Goal: Task Accomplishment & Management: Manage account settings

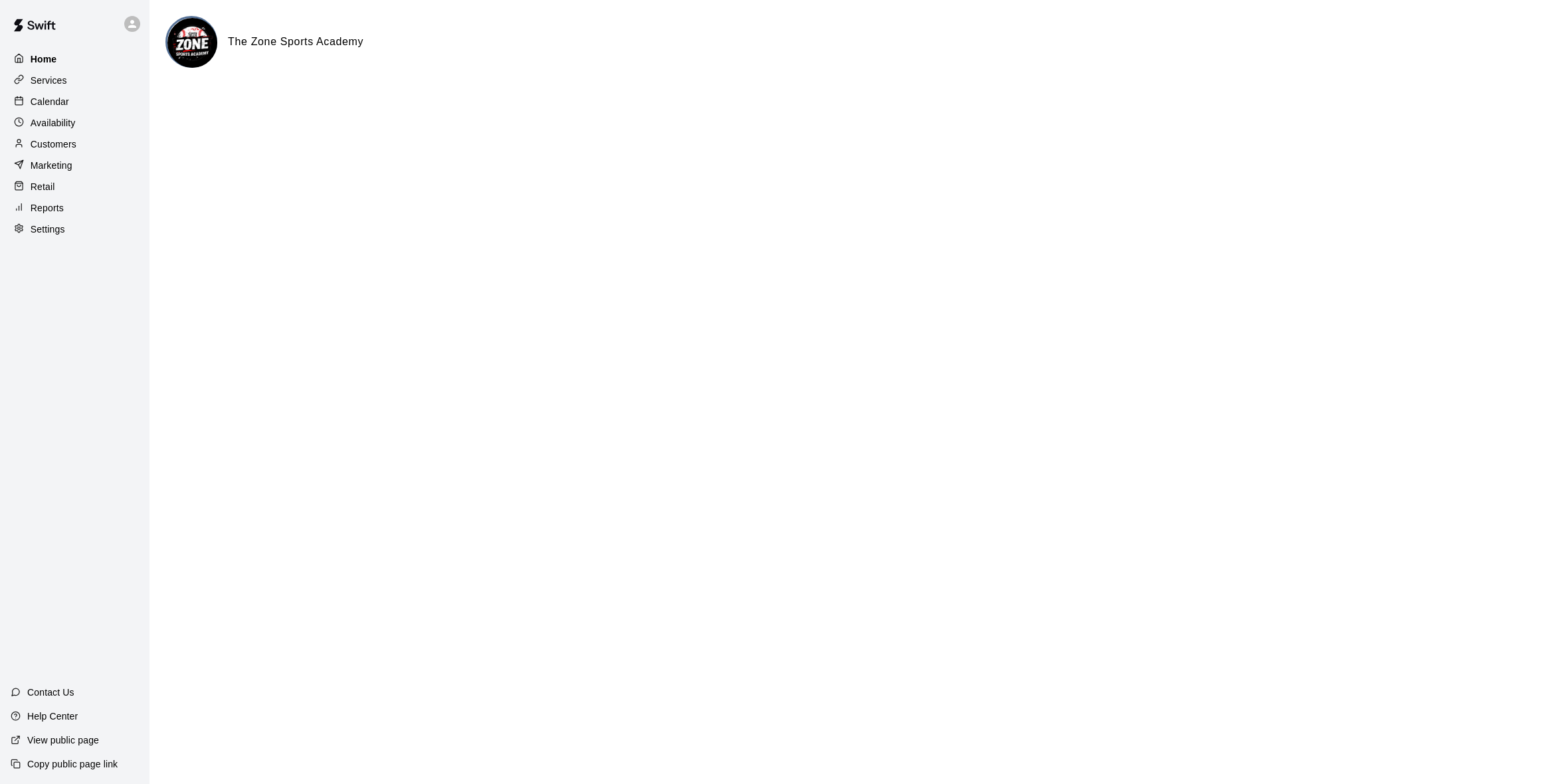
click at [59, 58] on div "Home" at bounding box center [75, 59] width 128 height 20
click at [59, 105] on p "Calendar" at bounding box center [50, 101] width 38 height 13
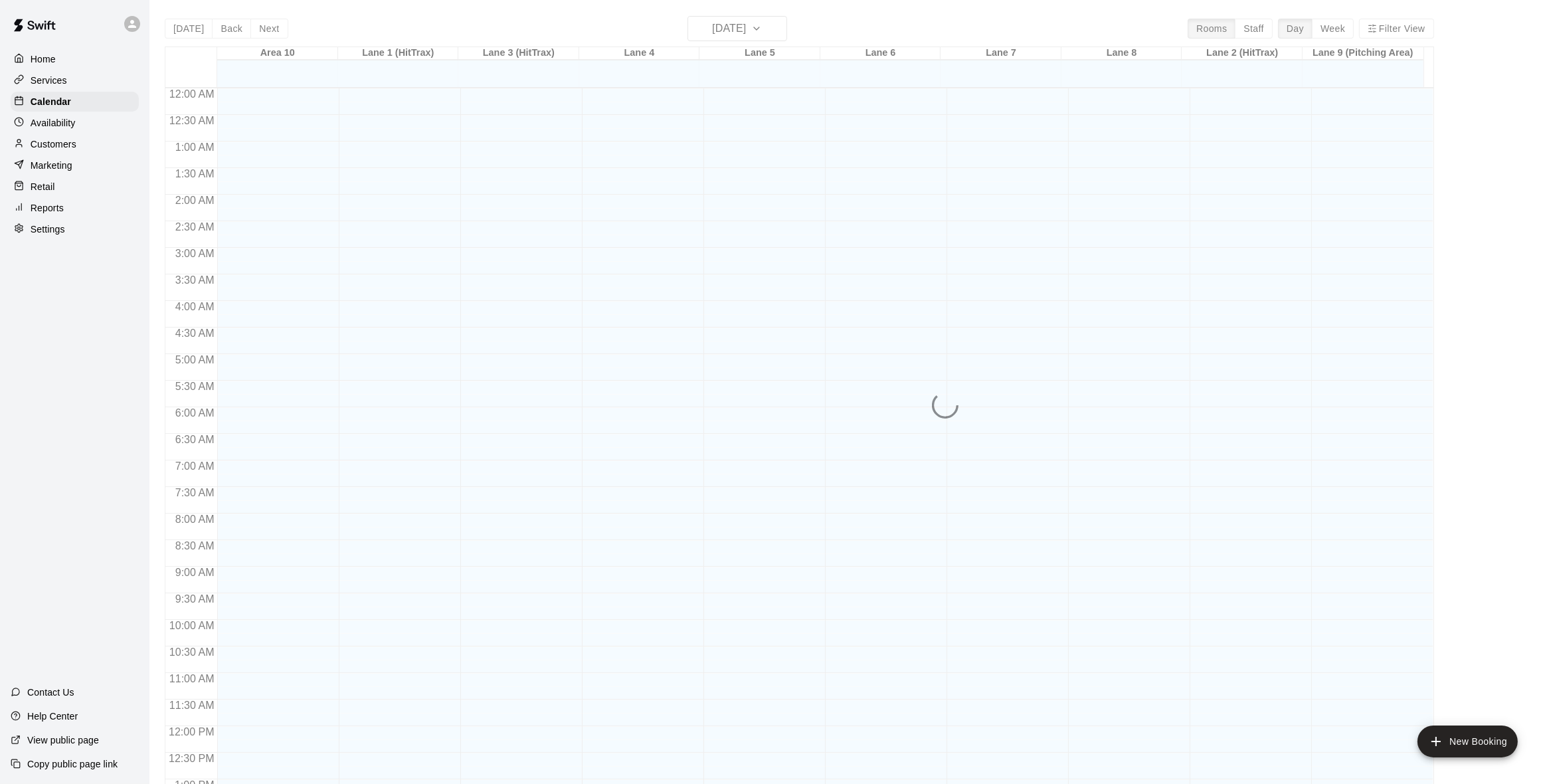
scroll to position [524, 0]
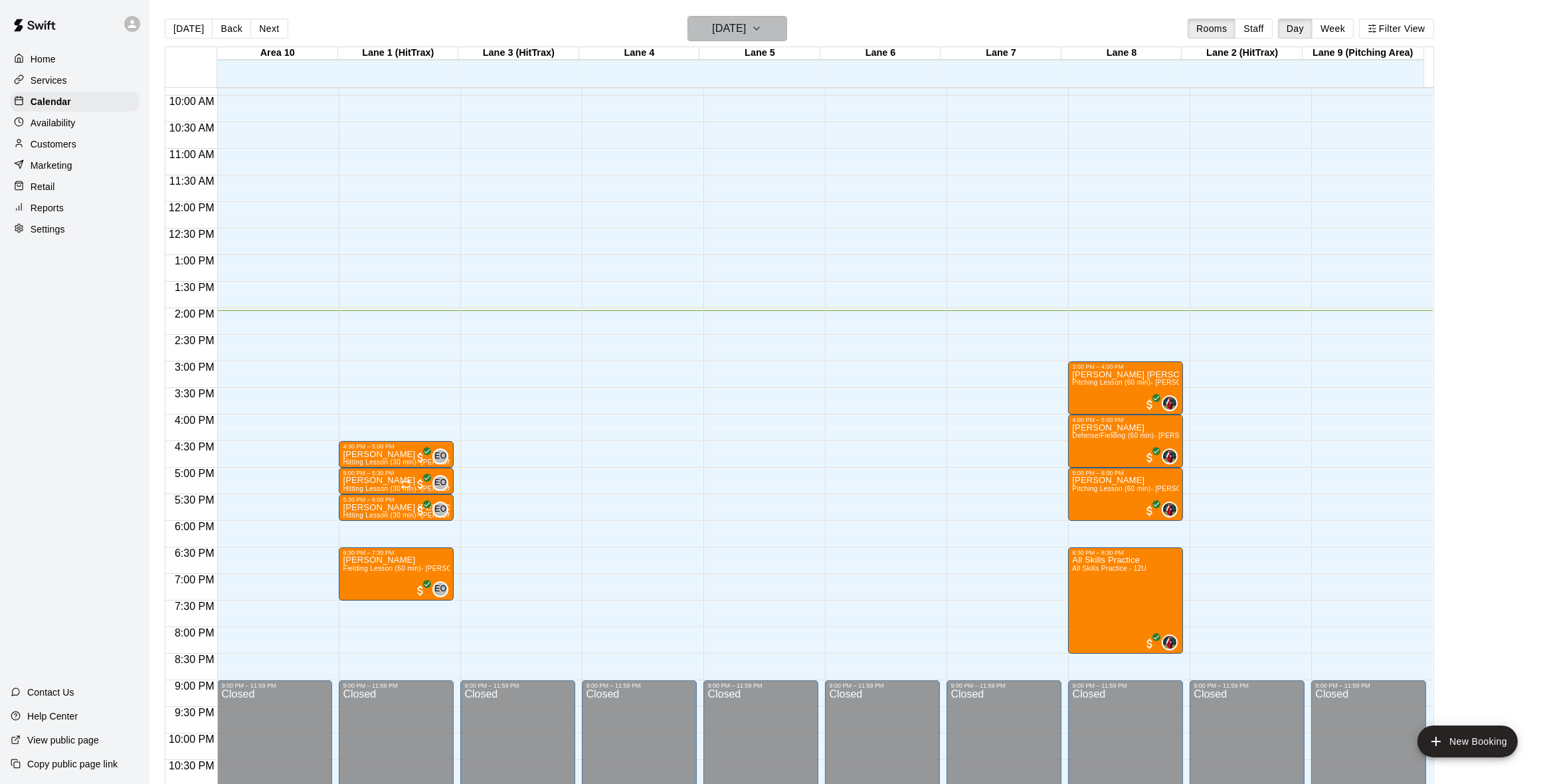
click at [746, 22] on h6 "[DATE]" at bounding box center [729, 28] width 34 height 18
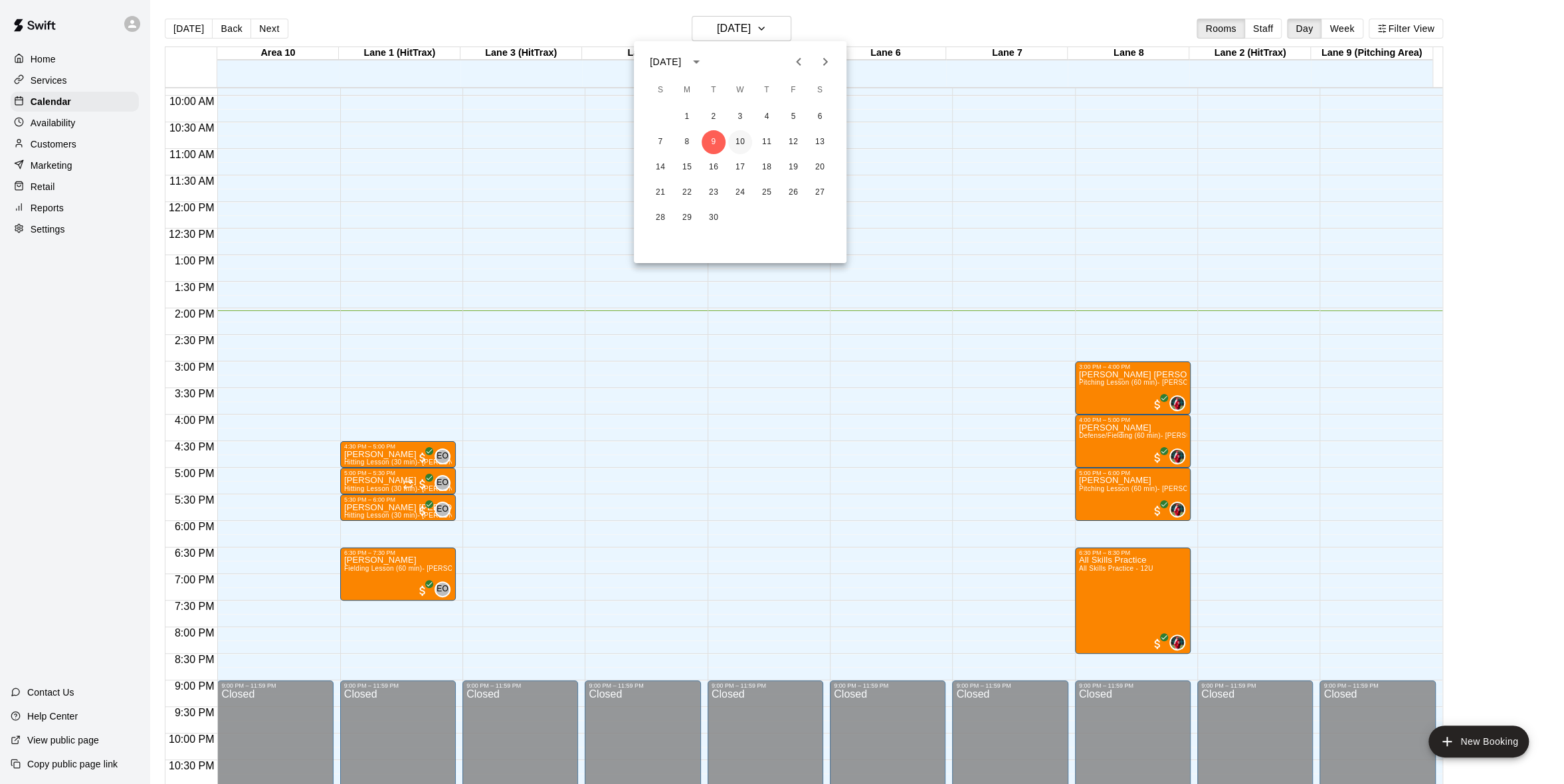
click at [744, 141] on button "10" at bounding box center [740, 142] width 24 height 24
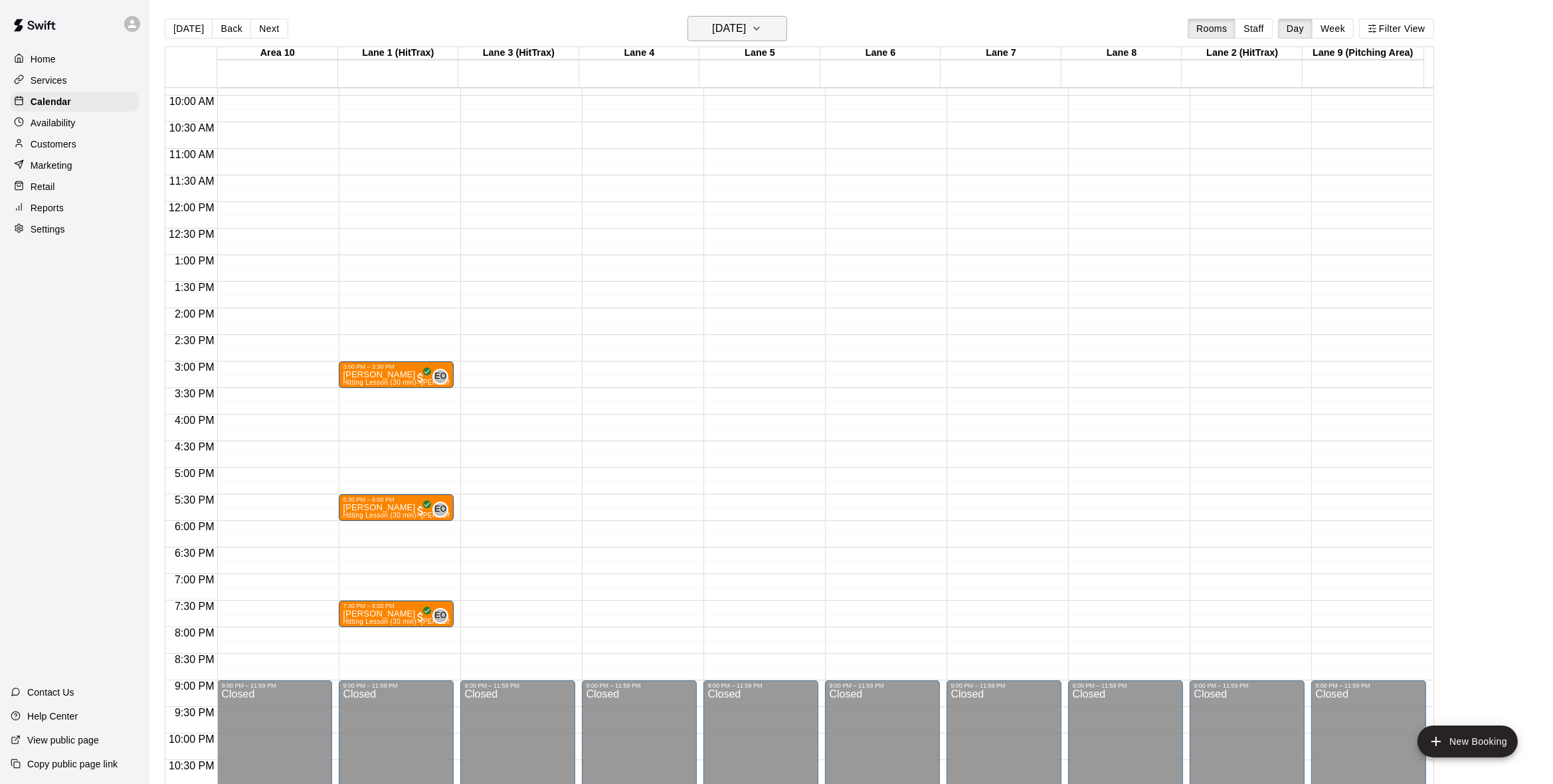
click at [762, 29] on icon "button" at bounding box center [757, 28] width 11 height 16
click at [762, 145] on button "11" at bounding box center [766, 142] width 24 height 24
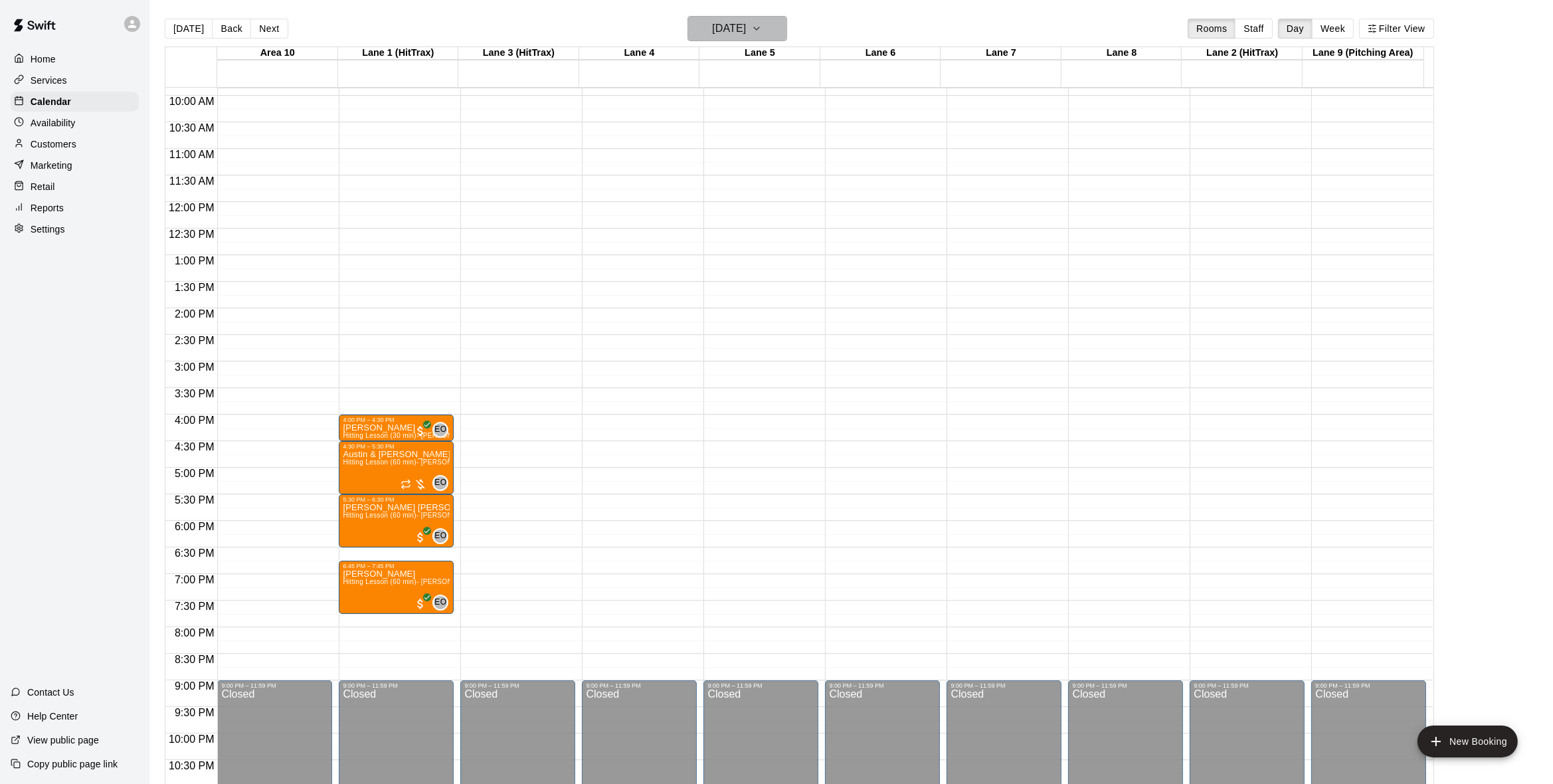
click at [762, 27] on icon "button" at bounding box center [757, 28] width 11 height 16
click at [789, 138] on button "12" at bounding box center [793, 142] width 24 height 24
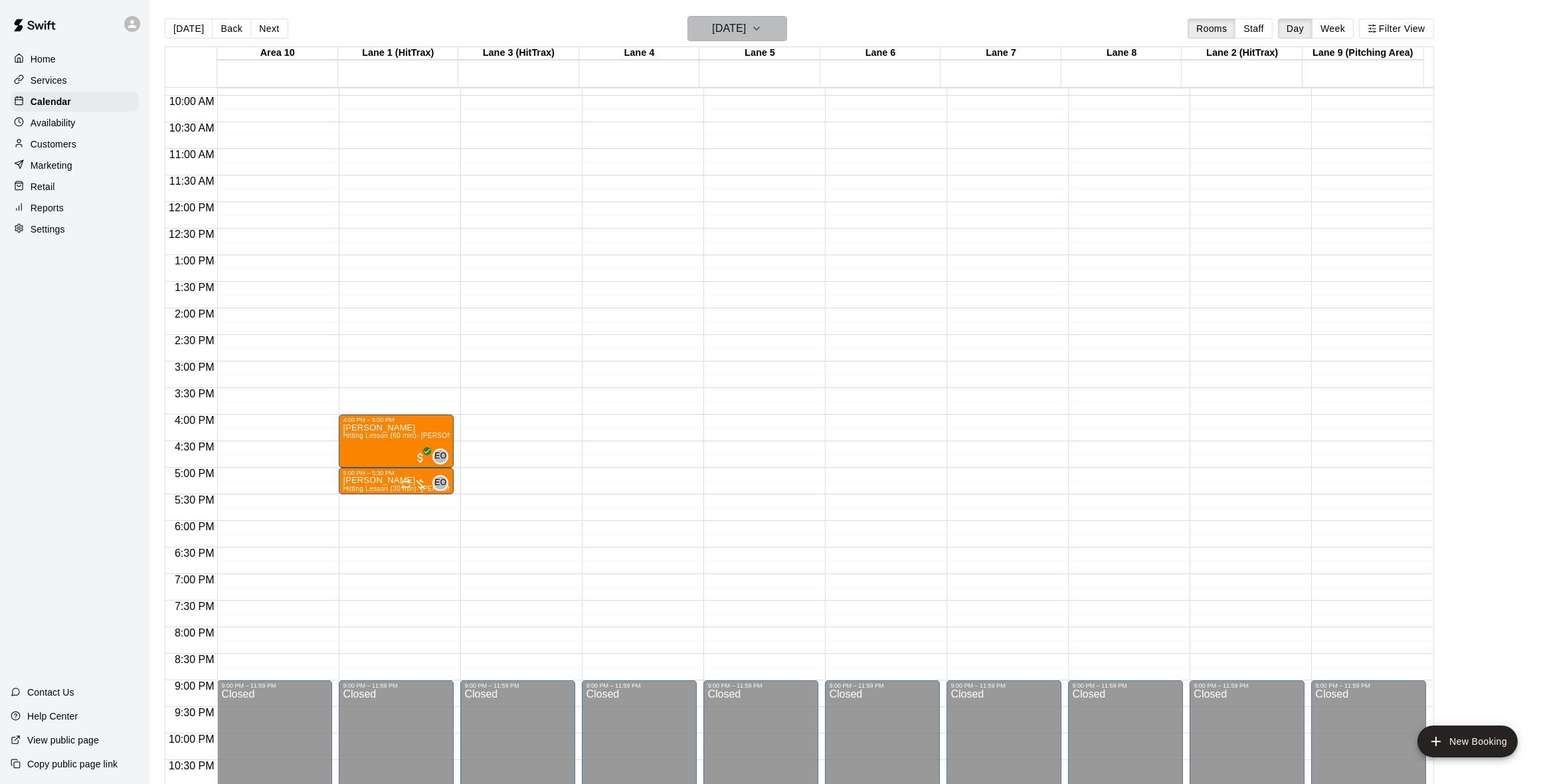
click at [762, 33] on icon "button" at bounding box center [757, 28] width 11 height 16
click at [696, 138] on button "8" at bounding box center [686, 142] width 24 height 24
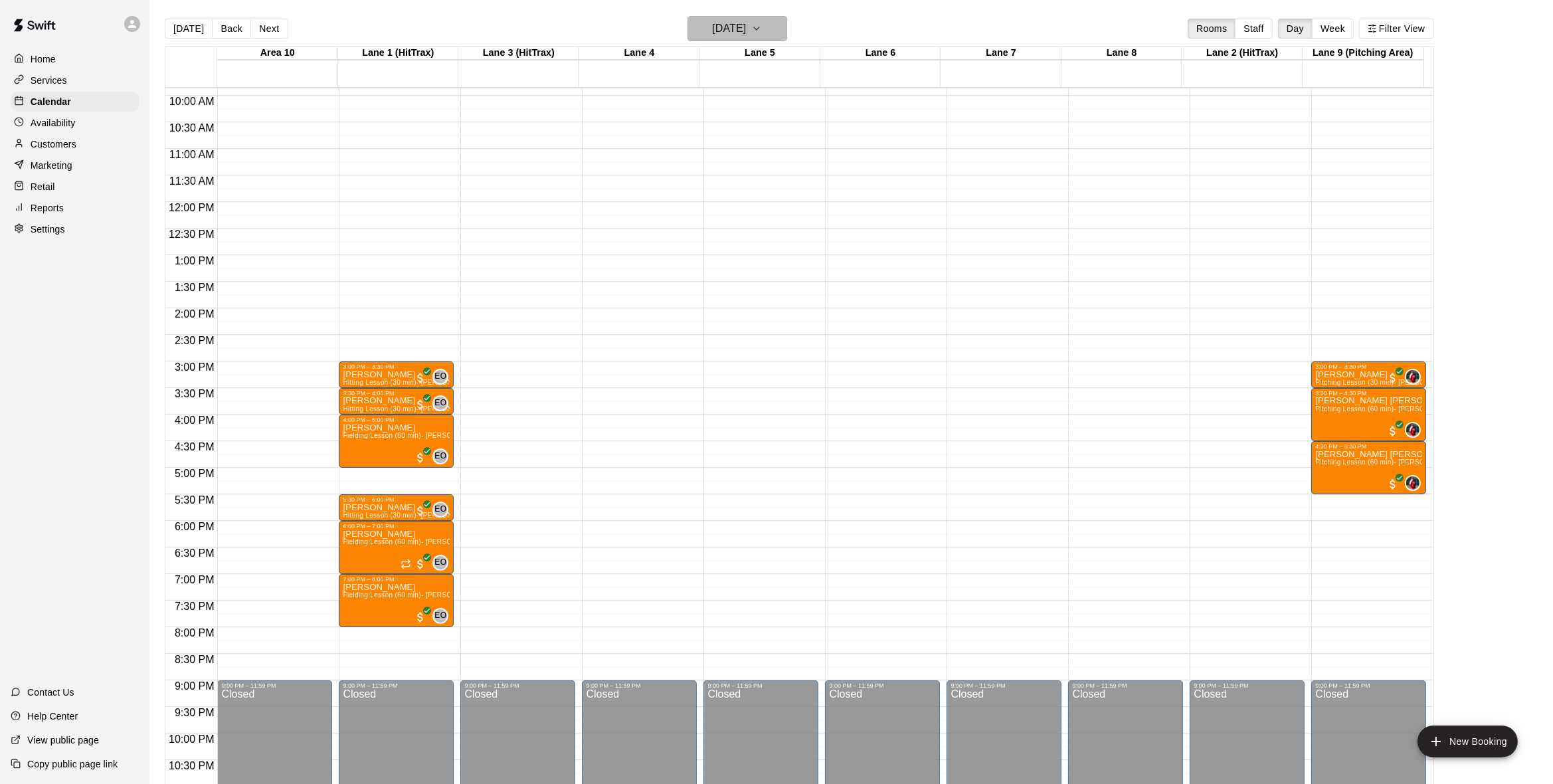
click at [762, 33] on icon "button" at bounding box center [757, 28] width 11 height 16
click at [739, 143] on button "10" at bounding box center [740, 142] width 24 height 24
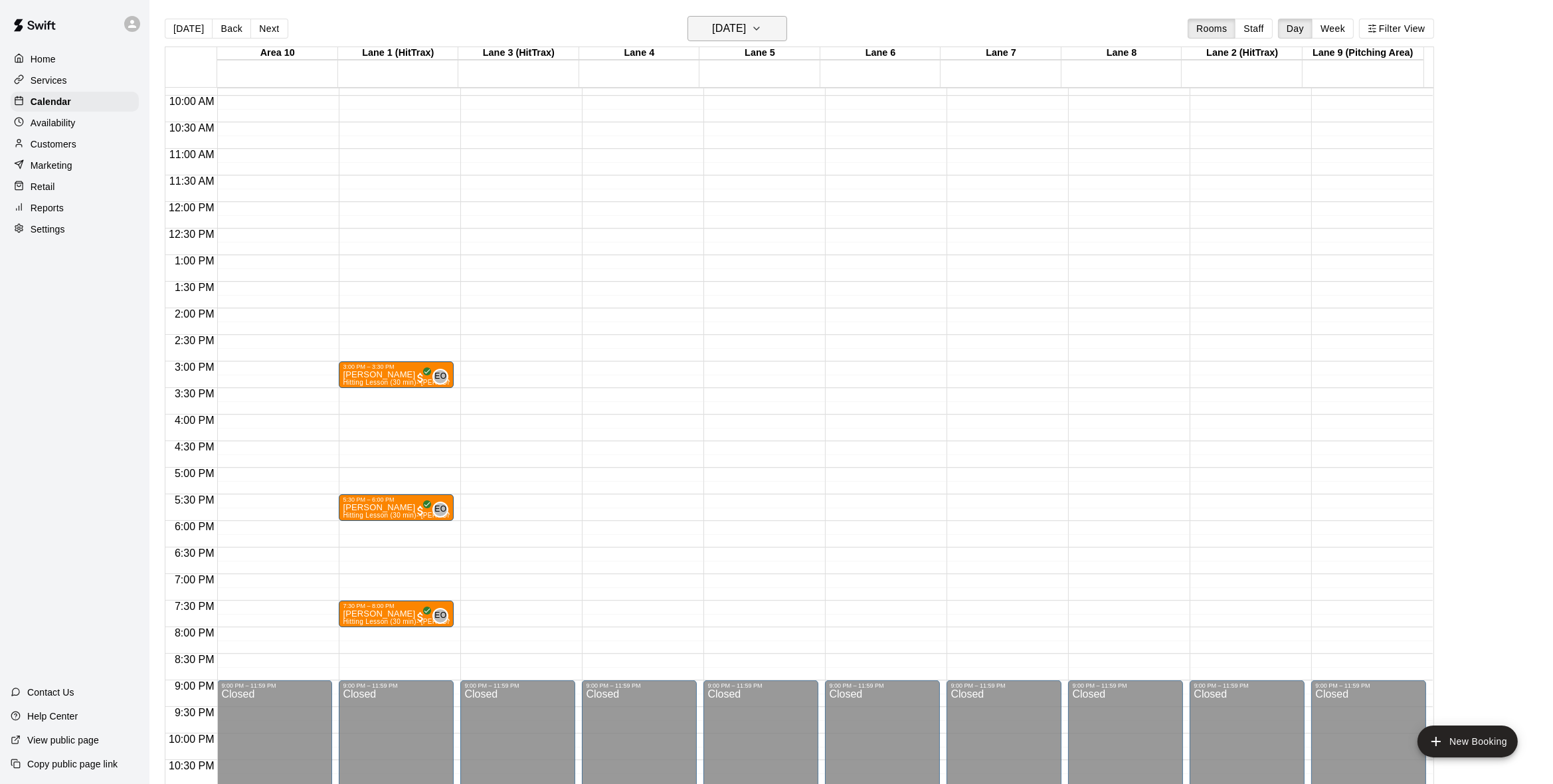
click at [762, 31] on icon "button" at bounding box center [757, 28] width 11 height 16
click at [767, 134] on button "11" at bounding box center [766, 142] width 24 height 24
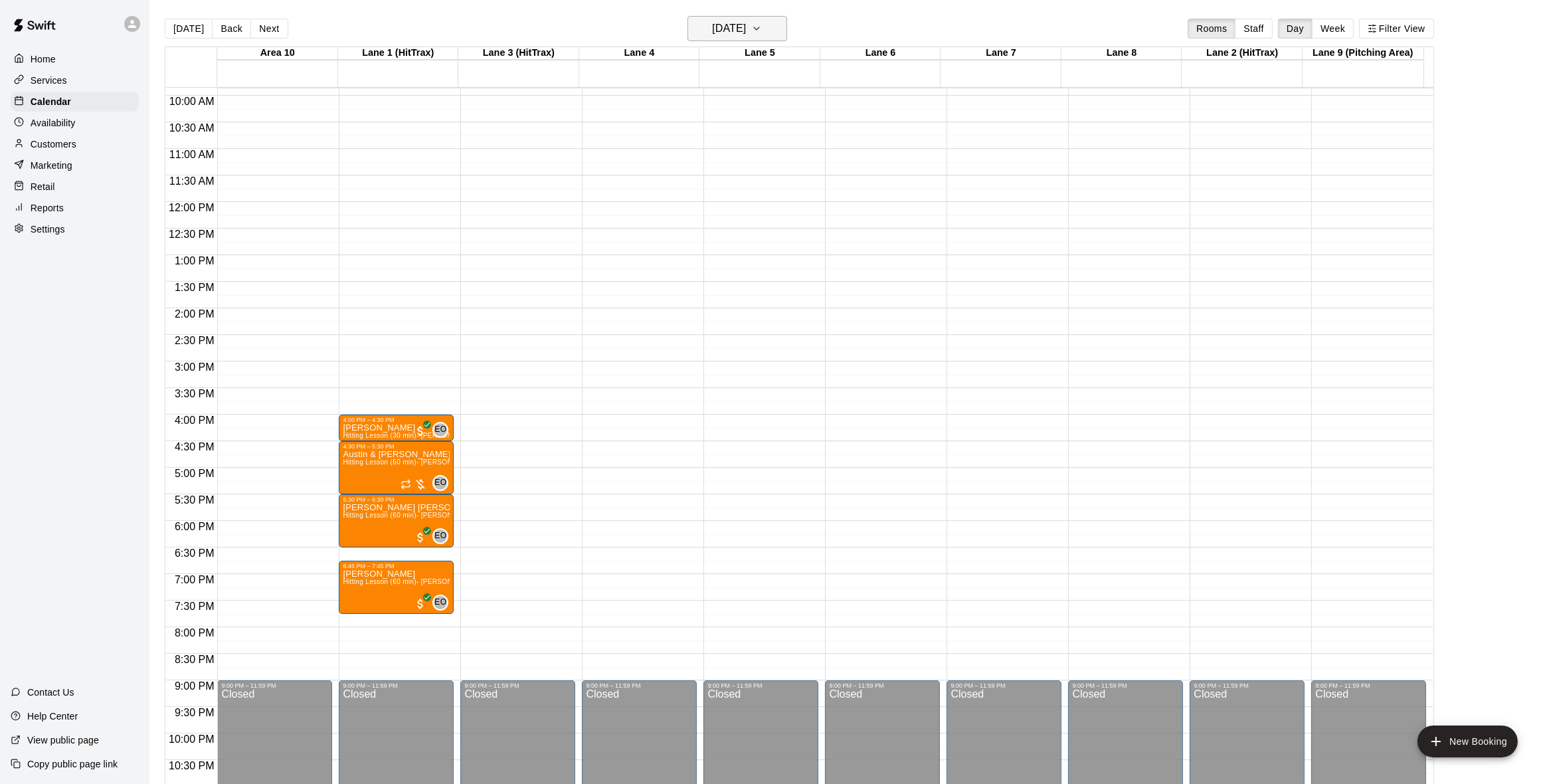
click at [762, 31] on icon "button" at bounding box center [757, 28] width 11 height 16
click at [788, 143] on button "12" at bounding box center [793, 142] width 24 height 24
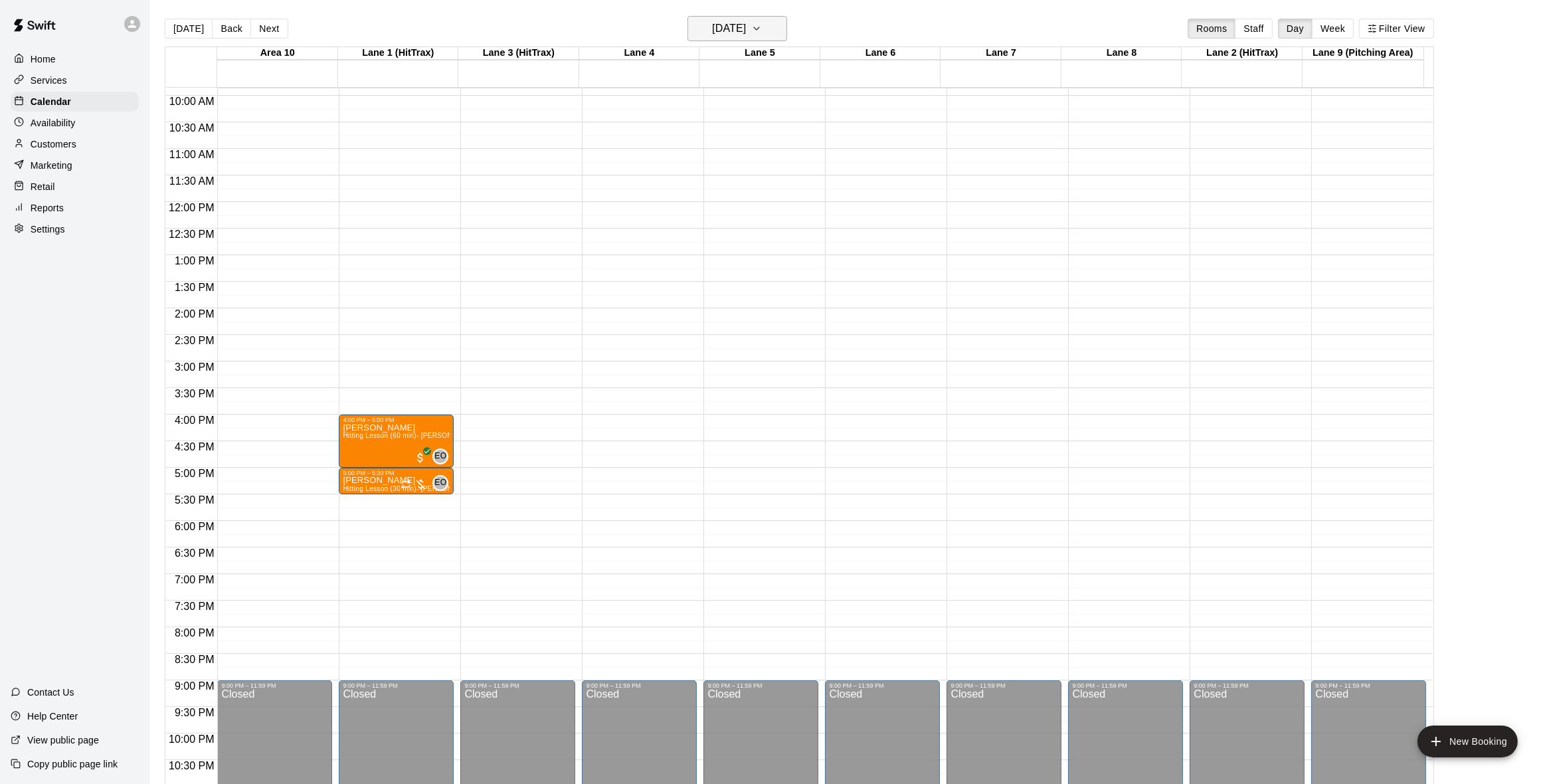
click at [762, 25] on icon "button" at bounding box center [757, 28] width 11 height 16
click at [814, 137] on button "13" at bounding box center [820, 142] width 24 height 24
click at [762, 33] on icon "button" at bounding box center [757, 28] width 11 height 16
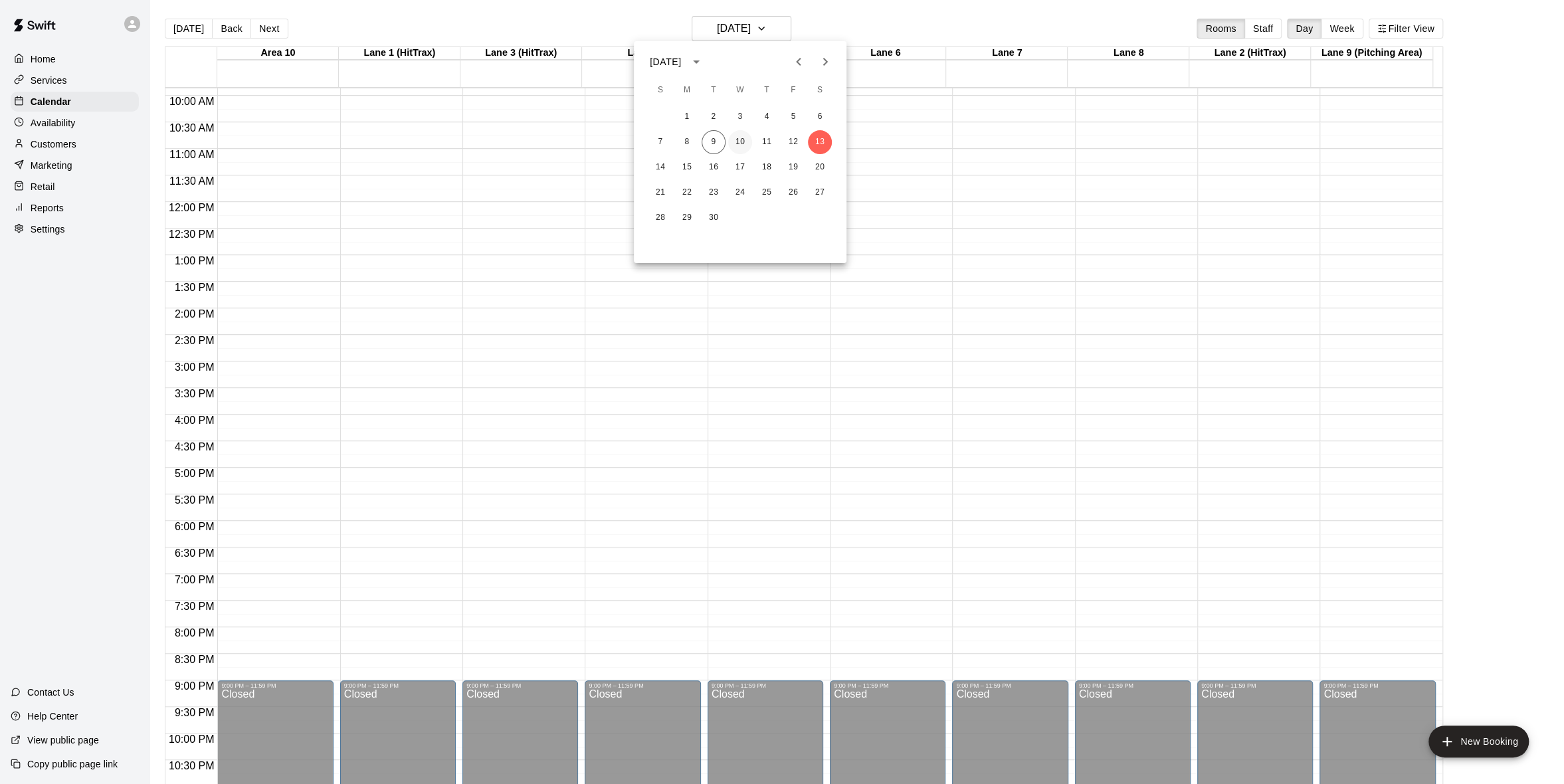
click at [744, 147] on button "10" at bounding box center [740, 142] width 24 height 24
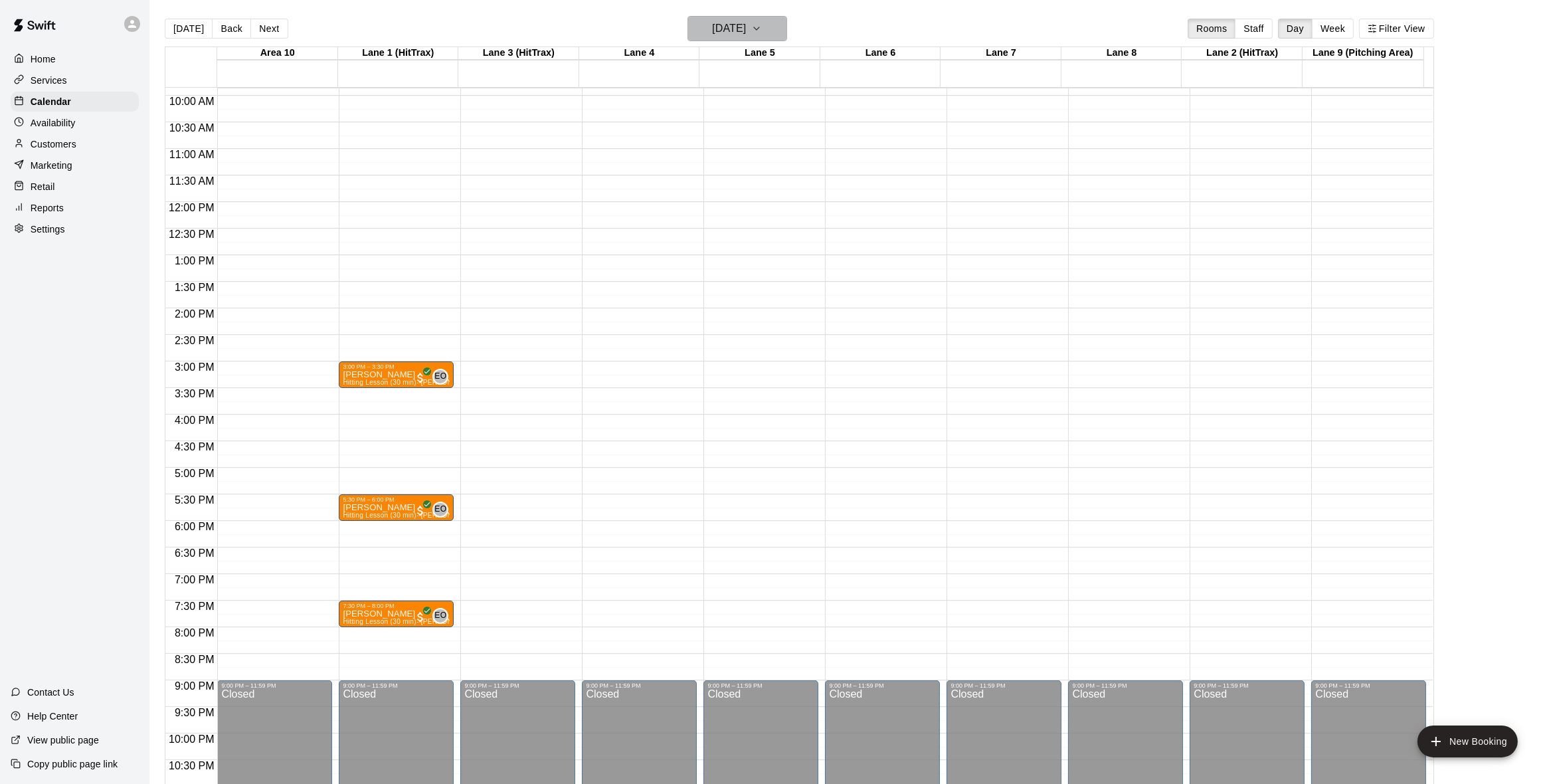
click at [762, 26] on icon "button" at bounding box center [757, 28] width 11 height 16
click at [813, 17] on div at bounding box center [782, 392] width 1564 height 784
click at [762, 31] on icon "button" at bounding box center [757, 28] width 11 height 16
click at [702, 145] on button "9" at bounding box center [713, 142] width 24 height 24
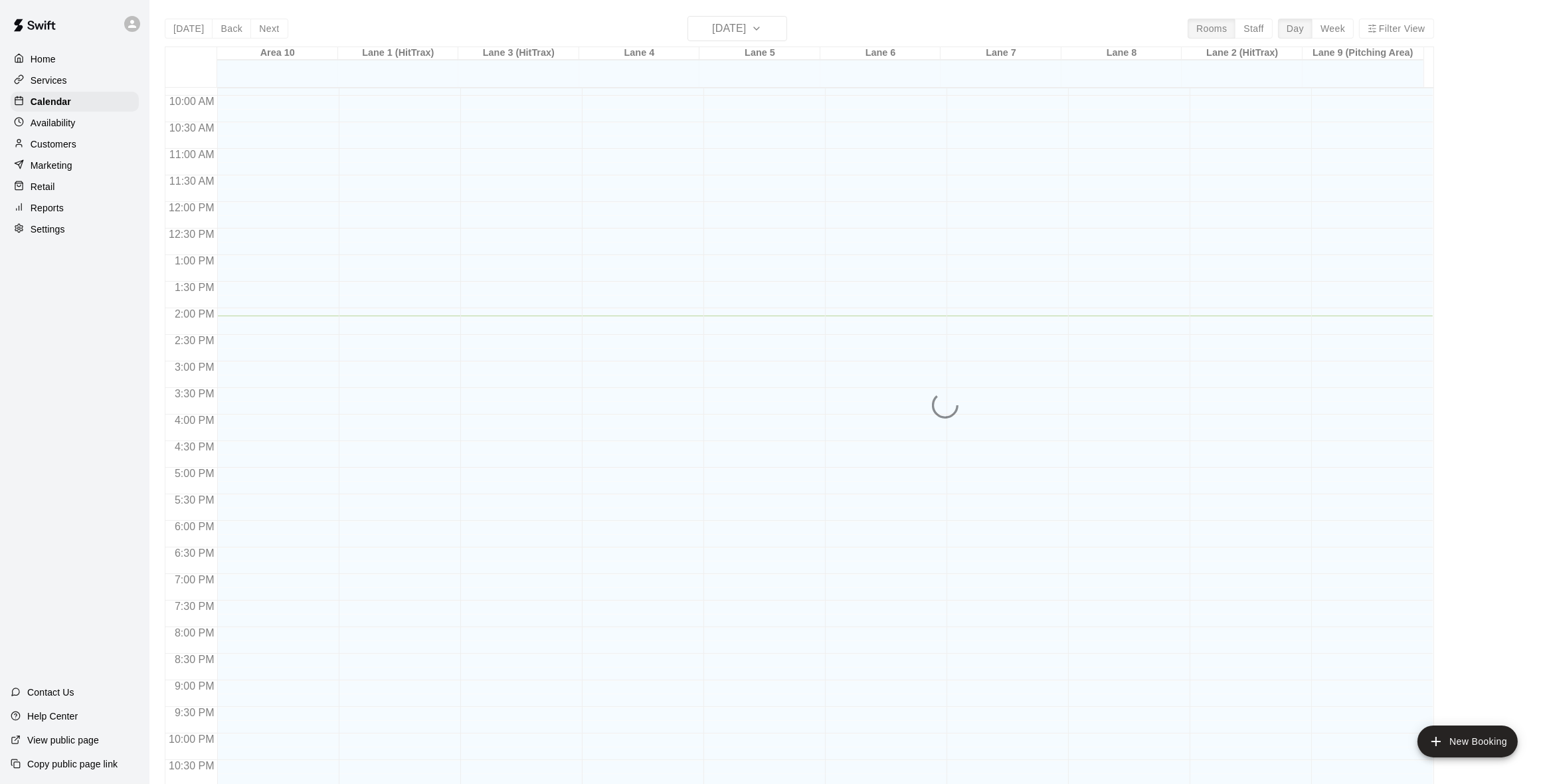
click at [709, 142] on div "1 2 3 4 5 6 7 8 9 10 11 12 13 14 15 16 17 18 19 20 21 22 23 24 25 26 27 28 29 30" at bounding box center [740, 112] width 159 height 72
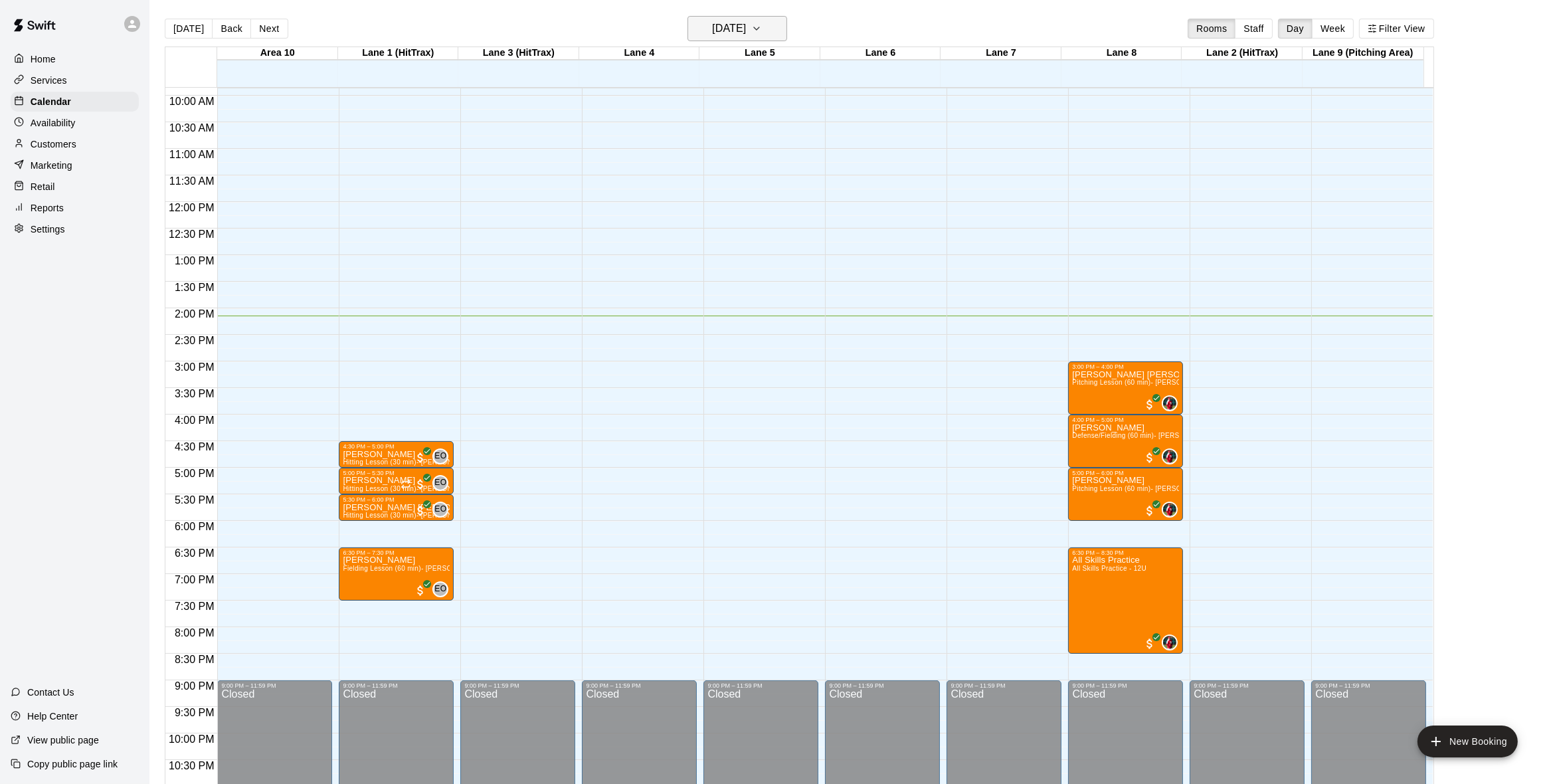
click at [762, 31] on icon "button" at bounding box center [757, 28] width 11 height 16
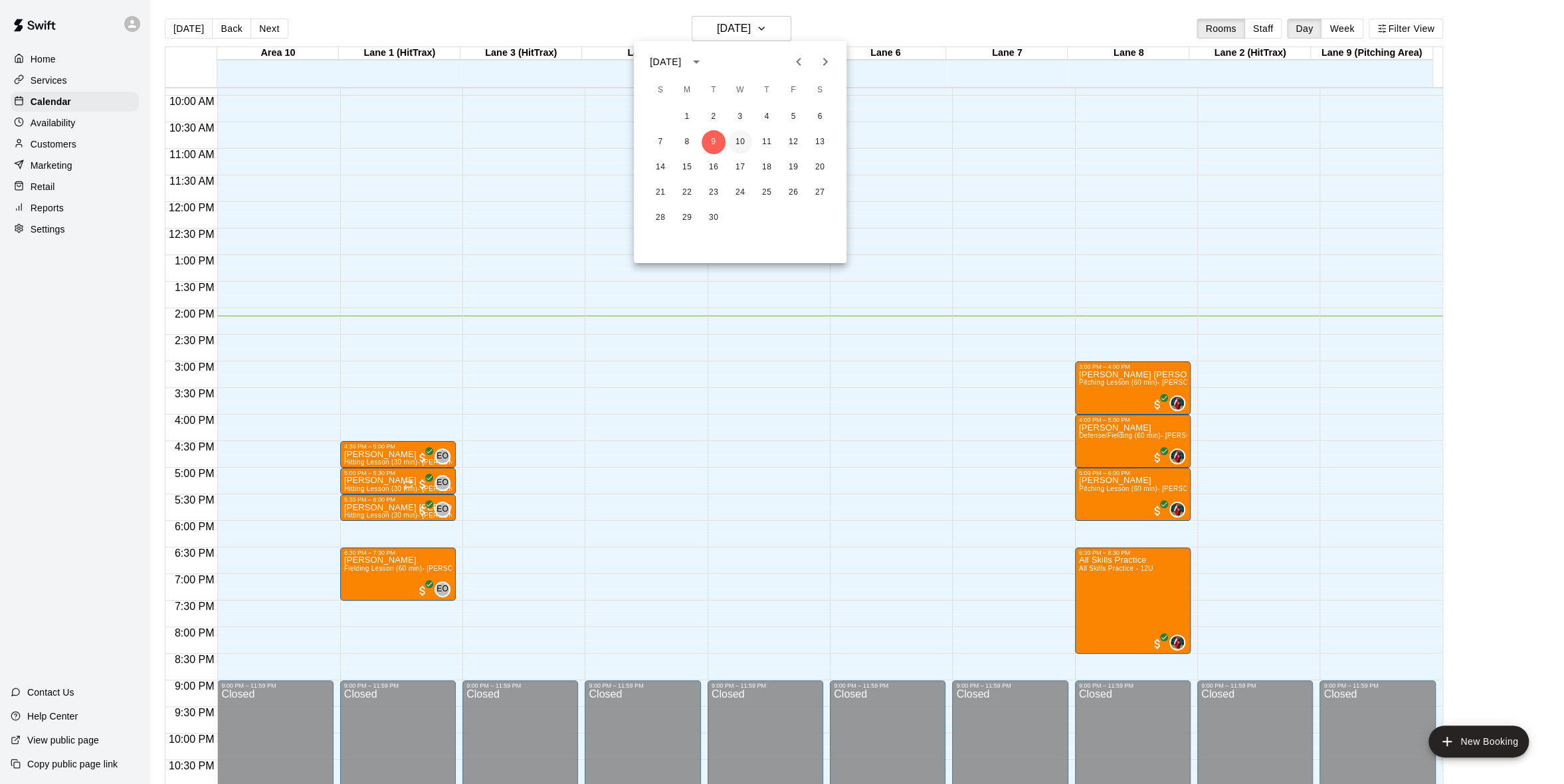
click at [737, 148] on button "10" at bounding box center [740, 142] width 24 height 24
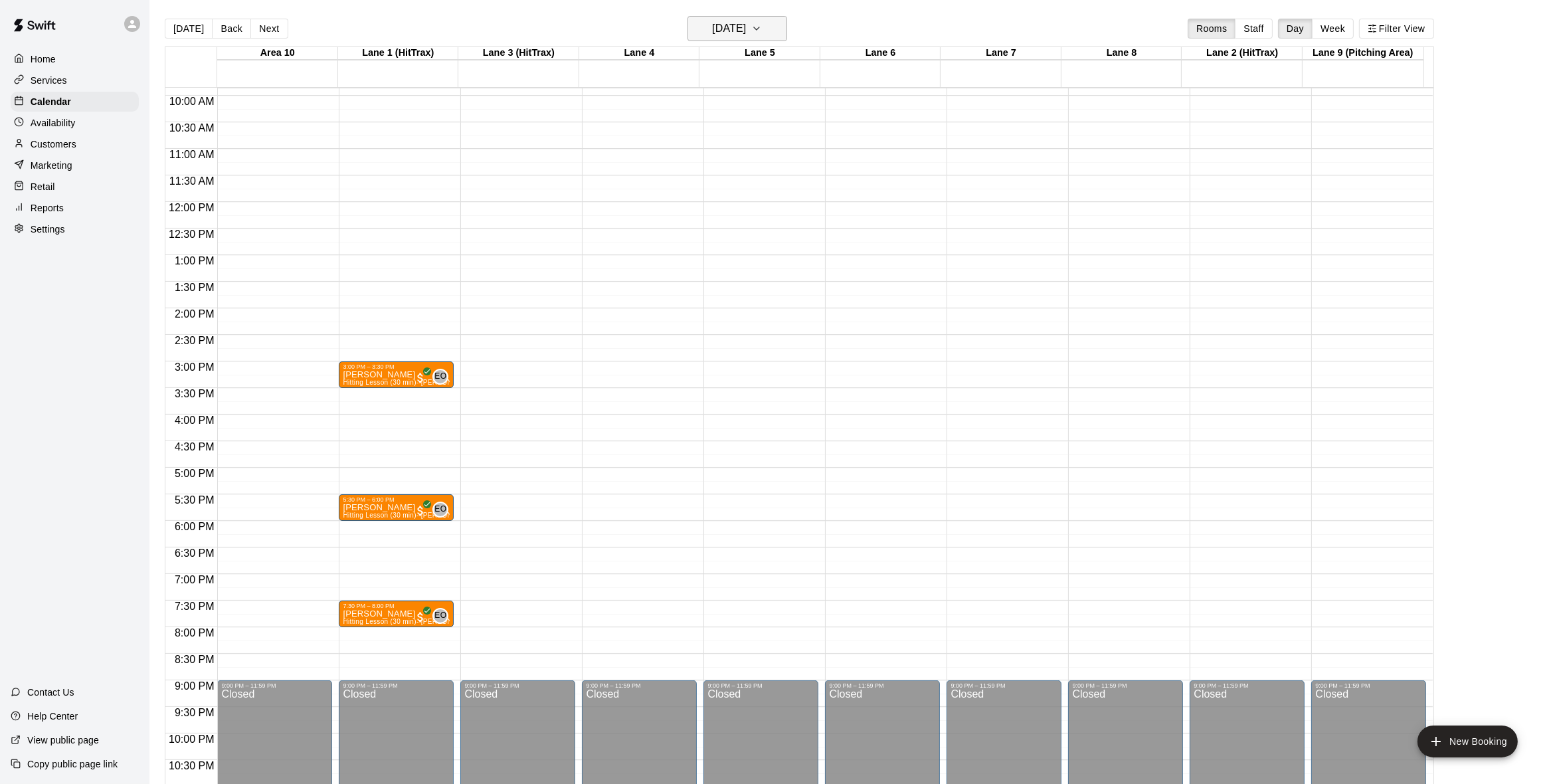
click at [762, 25] on icon "button" at bounding box center [757, 28] width 11 height 16
click at [774, 138] on button "11" at bounding box center [766, 142] width 24 height 24
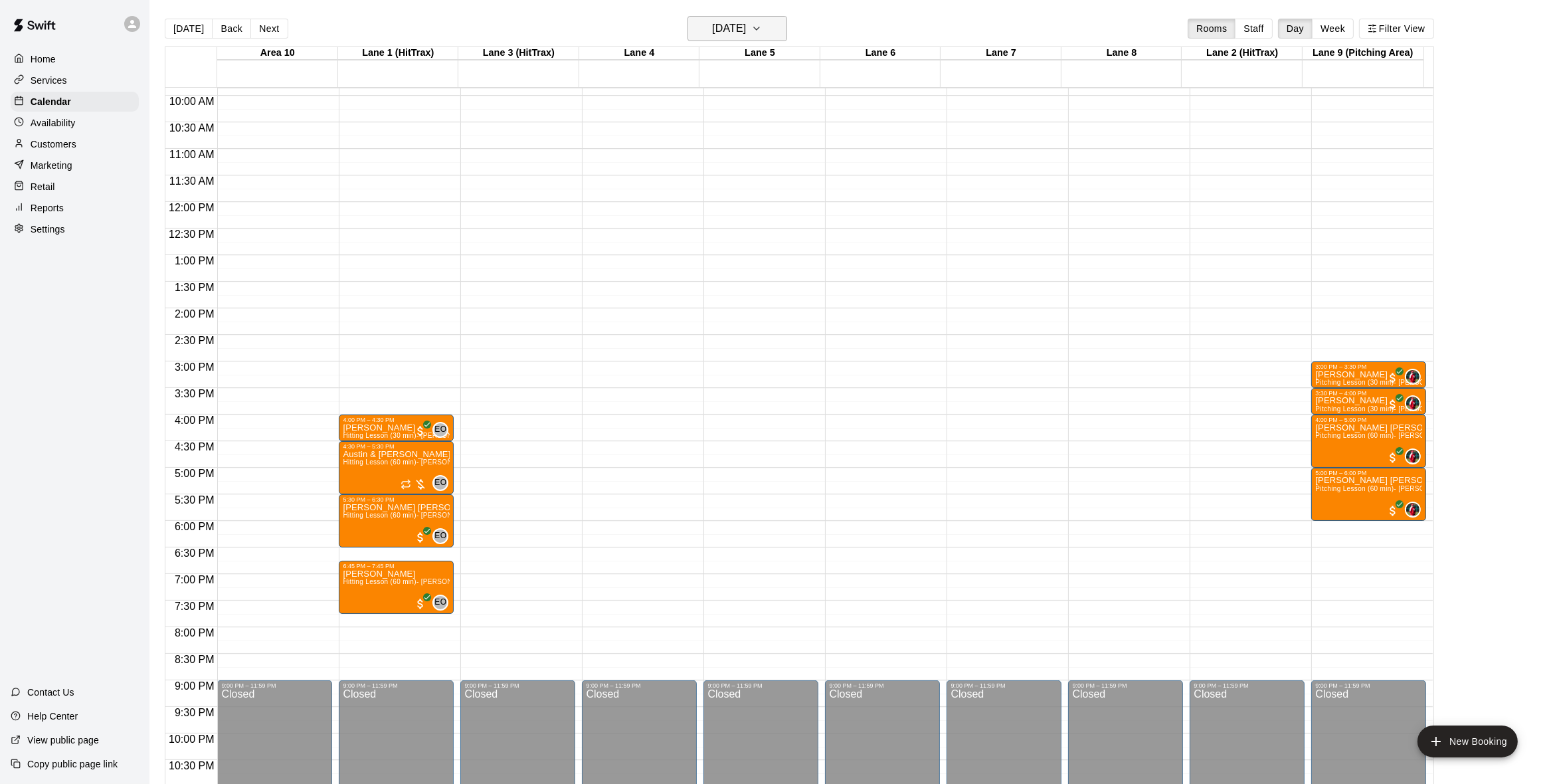
click at [762, 27] on icon "button" at bounding box center [757, 28] width 11 height 16
click at [794, 145] on button "12" at bounding box center [793, 142] width 24 height 24
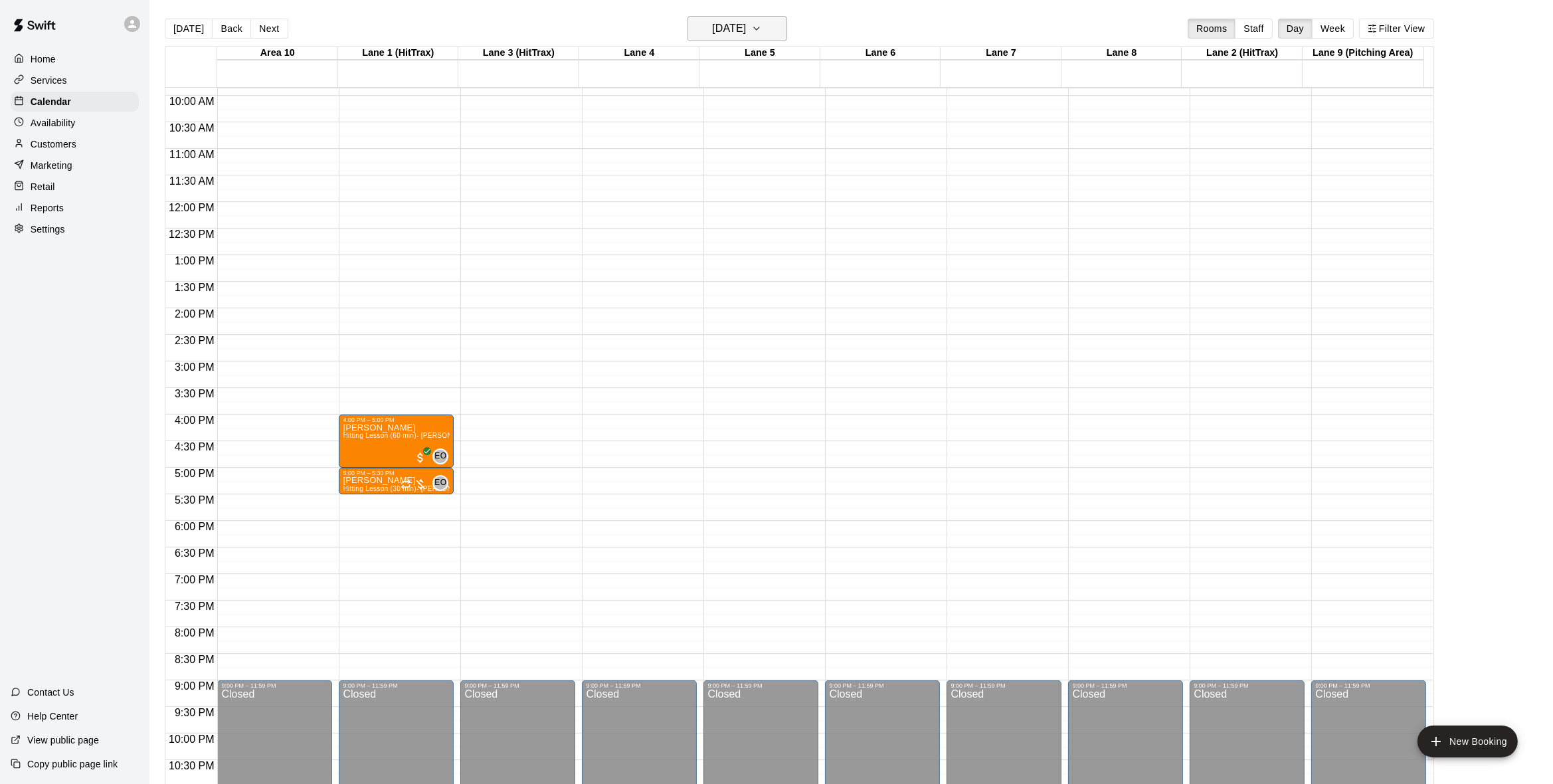
click at [759, 29] on icon "button" at bounding box center [757, 29] width 5 height 3
click at [765, 137] on button "11" at bounding box center [766, 142] width 24 height 24
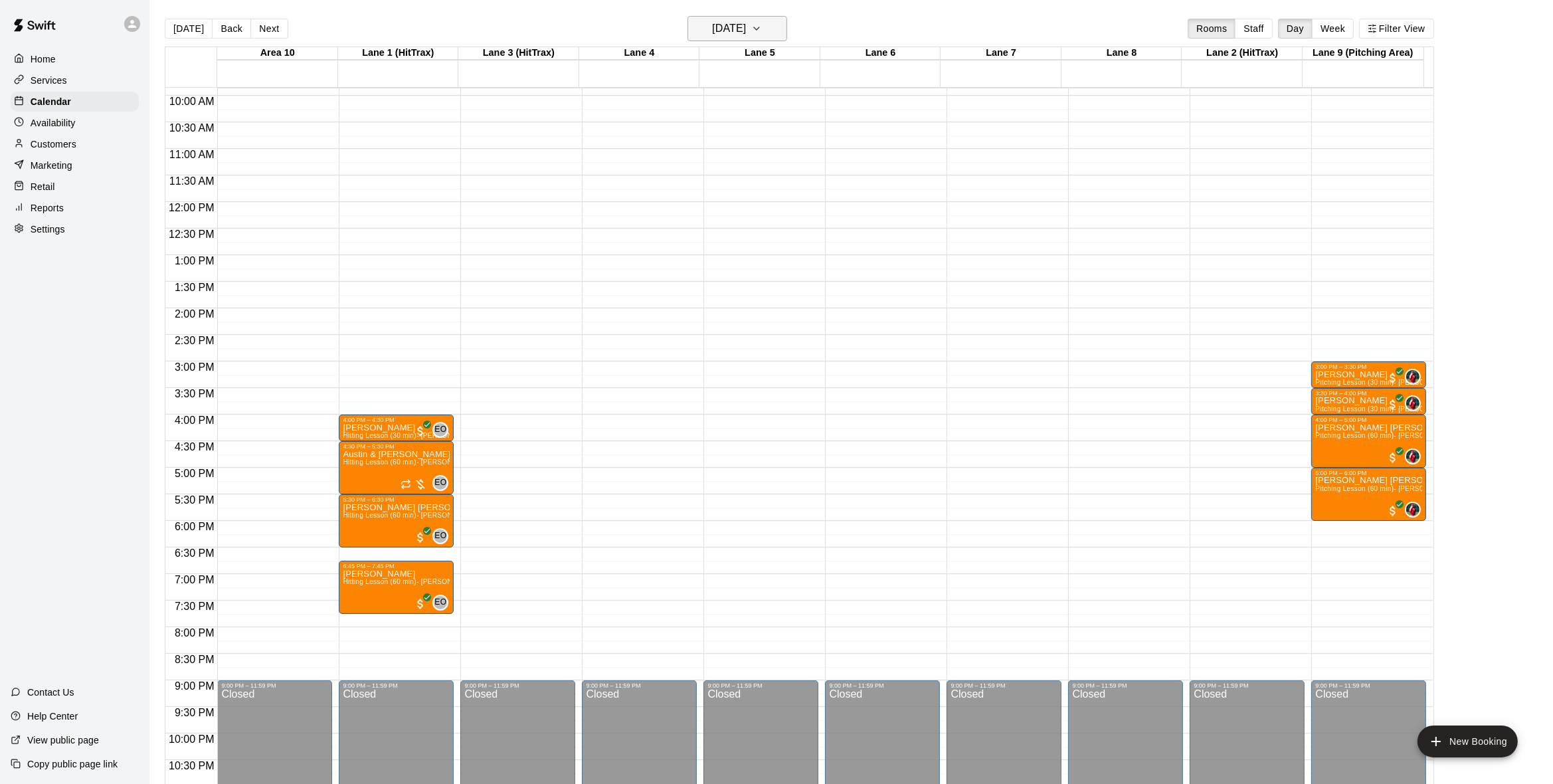
click at [774, 25] on button "[DATE]" at bounding box center [738, 28] width 100 height 25
click at [740, 132] on button "10" at bounding box center [740, 142] width 24 height 24
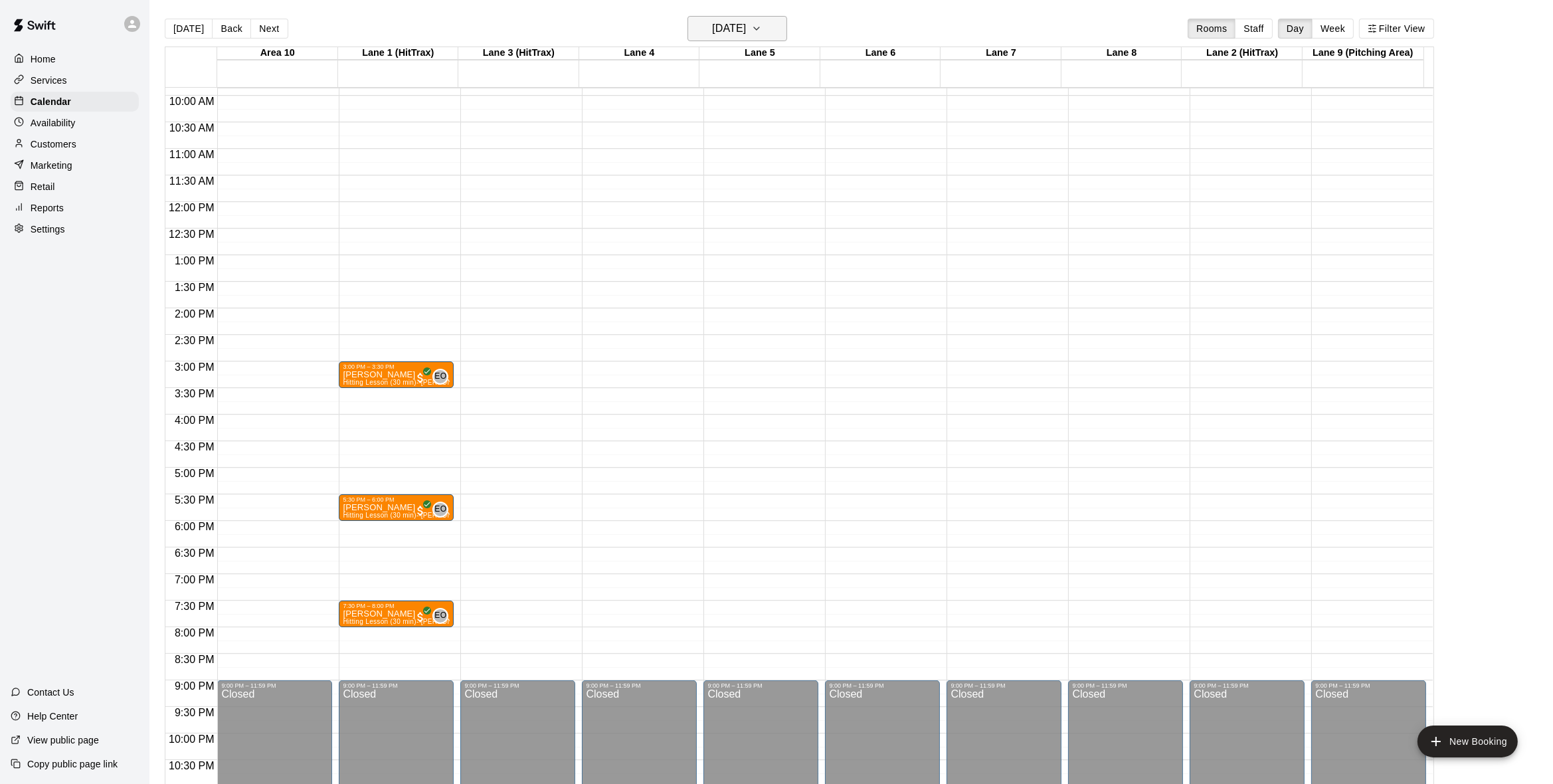
click at [787, 28] on button "[DATE]" at bounding box center [738, 28] width 100 height 25
click at [718, 152] on button "9" at bounding box center [713, 142] width 24 height 24
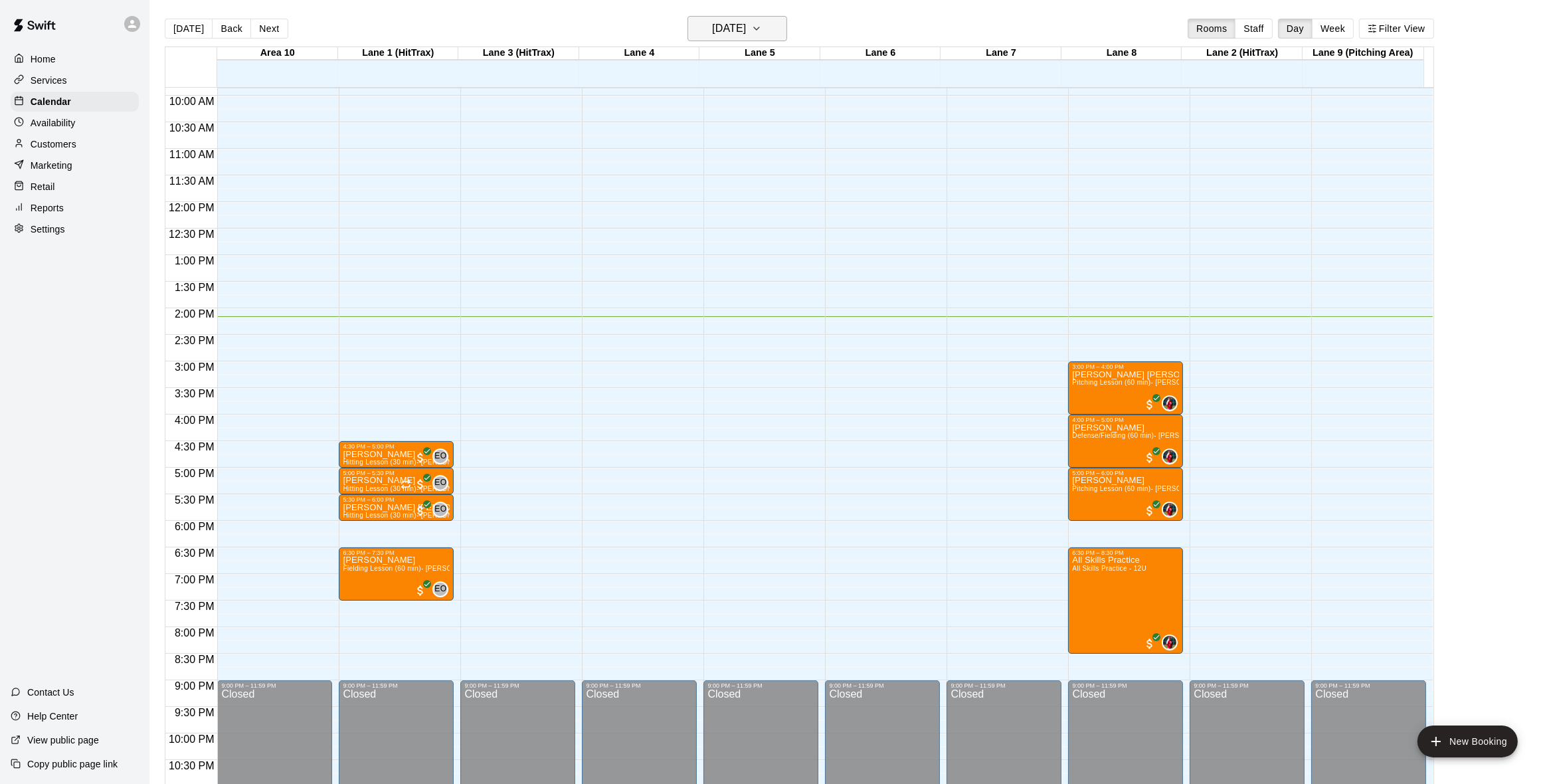
click at [762, 29] on icon "button" at bounding box center [757, 28] width 11 height 16
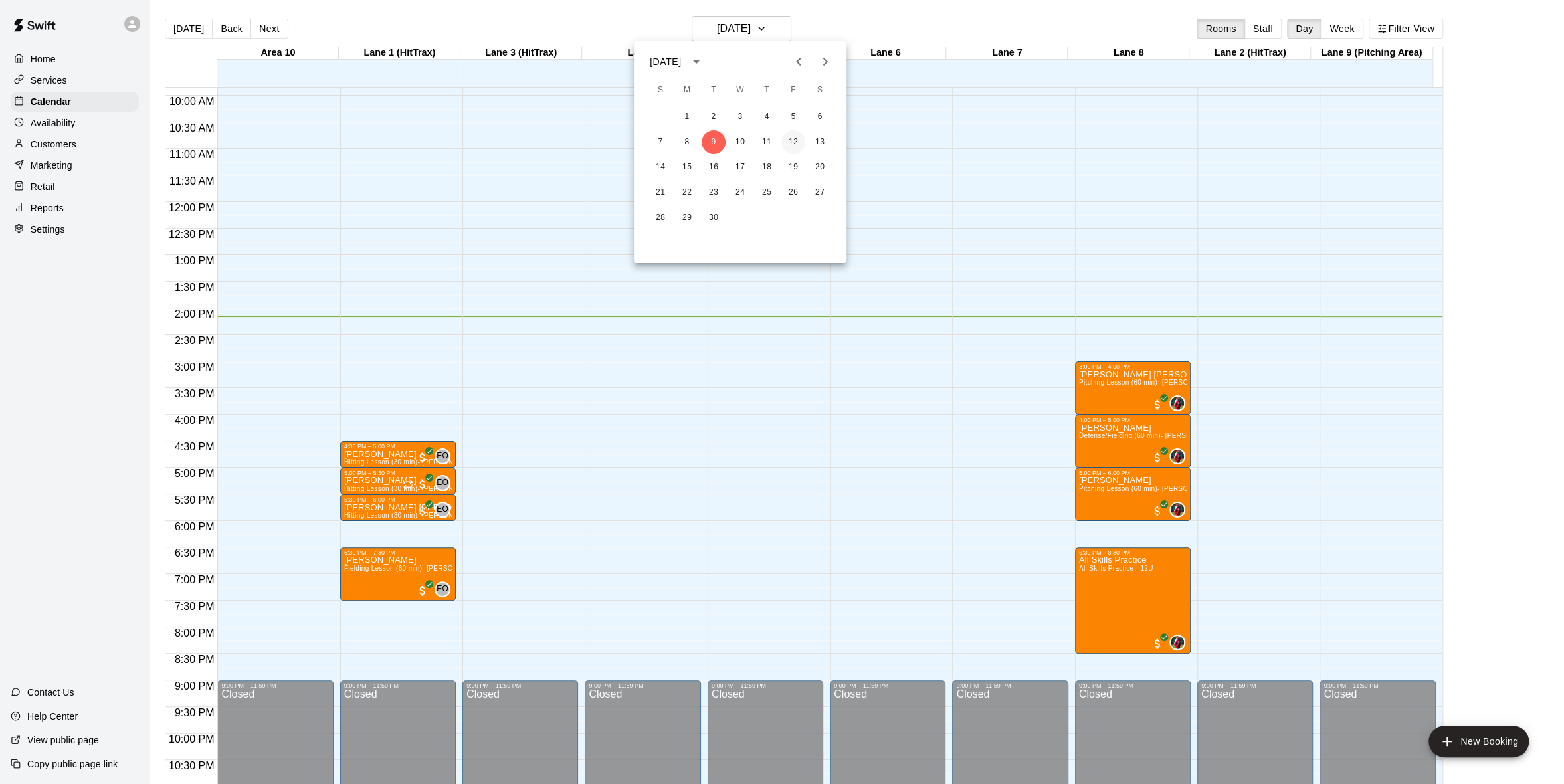
click at [791, 135] on button "12" at bounding box center [793, 142] width 24 height 24
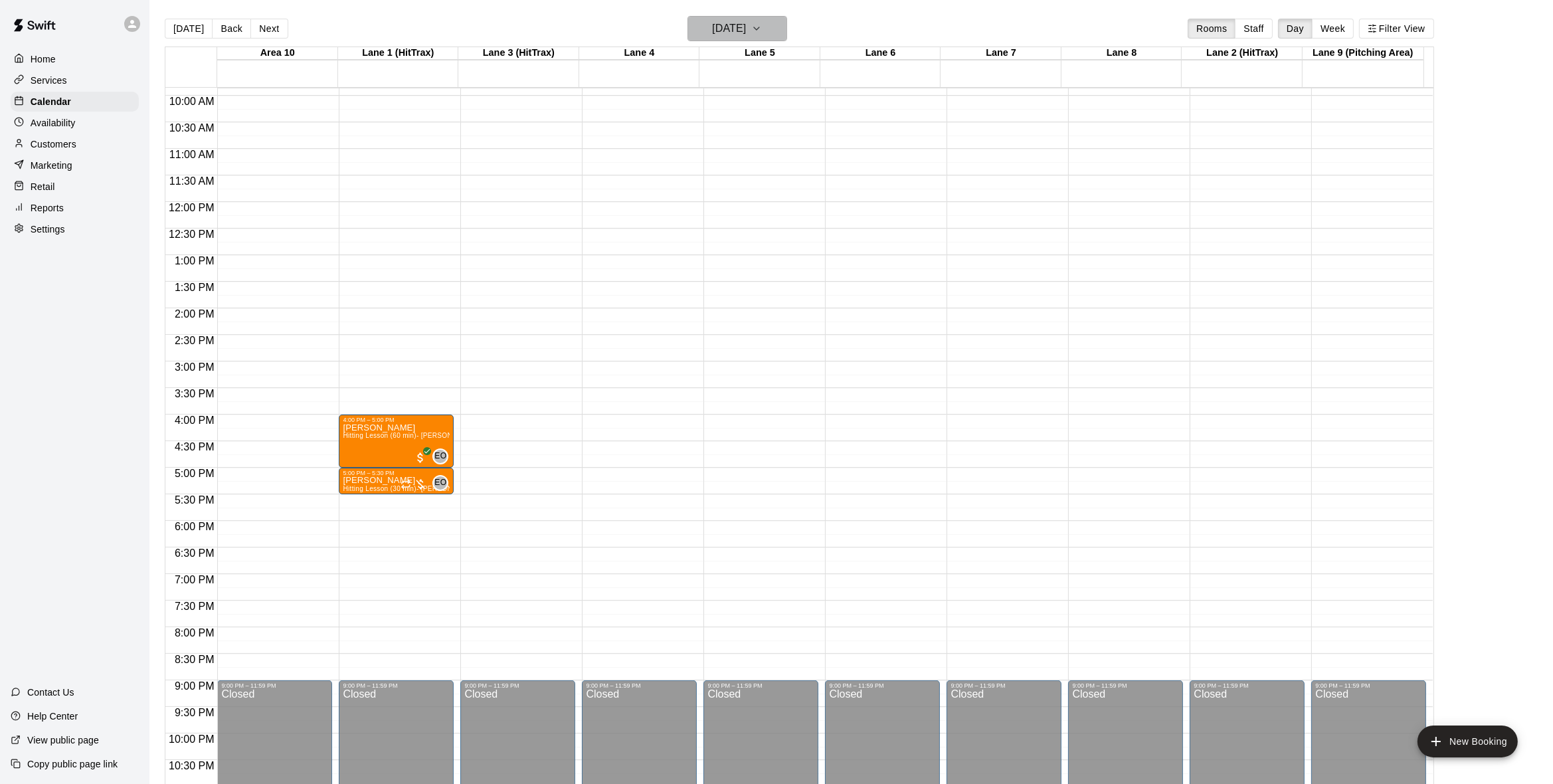
click at [762, 29] on icon "button" at bounding box center [757, 28] width 11 height 16
click at [768, 132] on button "11" at bounding box center [766, 142] width 24 height 24
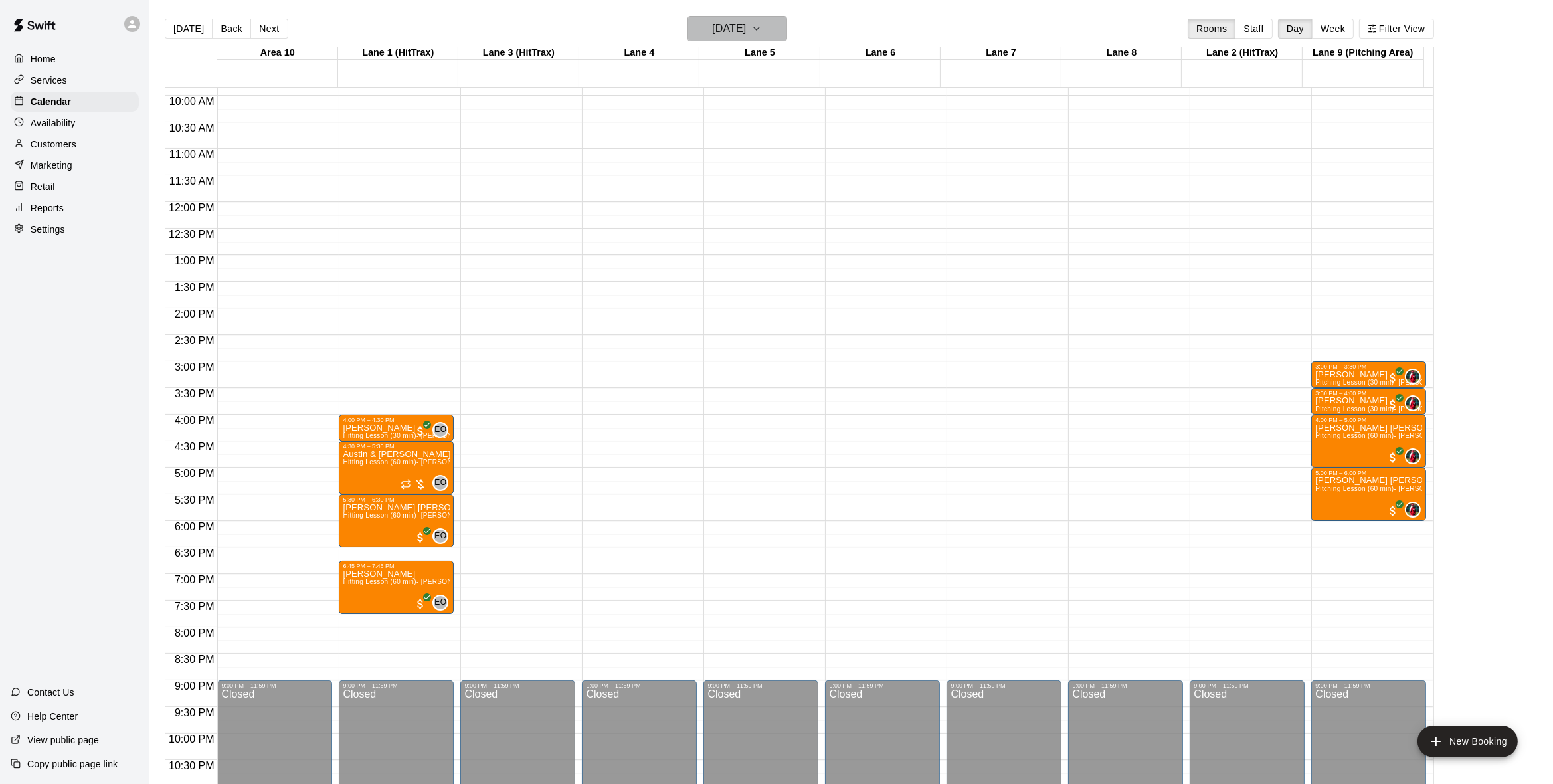
click at [762, 31] on icon "button" at bounding box center [757, 28] width 11 height 16
click at [708, 141] on button "9" at bounding box center [713, 142] width 24 height 24
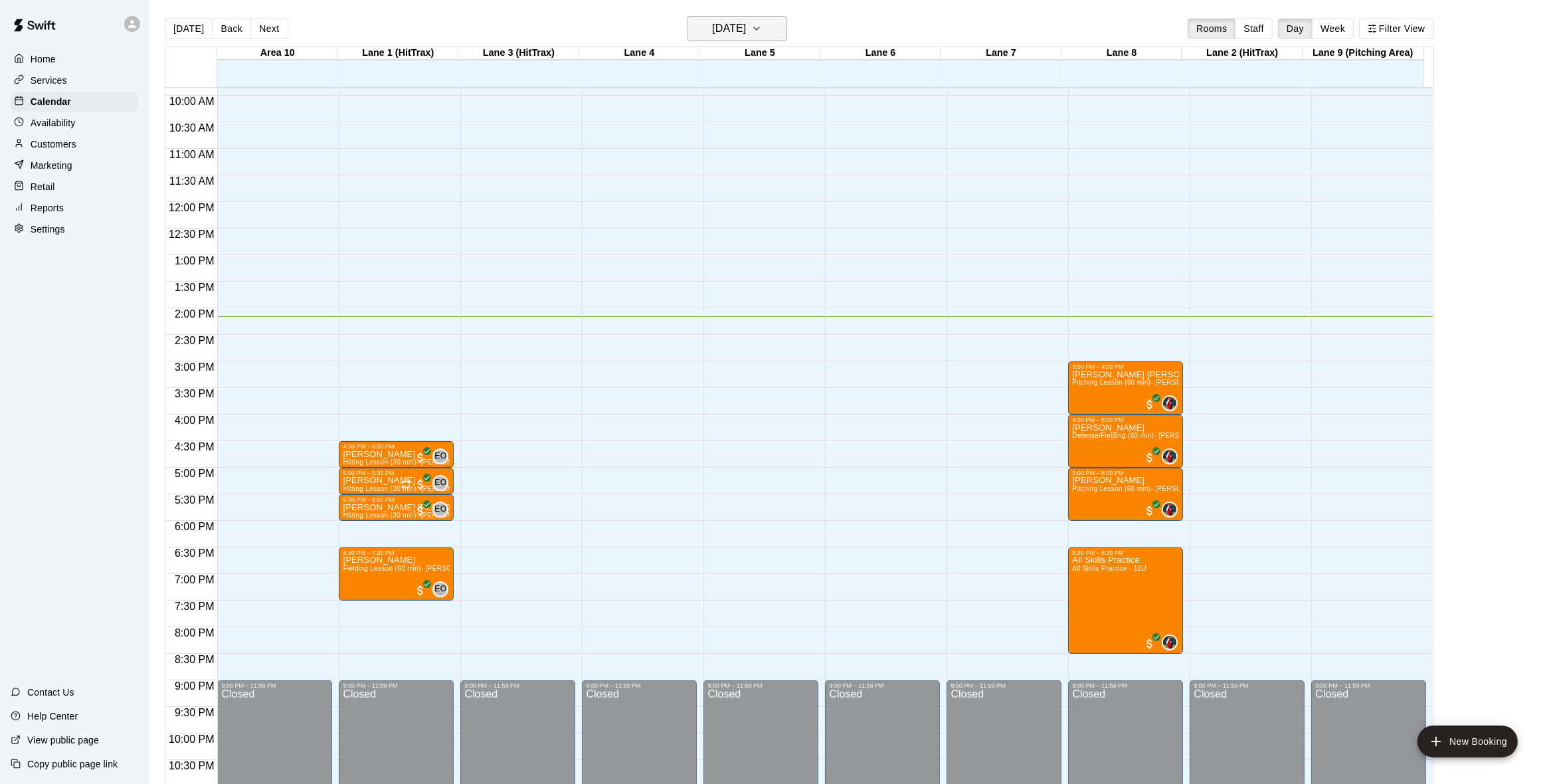
click at [762, 27] on icon "button" at bounding box center [757, 28] width 11 height 16
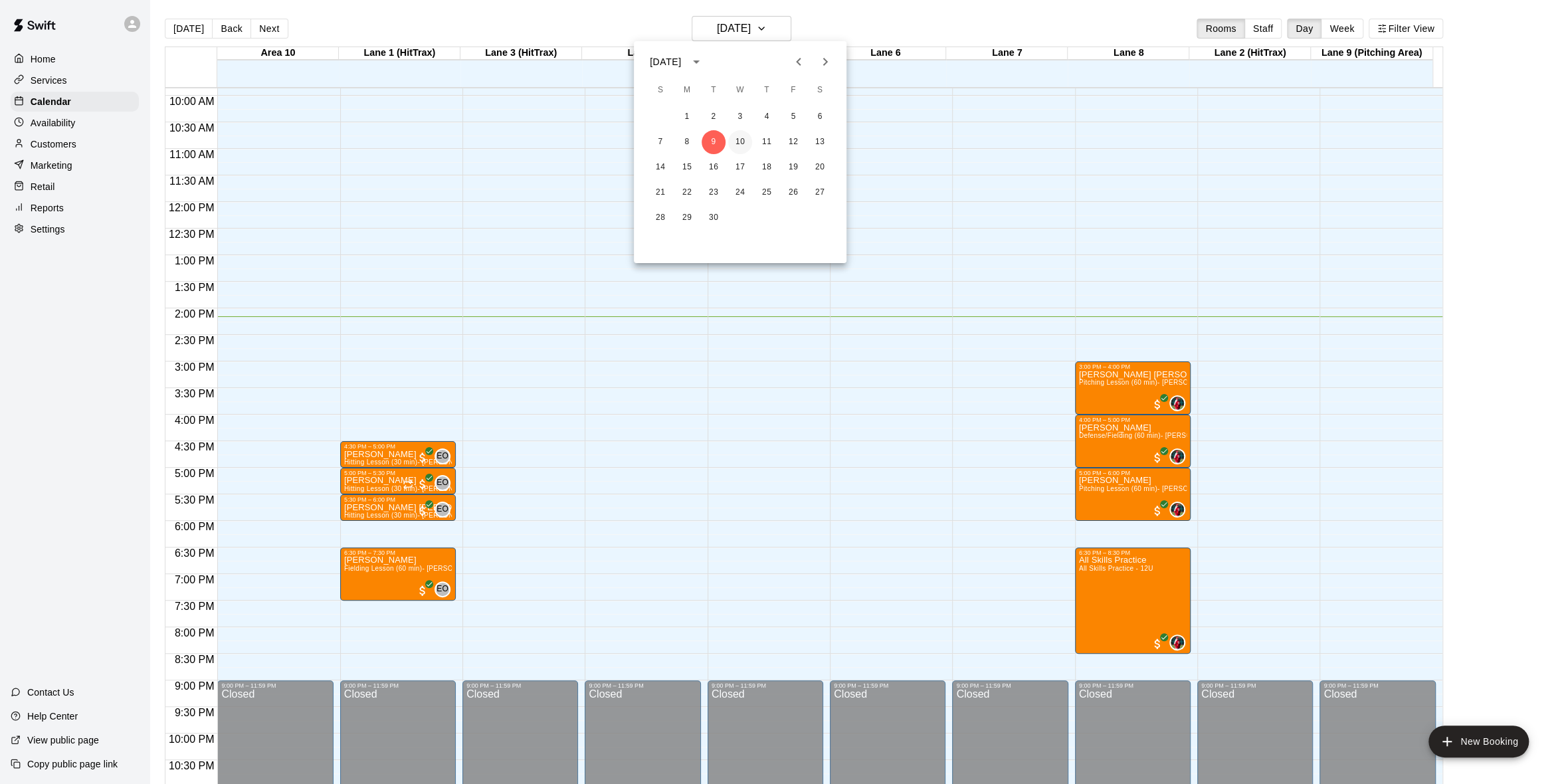
click at [743, 143] on button "10" at bounding box center [740, 142] width 24 height 24
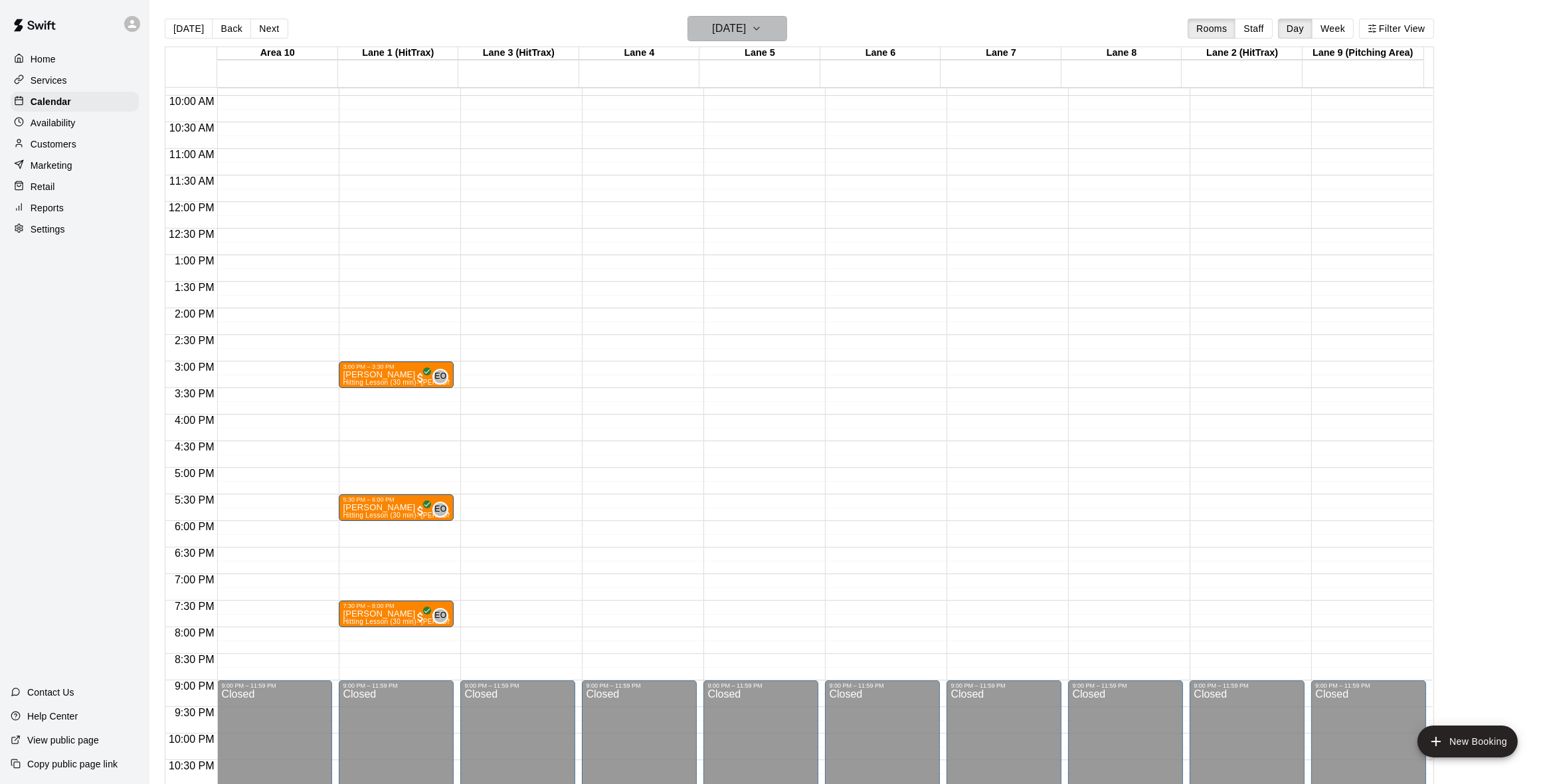
click at [762, 30] on icon "button" at bounding box center [757, 28] width 11 height 16
click at [764, 140] on button "11" at bounding box center [766, 142] width 24 height 24
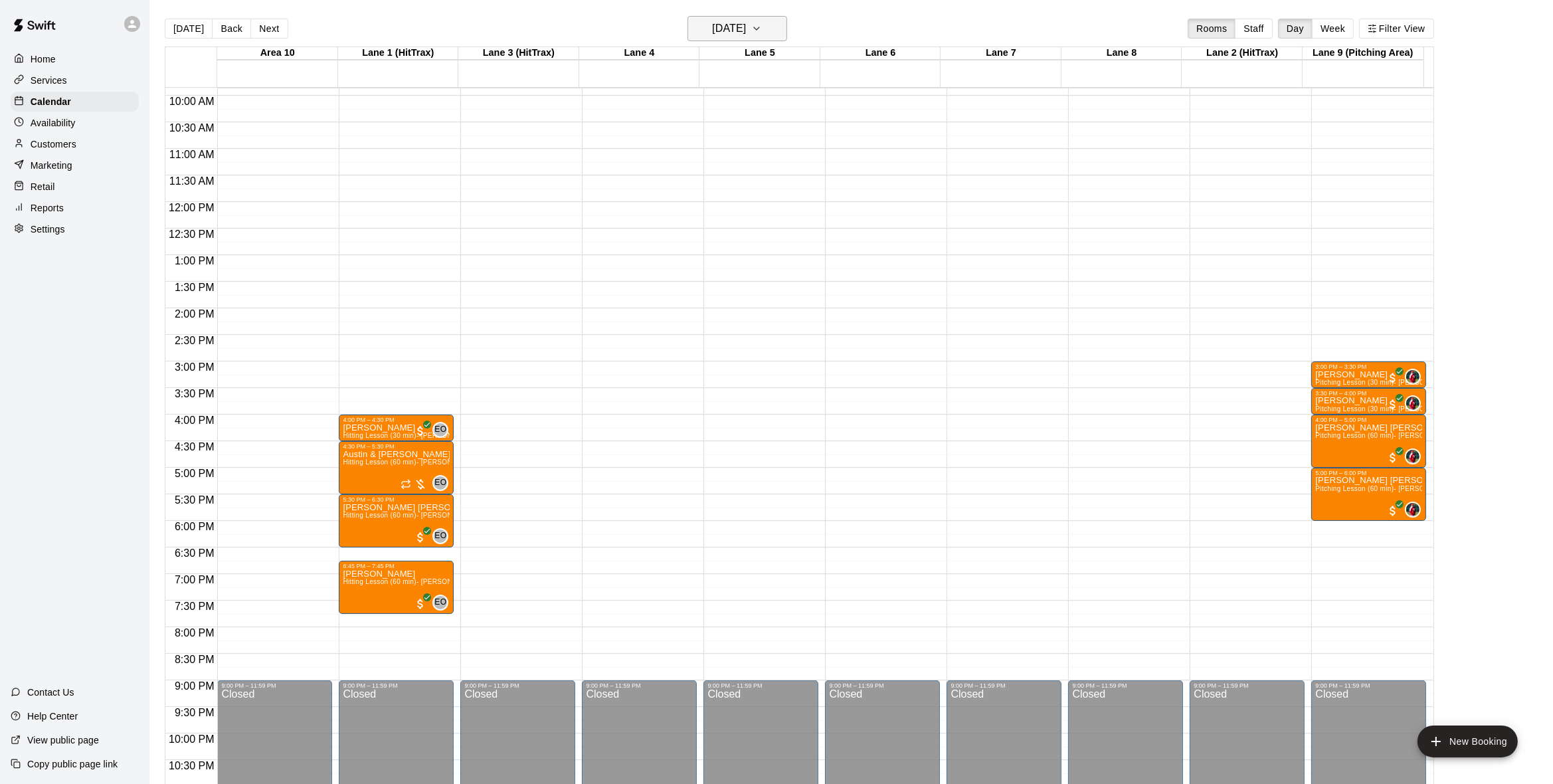
click at [762, 25] on icon "button" at bounding box center [757, 28] width 11 height 16
click at [773, 139] on button "11" at bounding box center [766, 142] width 24 height 24
drag, startPoint x: 804, startPoint y: 4, endPoint x: 769, endPoint y: 28, distance: 42.4
click at [803, 4] on main "[DATE] Back [DATE][DATE] Rooms Staff Day Week Filter View Area [GEOGRAPHIC_DATA…" at bounding box center [851, 402] width 1403 height 805
click at [746, 28] on h6 "[DATE]" at bounding box center [729, 28] width 34 height 18
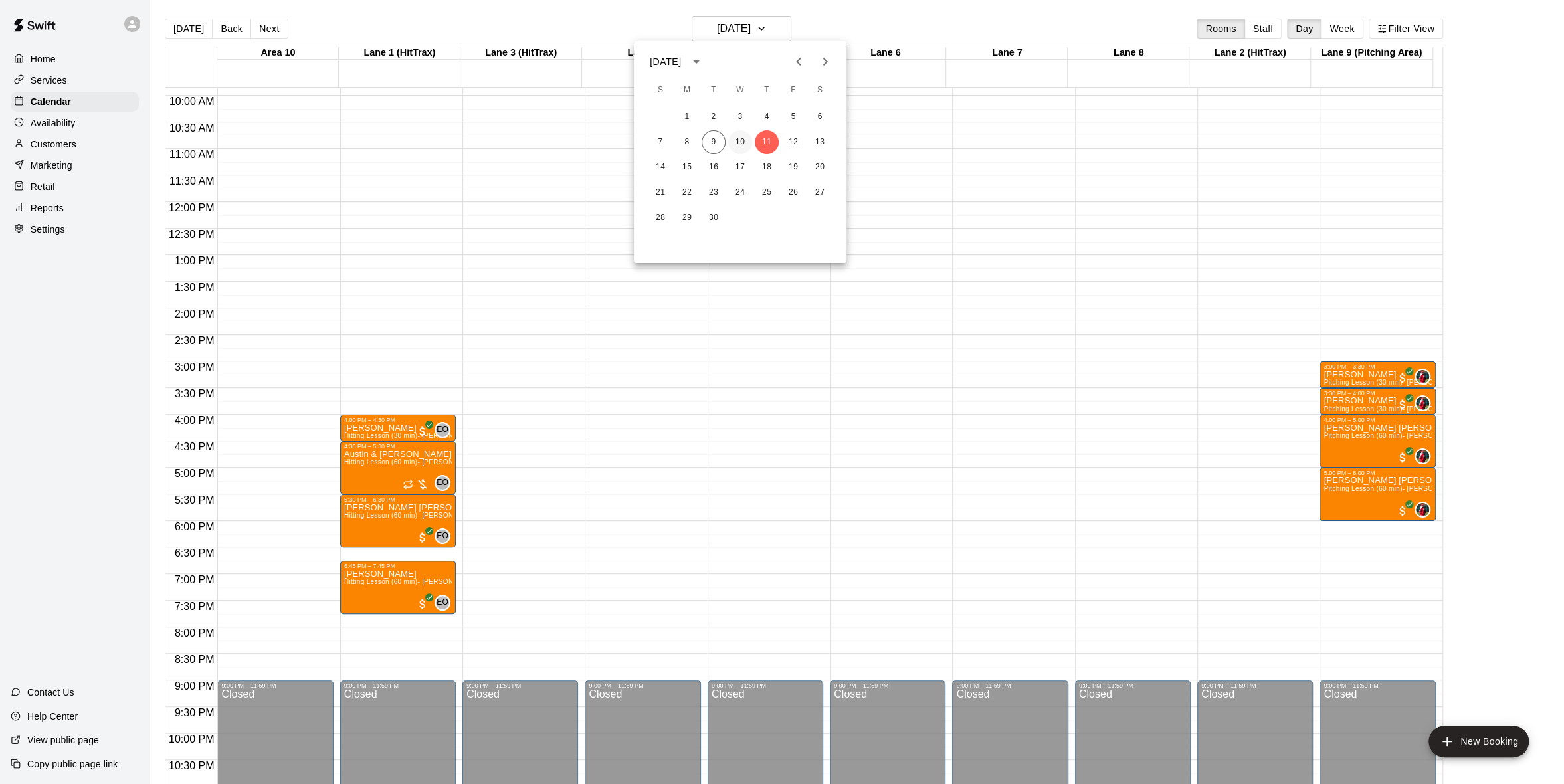
click at [742, 143] on button "10" at bounding box center [740, 142] width 24 height 24
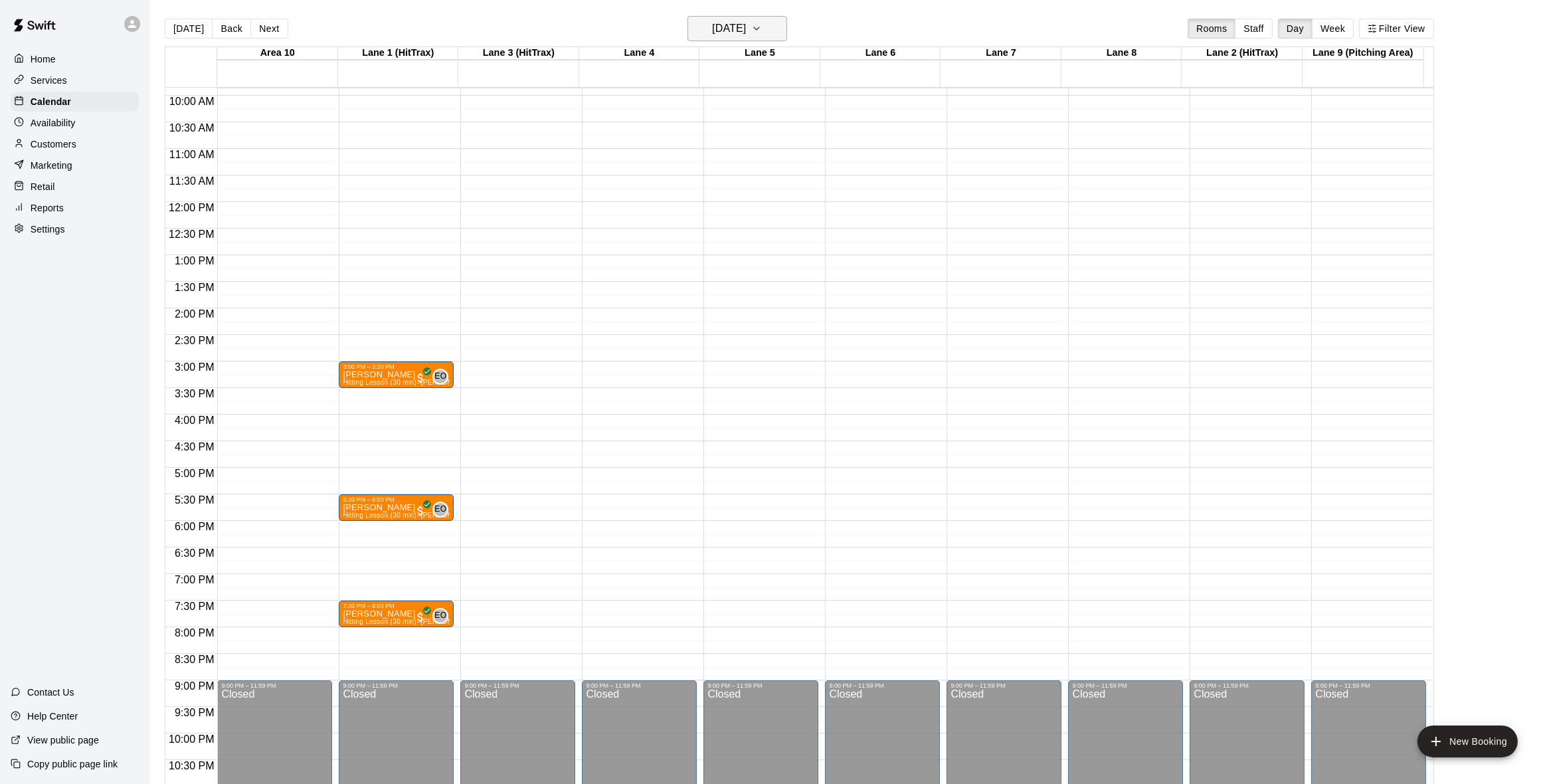
click at [787, 36] on button "[DATE]" at bounding box center [738, 28] width 100 height 25
click at [770, 139] on button "11" at bounding box center [766, 142] width 24 height 24
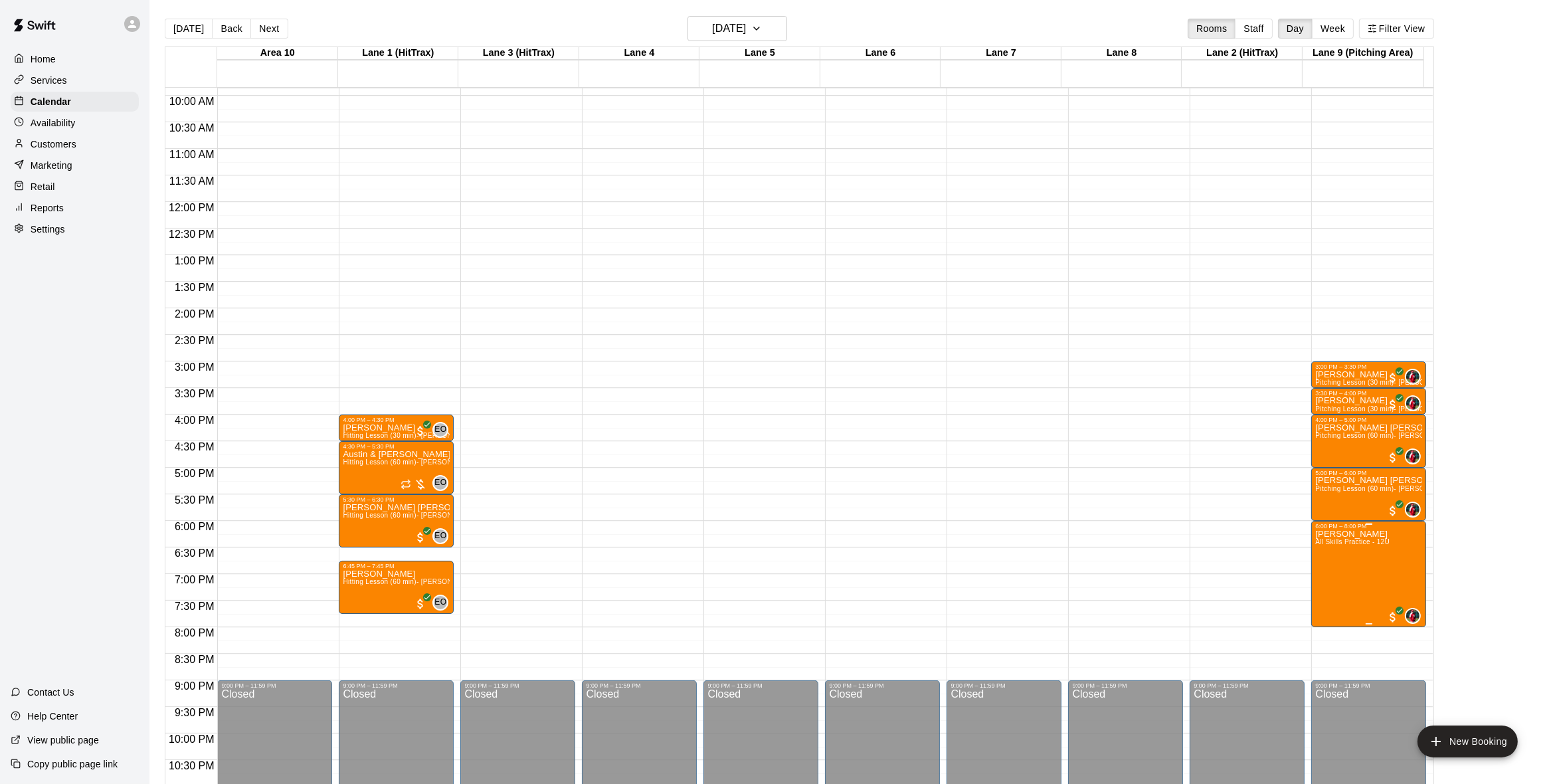
click at [1330, 583] on img "edit" at bounding box center [1328, 576] width 15 height 15
drag, startPoint x: 1330, startPoint y: 583, endPoint x: 1343, endPoint y: 584, distance: 13.0
click at [1334, 552] on button "edit" at bounding box center [1327, 544] width 27 height 27
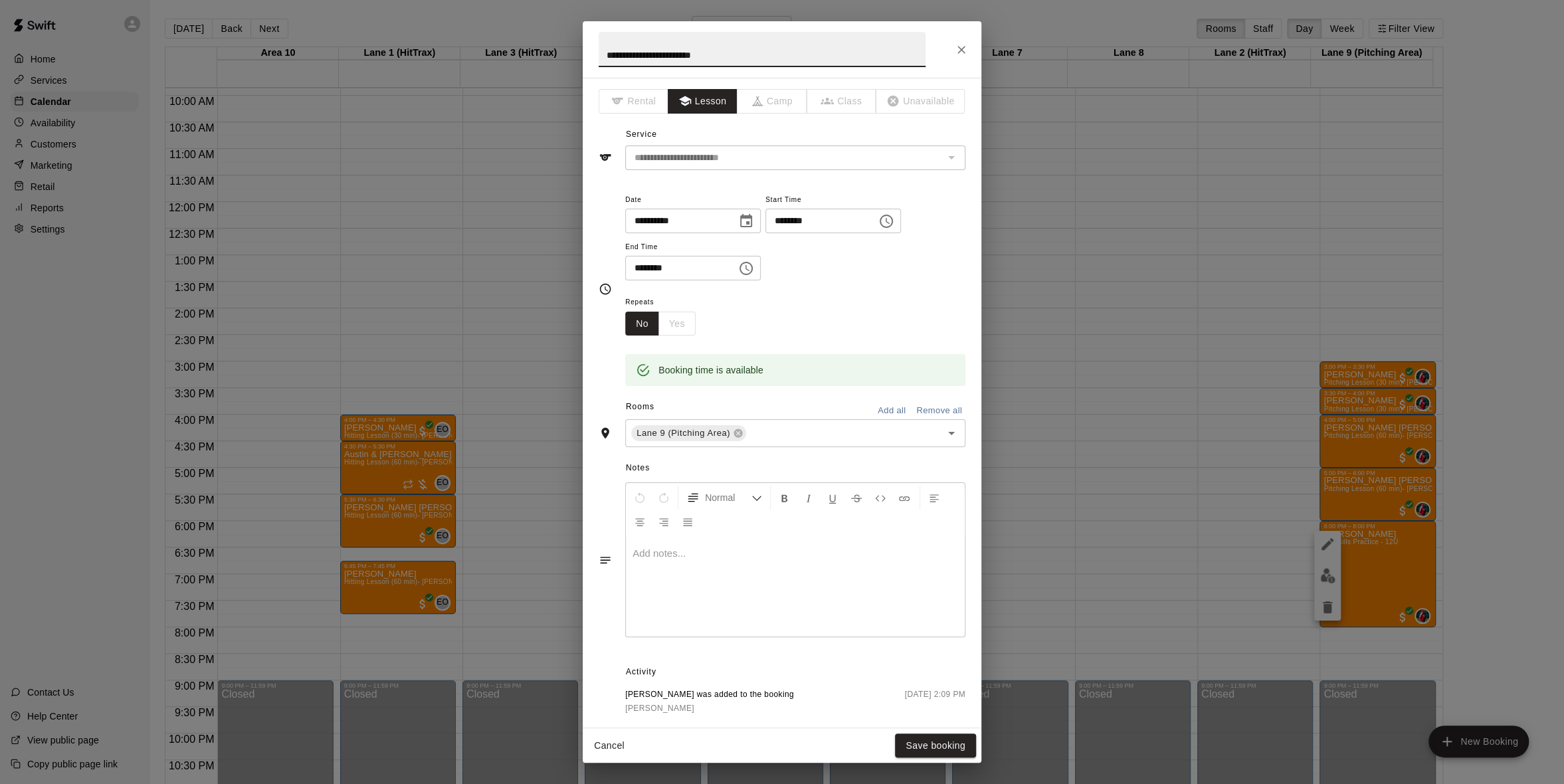
click at [952, 55] on button "Close" at bounding box center [961, 49] width 24 height 24
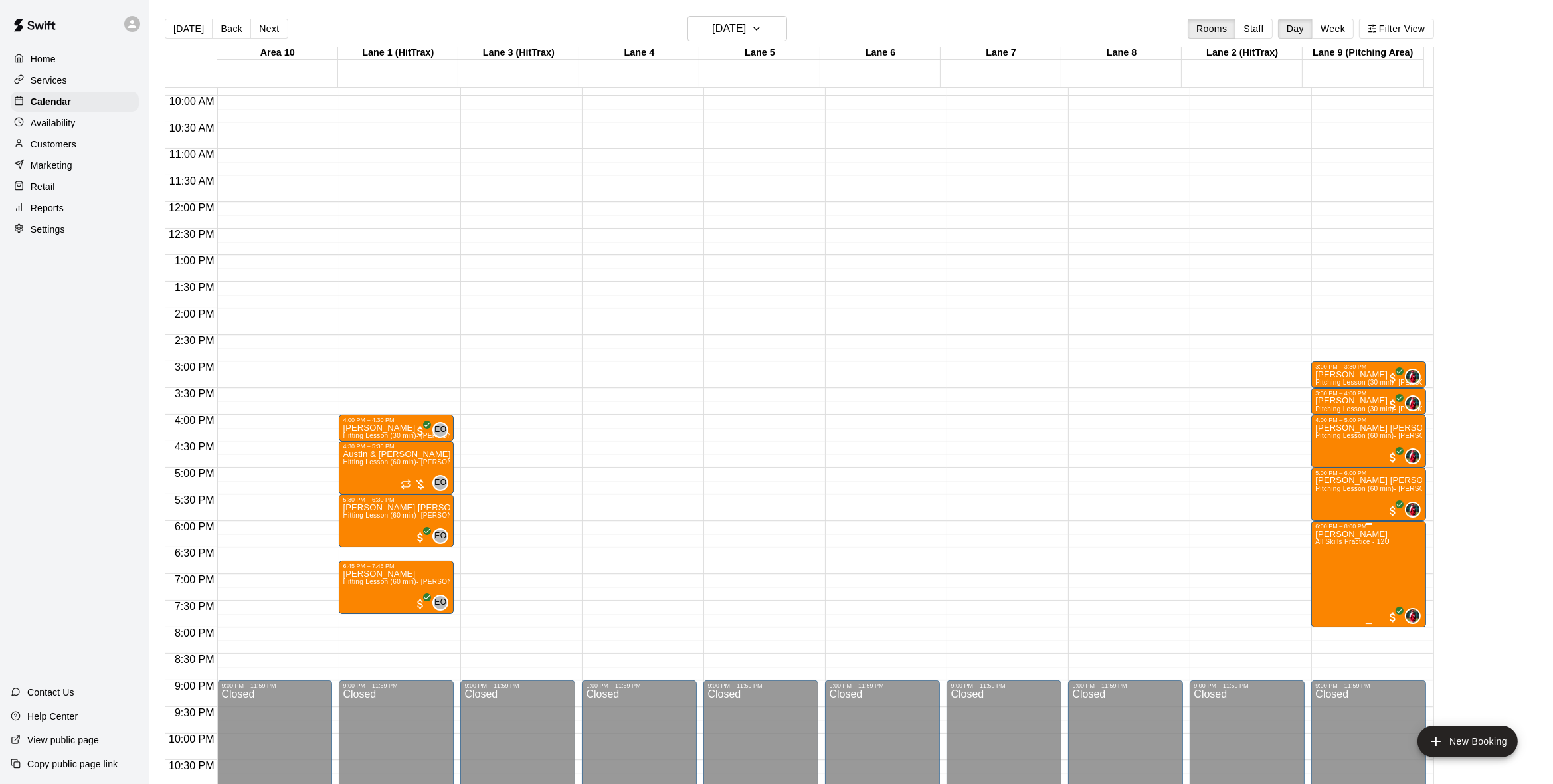
click at [1388, 623] on body "Home Services Calendar Availability Customers Marketing Retail Reports Settings…" at bounding box center [776, 402] width 1553 height 805
click at [1390, 618] on span "All customers have paid" at bounding box center [1393, 617] width 13 height 13
click at [1399, 662] on img "edit" at bounding box center [1399, 655] width 15 height 15
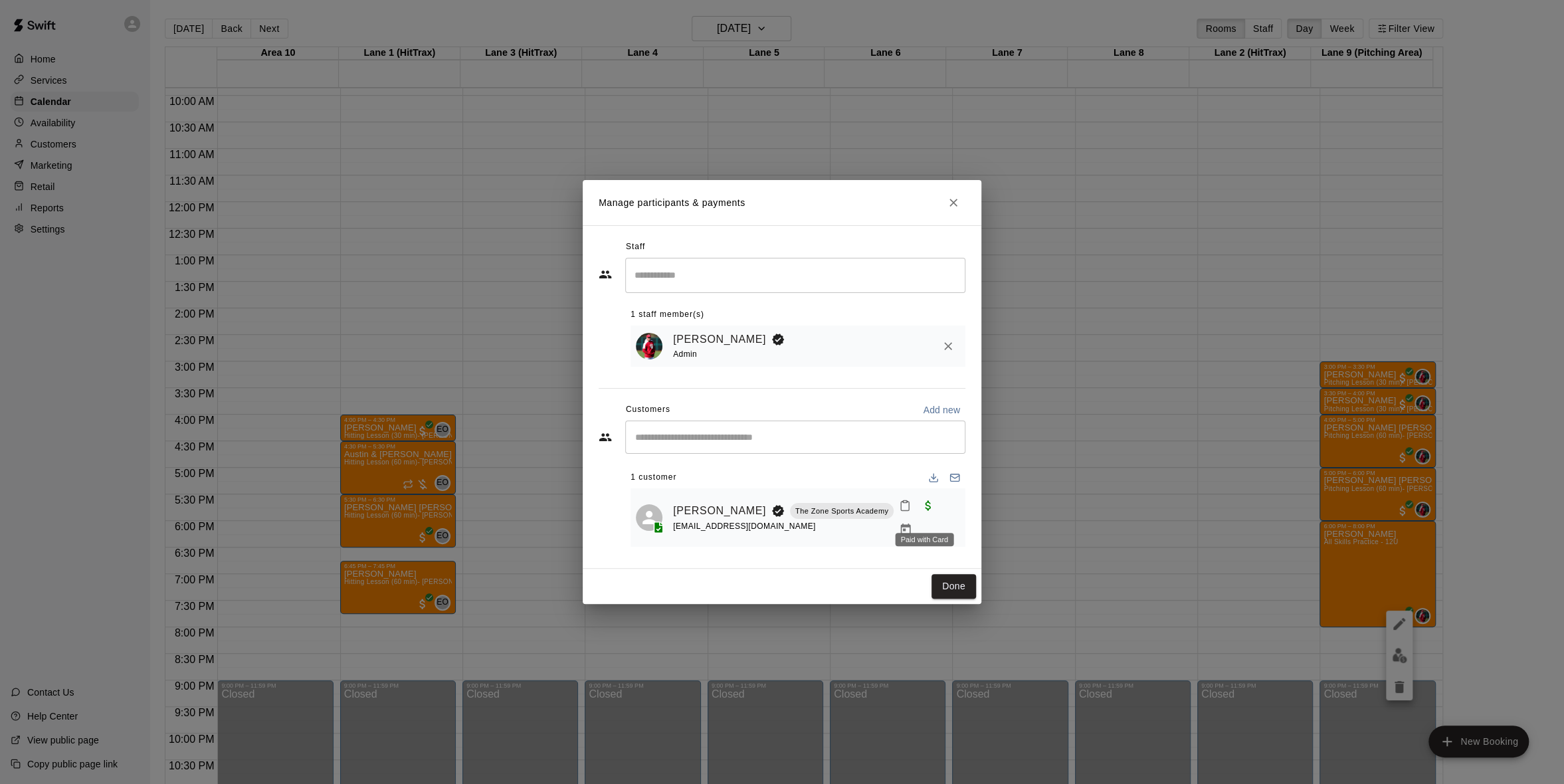
click at [920, 511] on span "Paid with Card" at bounding box center [927, 505] width 24 height 12
click at [911, 523] on icon "Manage bookings & payment" at bounding box center [906, 529] width 10 height 12
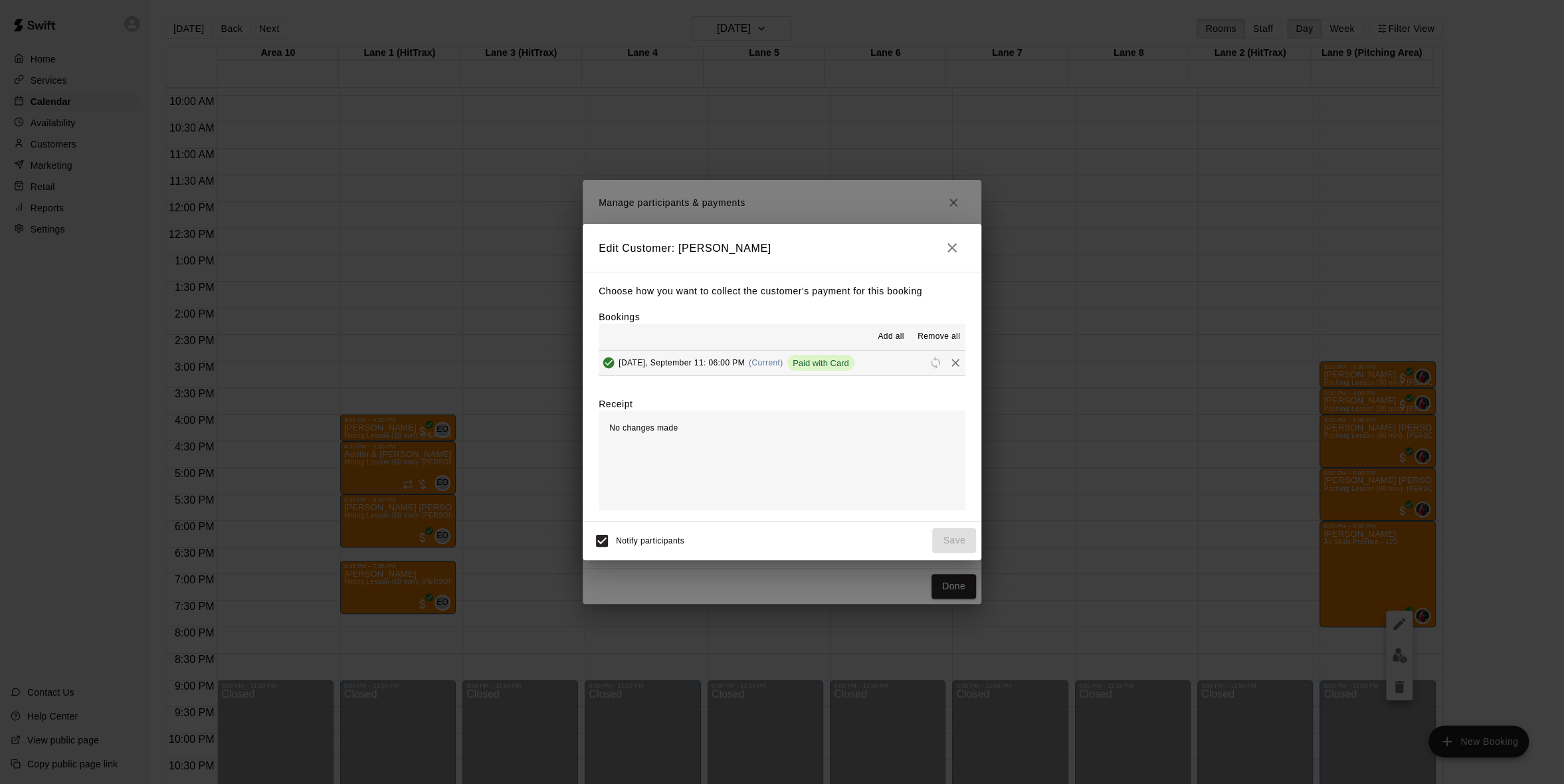
click at [950, 249] on icon "button" at bounding box center [952, 248] width 10 height 10
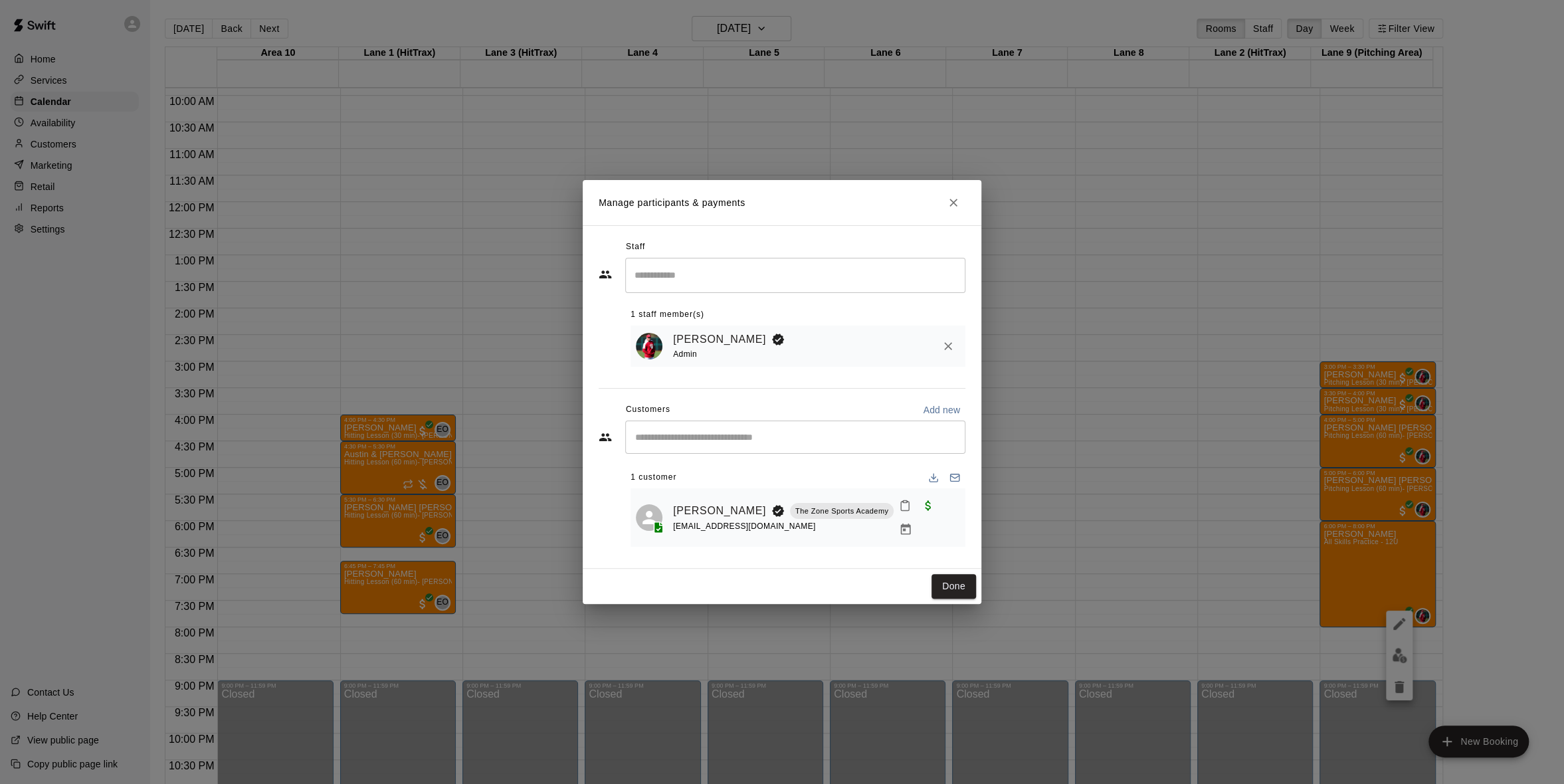
click at [950, 249] on icon "button" at bounding box center [951, 256] width 16 height 16
click at [951, 209] on icon "Close" at bounding box center [953, 202] width 13 height 13
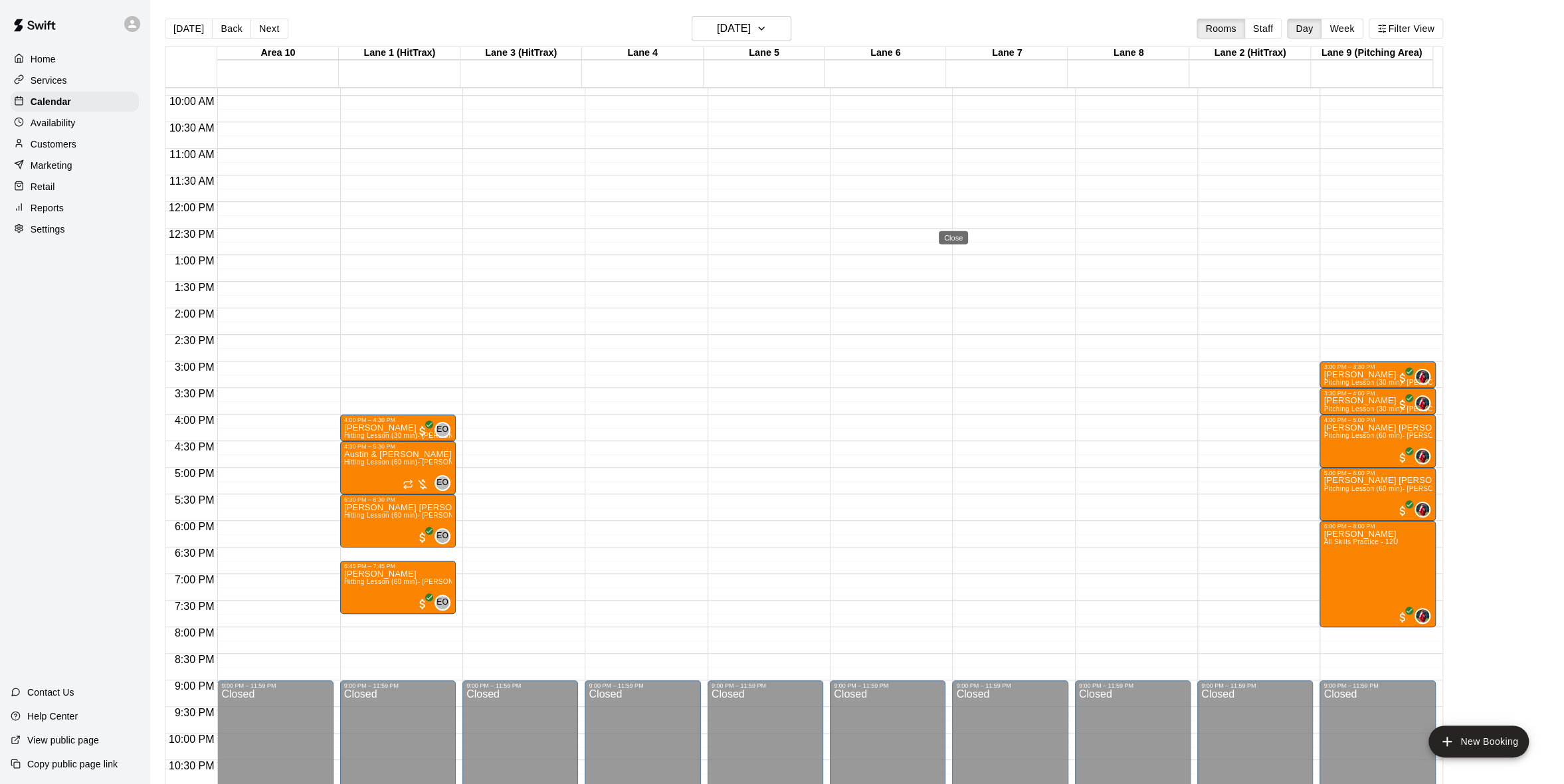
click at [951, 209] on icon "Close" at bounding box center [953, 202] width 13 height 13
click at [1391, 561] on div at bounding box center [782, 392] width 1564 height 784
click at [1364, 540] on span "All Skills Practice - 12U" at bounding box center [1352, 542] width 74 height 8
click at [1332, 586] on img "edit" at bounding box center [1328, 584] width 15 height 15
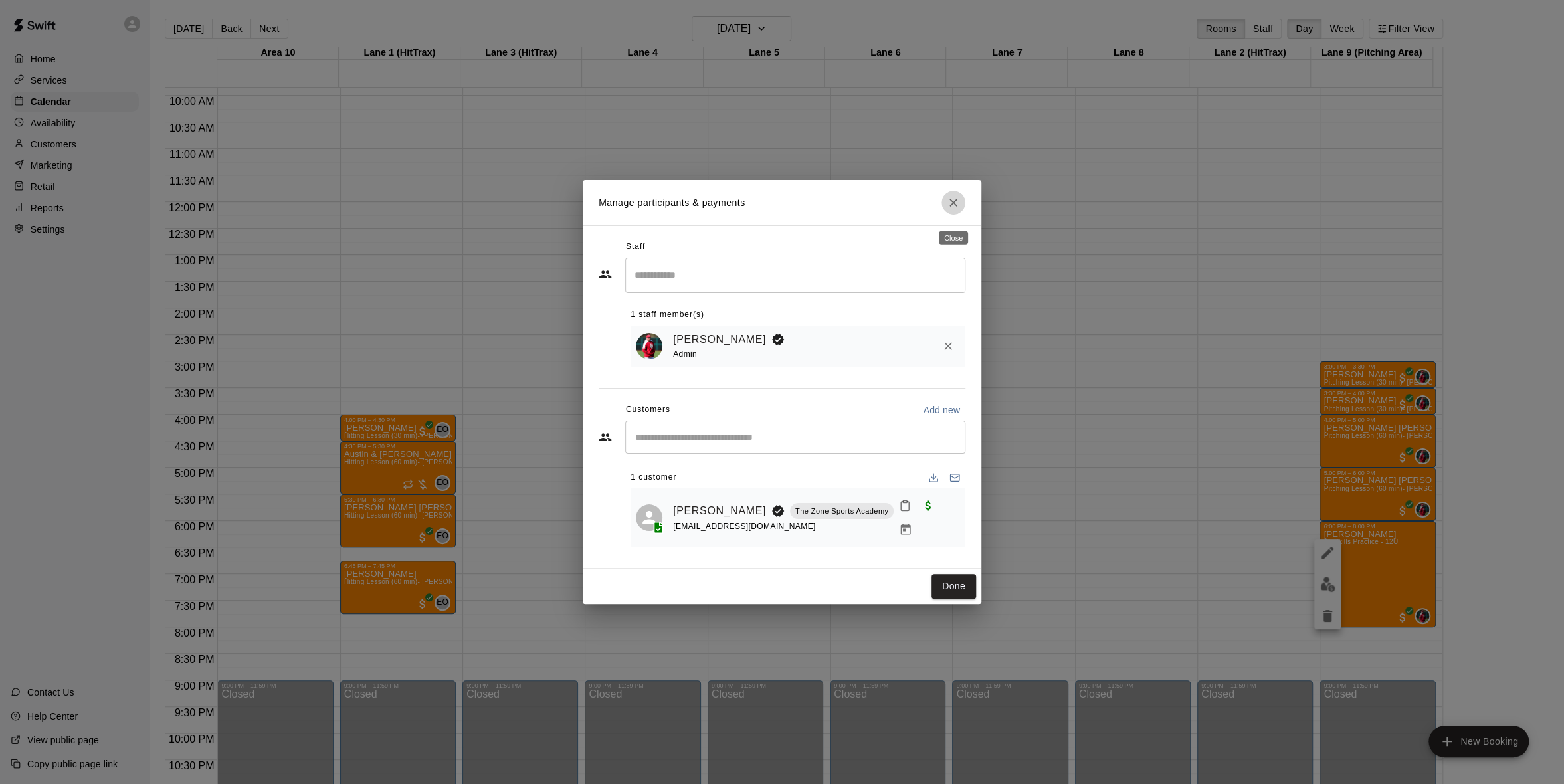
click at [953, 214] on button "Close" at bounding box center [953, 202] width 24 height 24
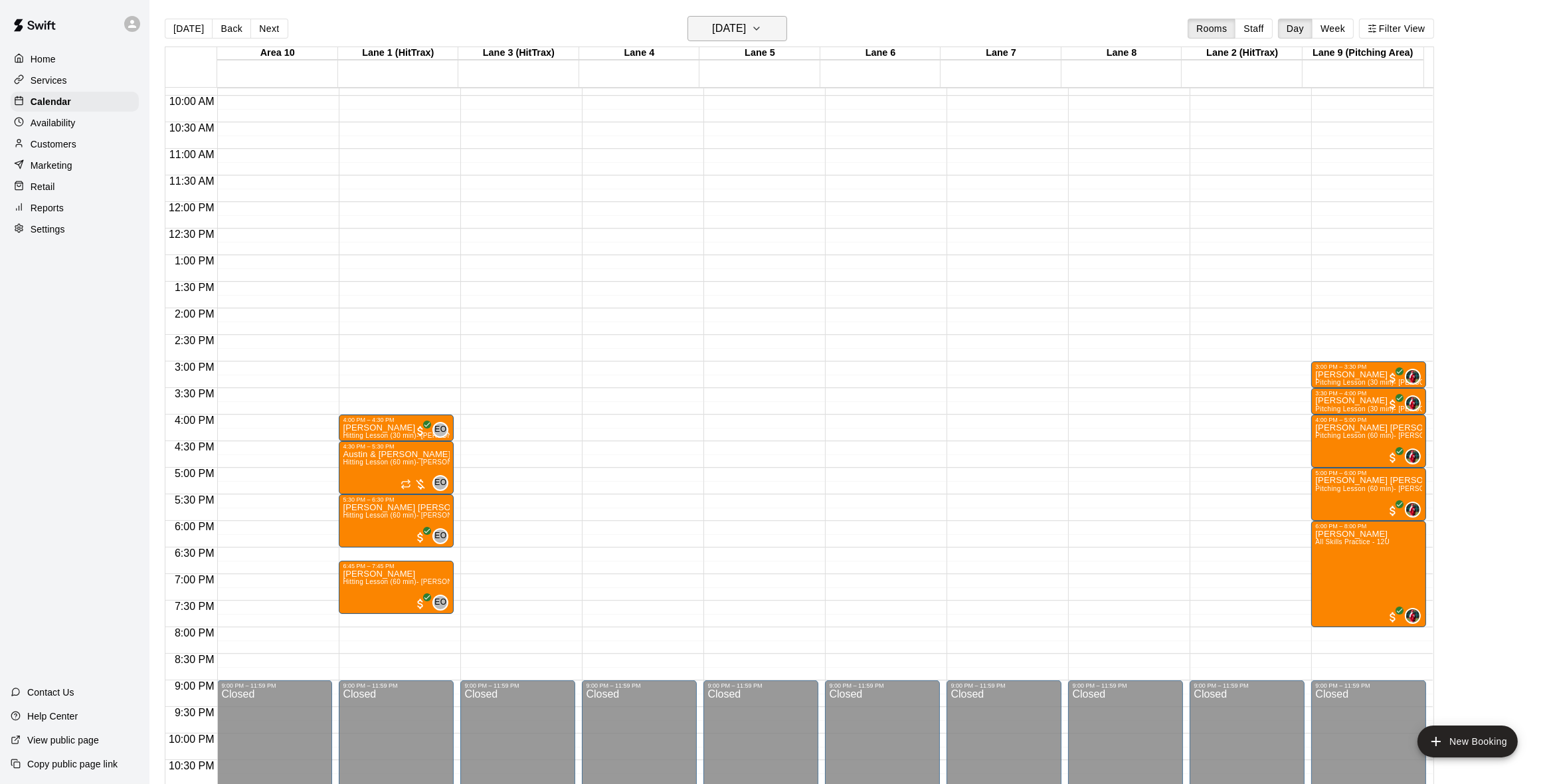
click at [762, 23] on icon "button" at bounding box center [757, 28] width 11 height 16
click at [762, 22] on icon "button" at bounding box center [757, 28] width 11 height 16
click at [779, 21] on div at bounding box center [782, 392] width 1564 height 784
click at [762, 21] on icon "button" at bounding box center [757, 28] width 11 height 16
click at [779, 21] on div at bounding box center [782, 392] width 1564 height 784
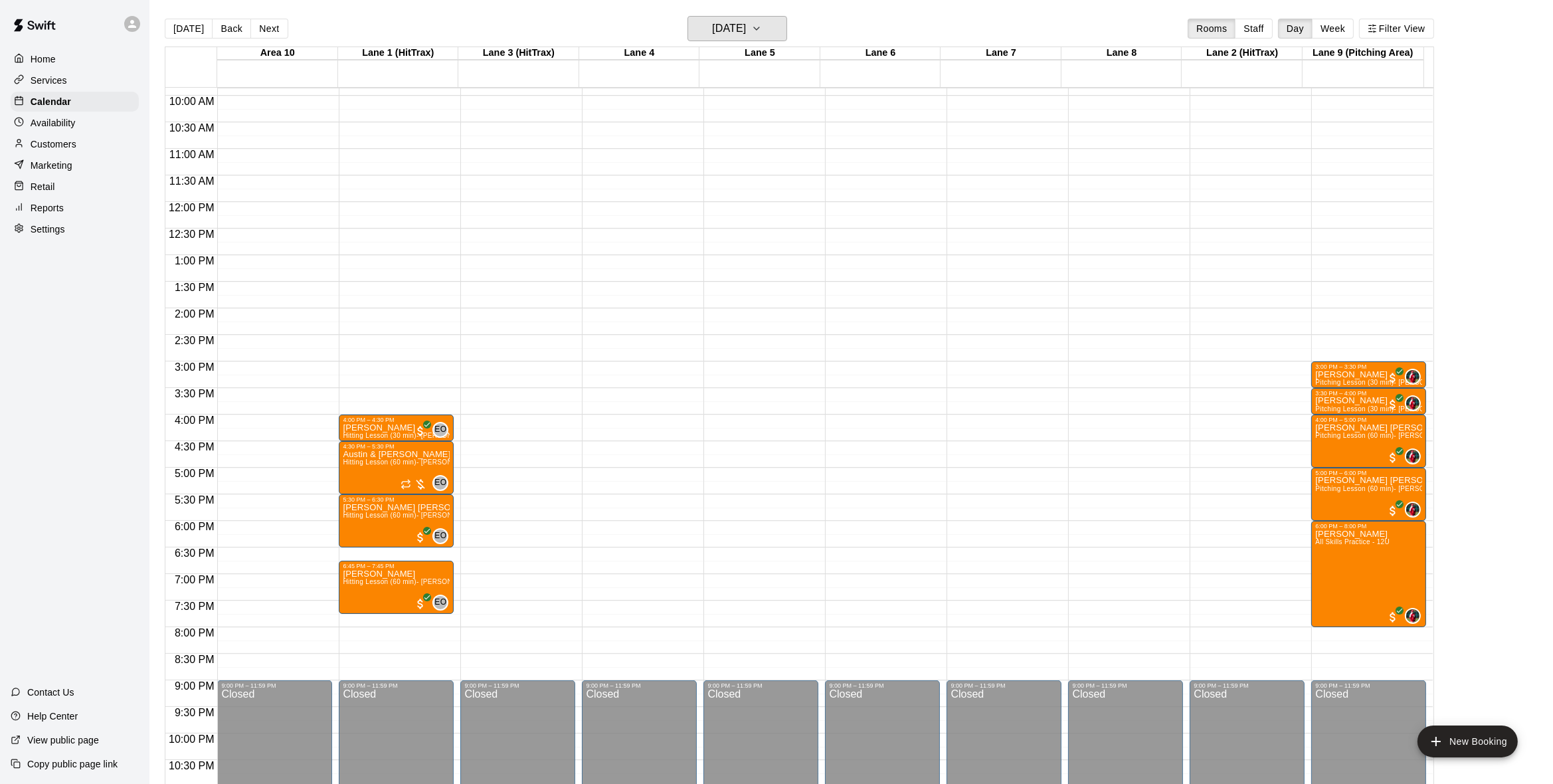
click at [762, 21] on icon "button" at bounding box center [757, 28] width 11 height 16
click at [781, 22] on div at bounding box center [782, 392] width 1564 height 784
click at [762, 22] on icon "button" at bounding box center [757, 28] width 11 height 16
click at [779, 22] on div at bounding box center [782, 392] width 1564 height 784
click at [762, 22] on icon "button" at bounding box center [757, 28] width 11 height 16
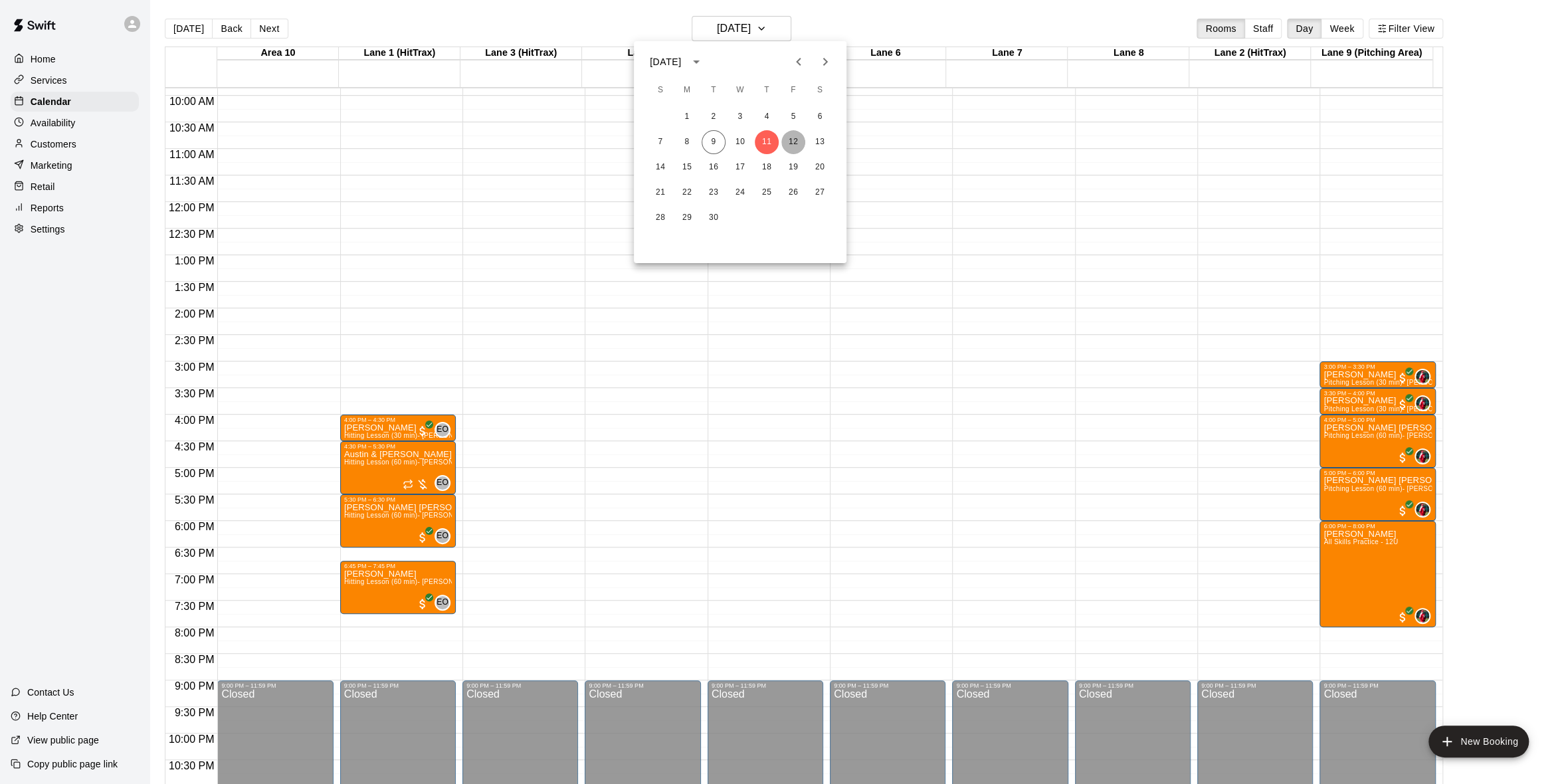
click at [794, 139] on button "12" at bounding box center [793, 142] width 24 height 24
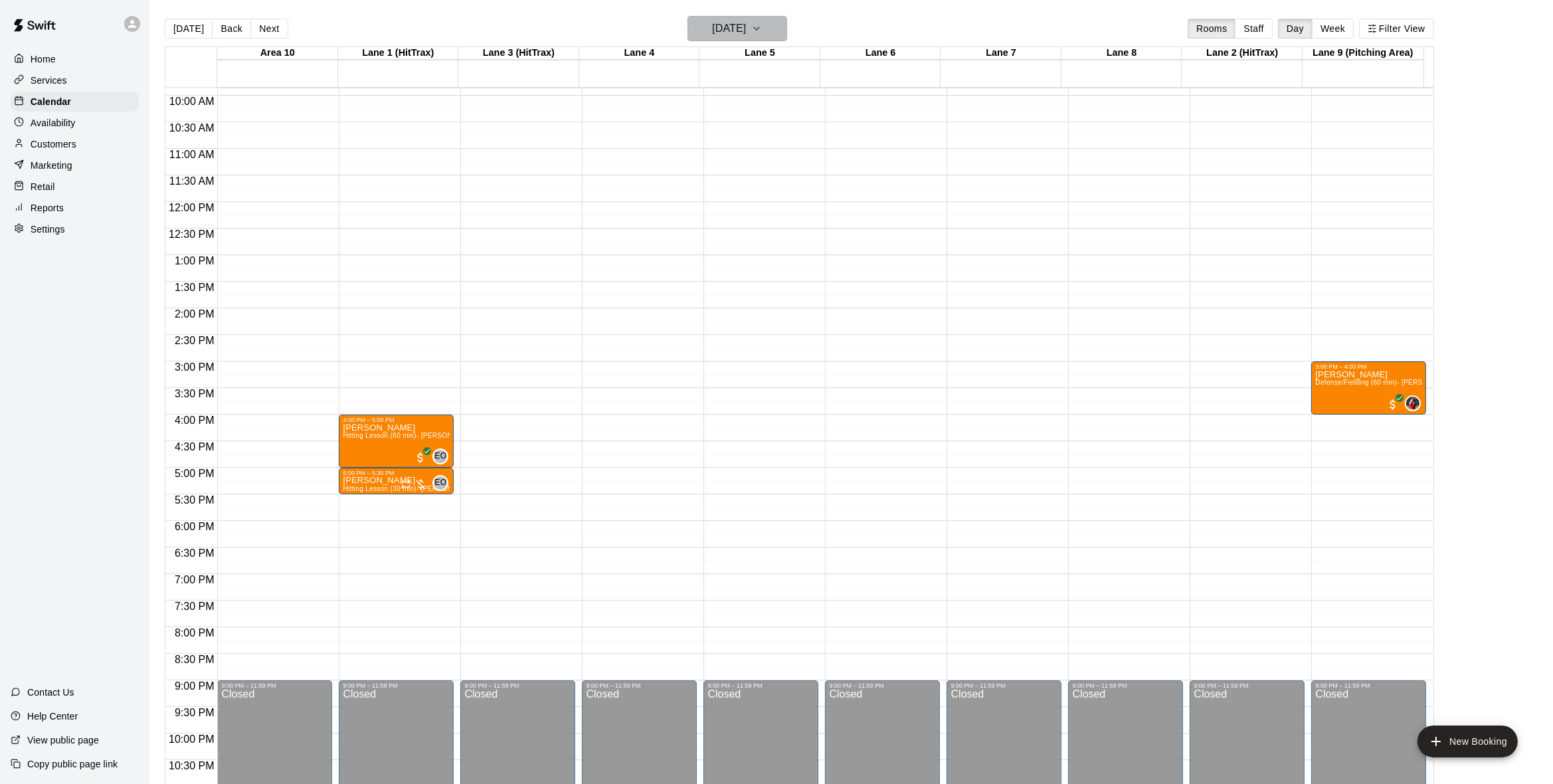
click at [762, 28] on icon "button" at bounding box center [757, 28] width 11 height 16
click at [705, 134] on button "9" at bounding box center [713, 142] width 24 height 24
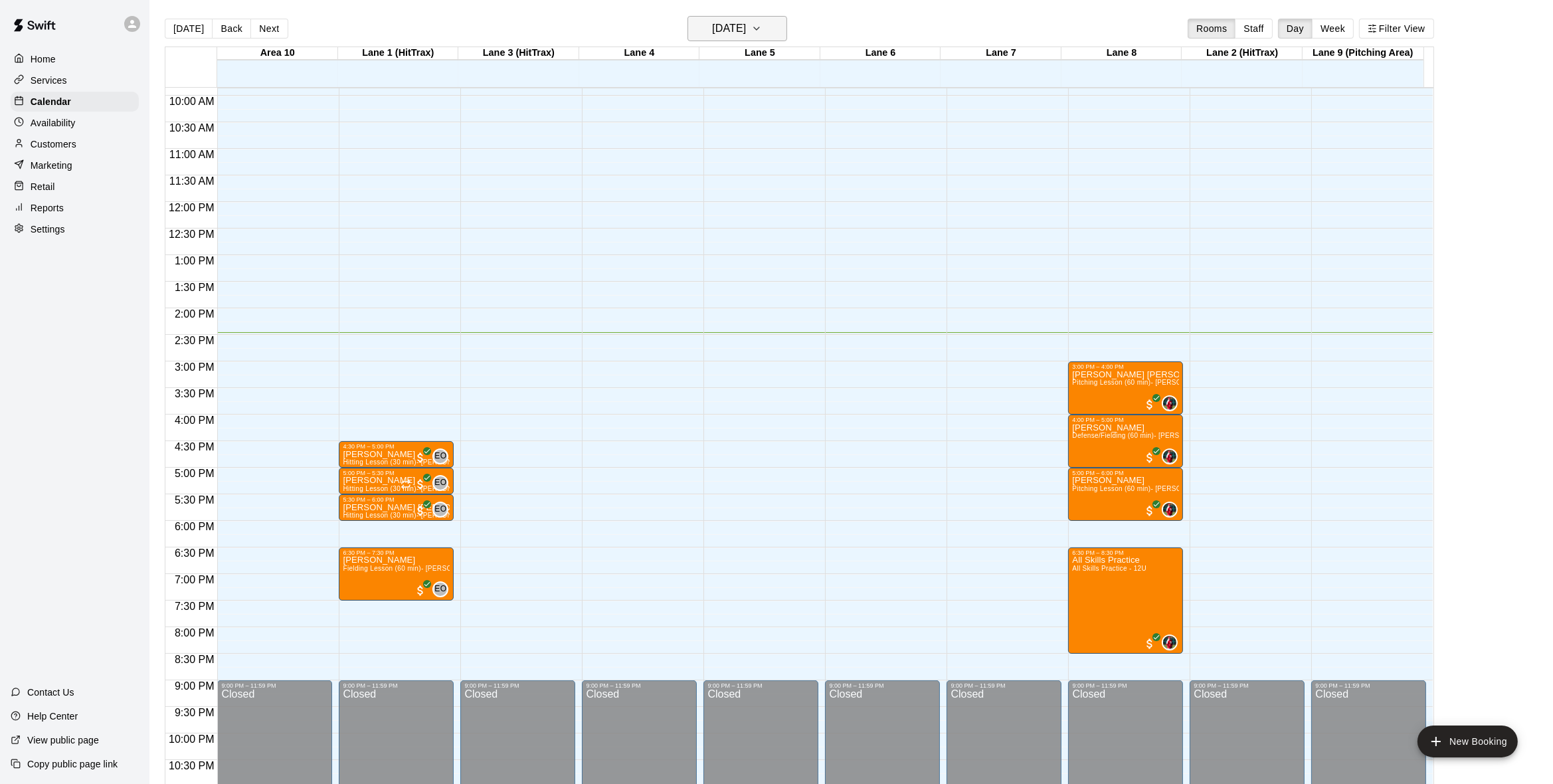
click at [762, 32] on icon "button" at bounding box center [757, 28] width 11 height 16
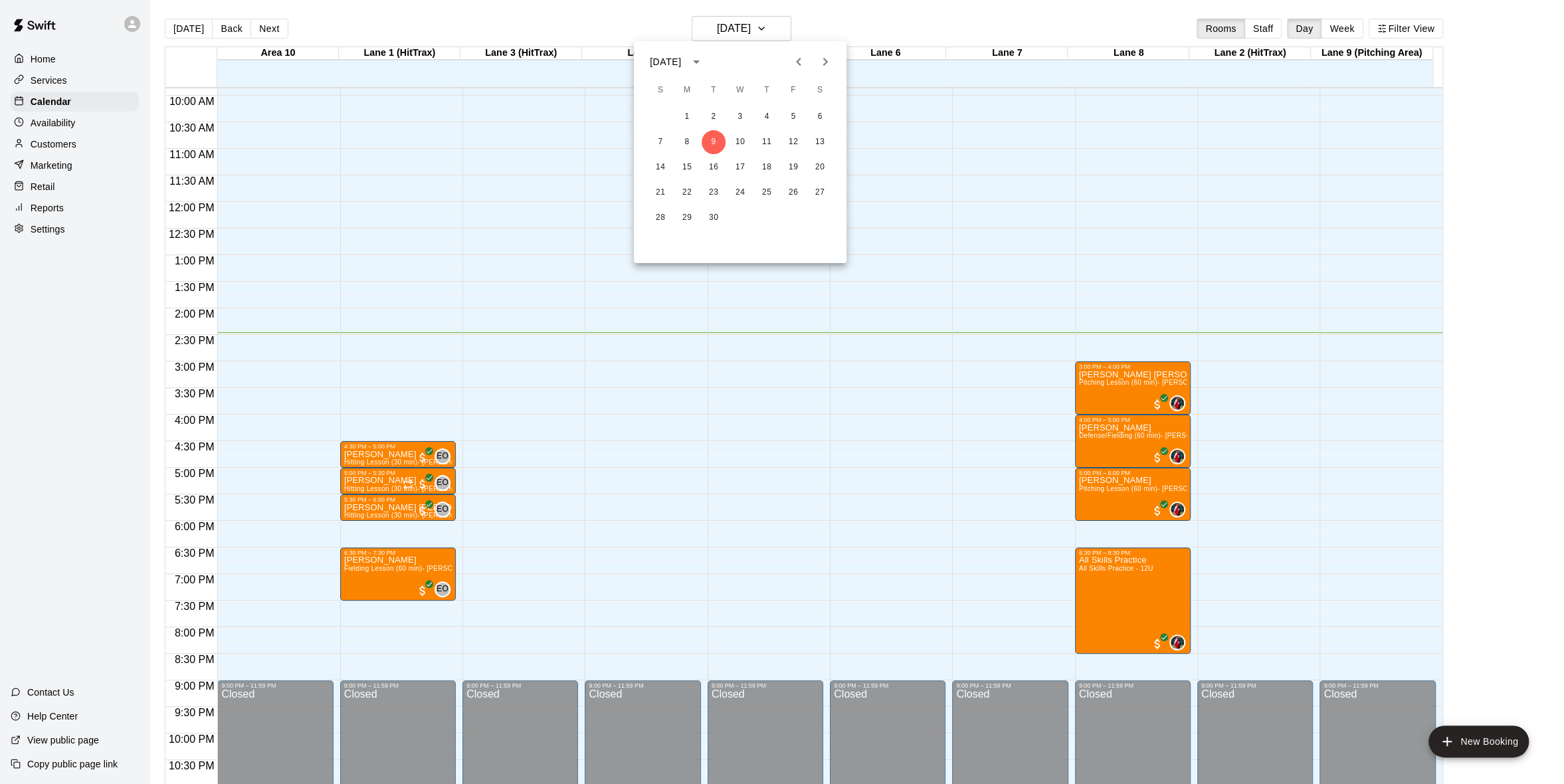
click at [820, 32] on div at bounding box center [782, 392] width 1564 height 784
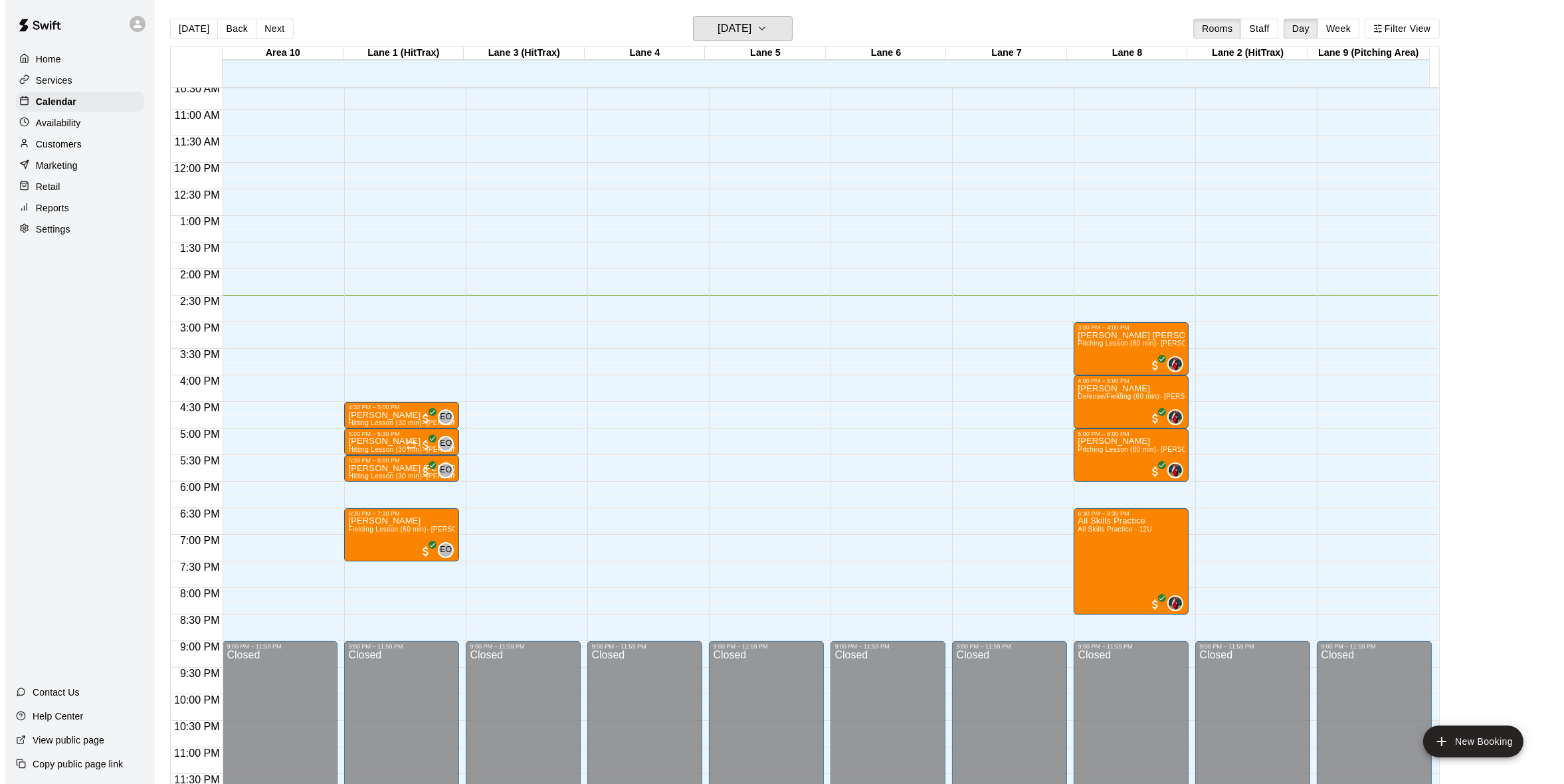
scroll to position [565, 0]
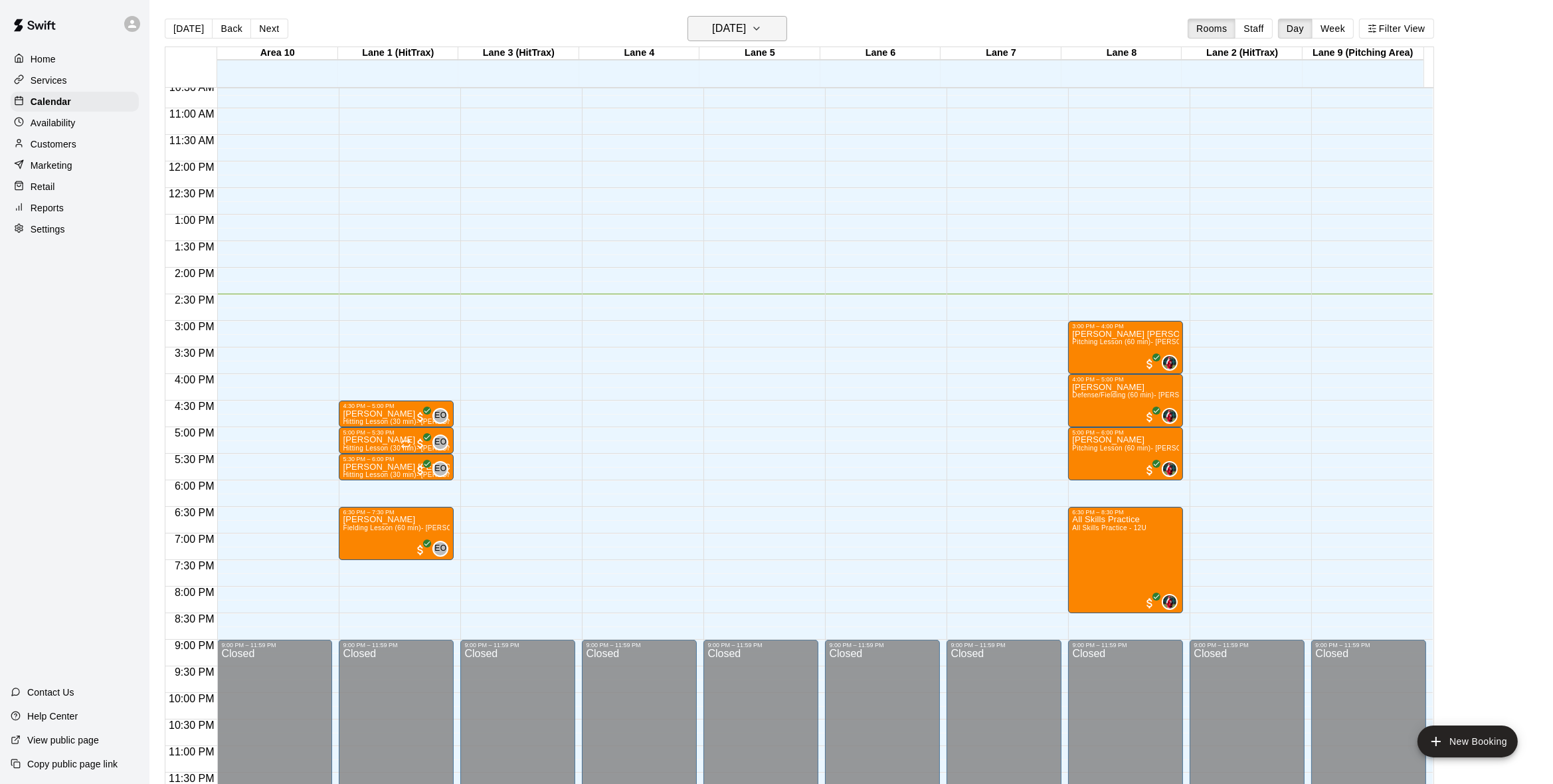
click at [762, 23] on icon "button" at bounding box center [757, 28] width 11 height 16
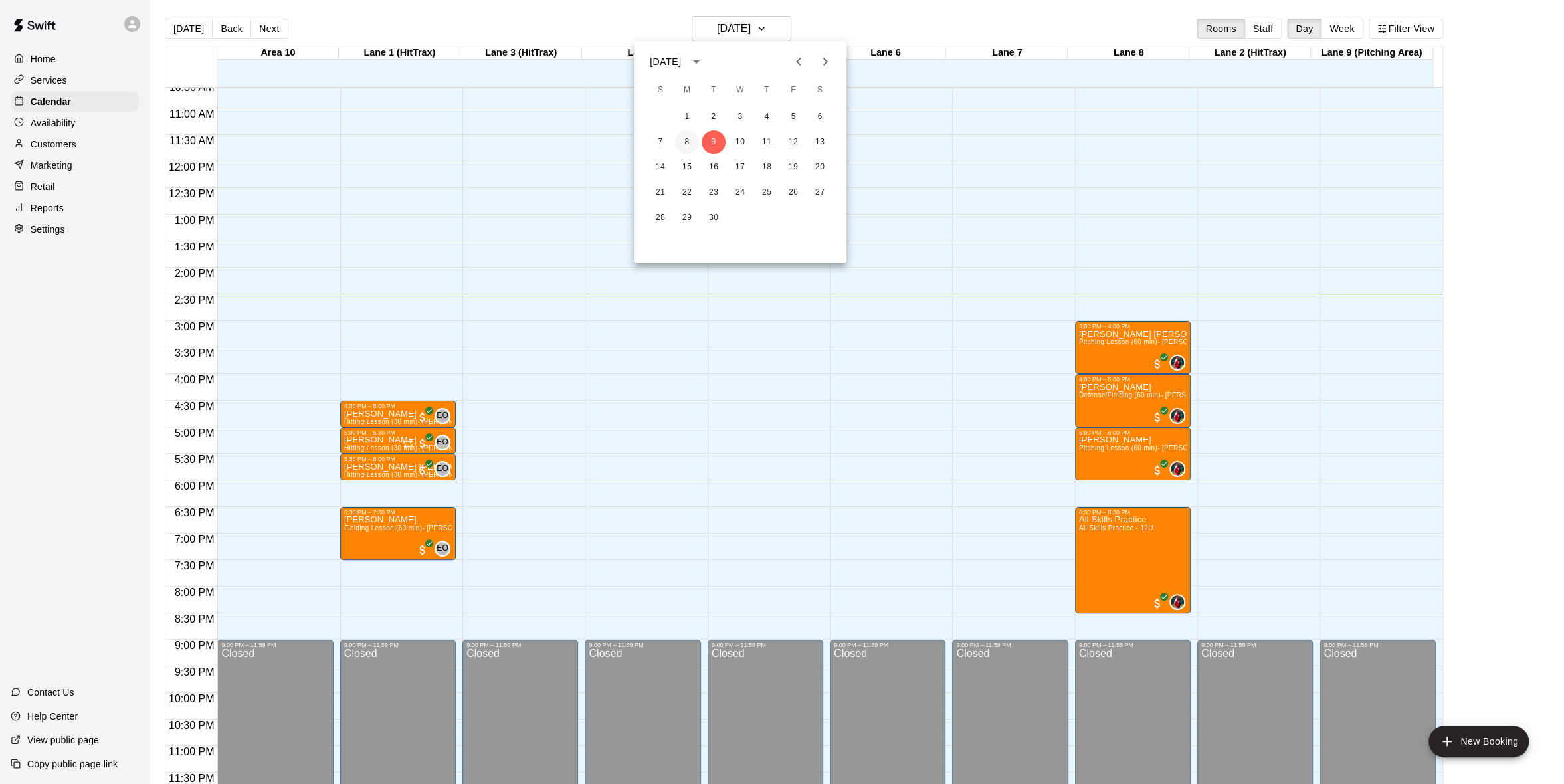
click at [690, 139] on button "8" at bounding box center [686, 142] width 24 height 24
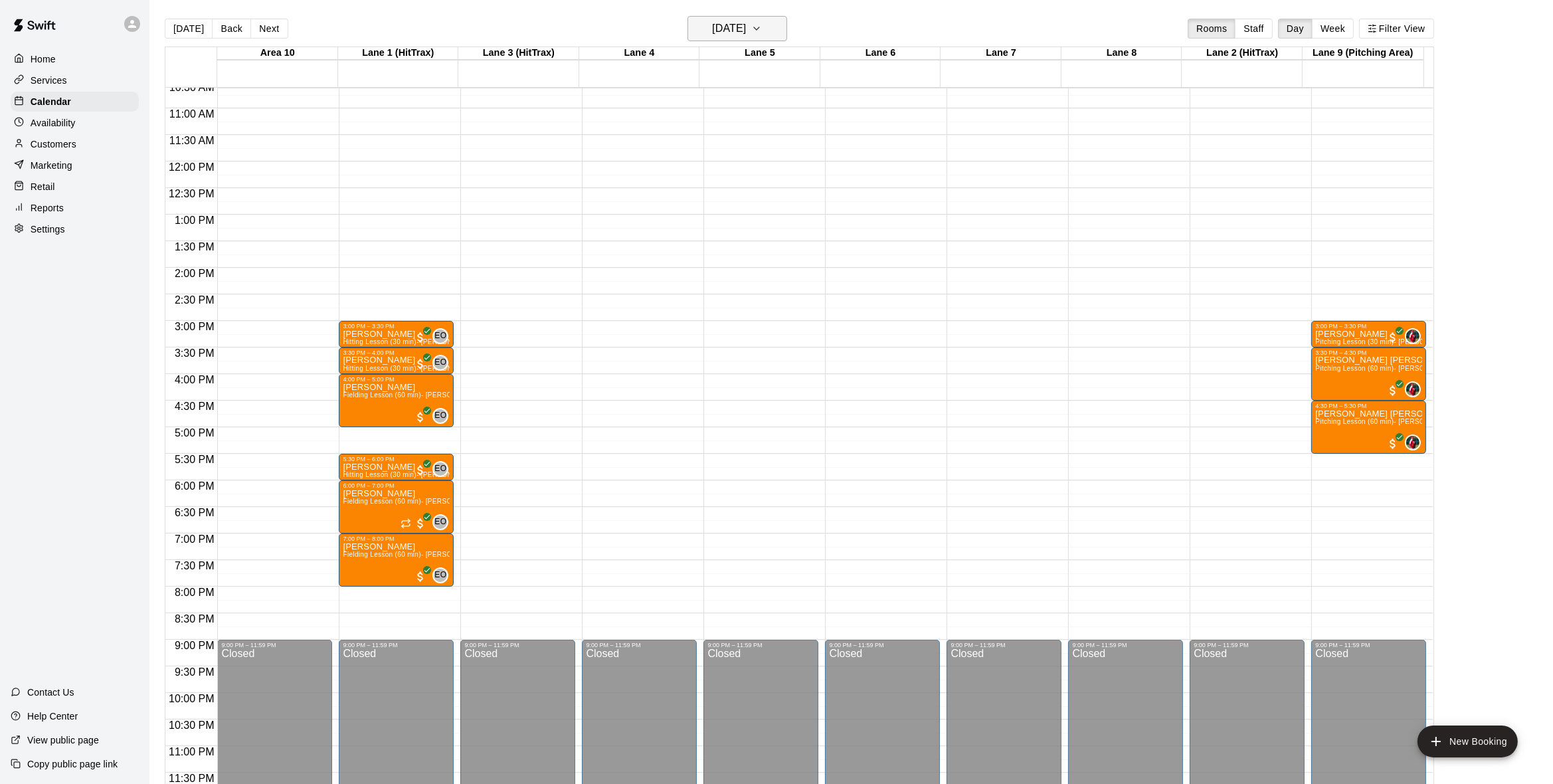
click at [762, 31] on icon "button" at bounding box center [757, 28] width 11 height 16
click at [734, 139] on button "10" at bounding box center [740, 142] width 24 height 24
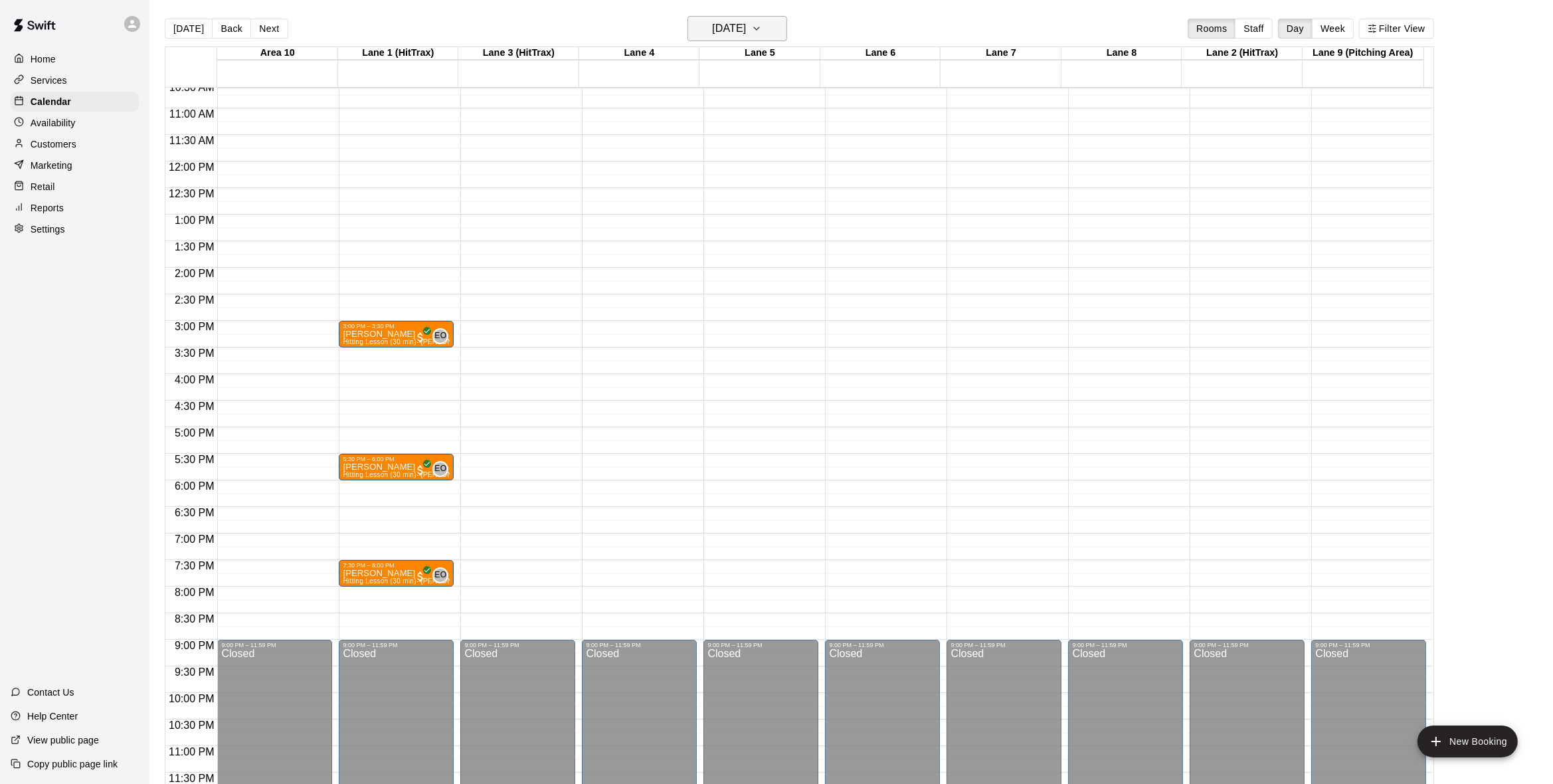
click at [781, 35] on button "[DATE]" at bounding box center [738, 28] width 100 height 25
click at [772, 142] on button "11" at bounding box center [766, 142] width 24 height 24
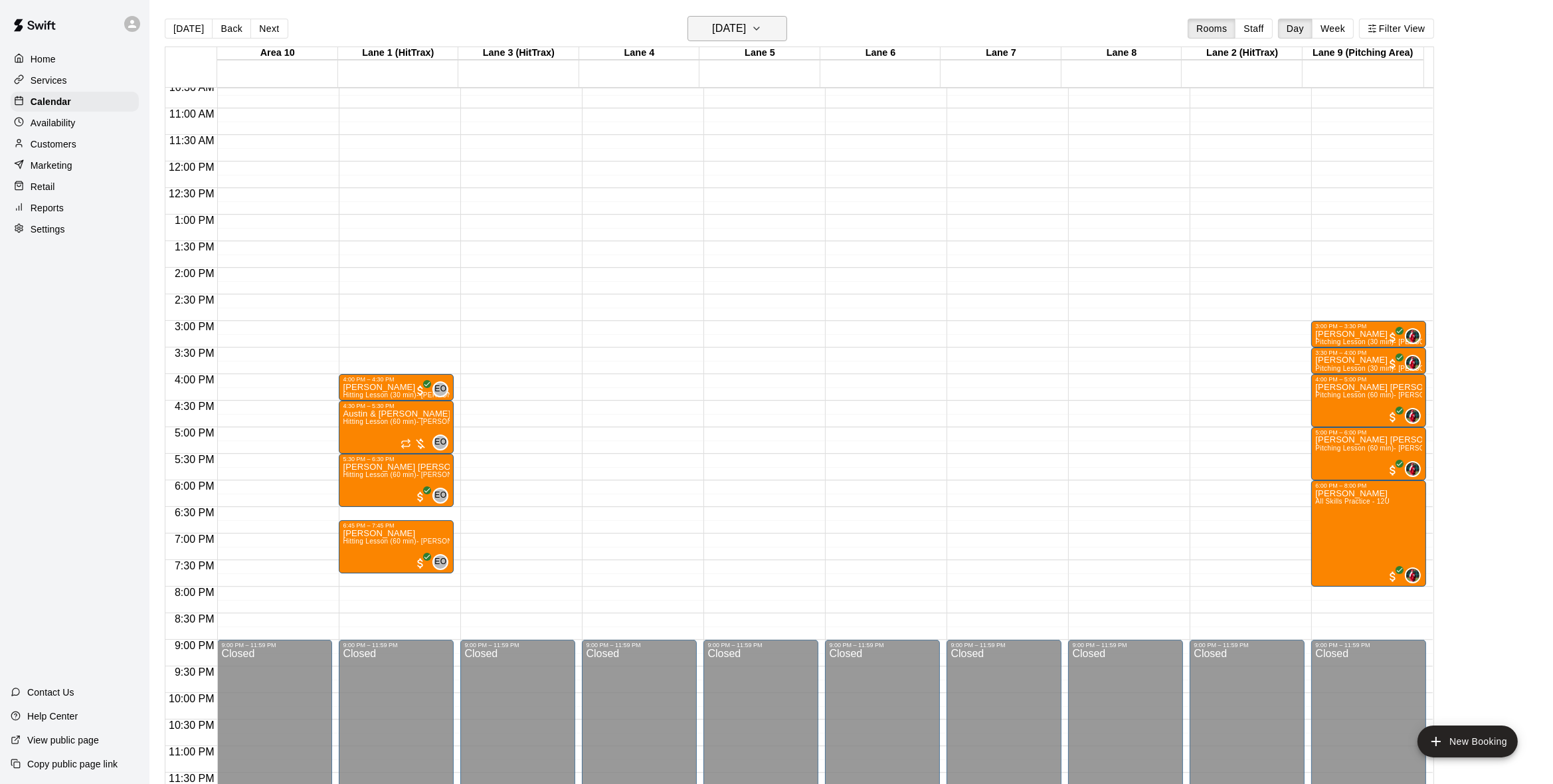
click at [762, 28] on icon "button" at bounding box center [757, 28] width 11 height 16
click at [789, 142] on button "12" at bounding box center [793, 142] width 24 height 24
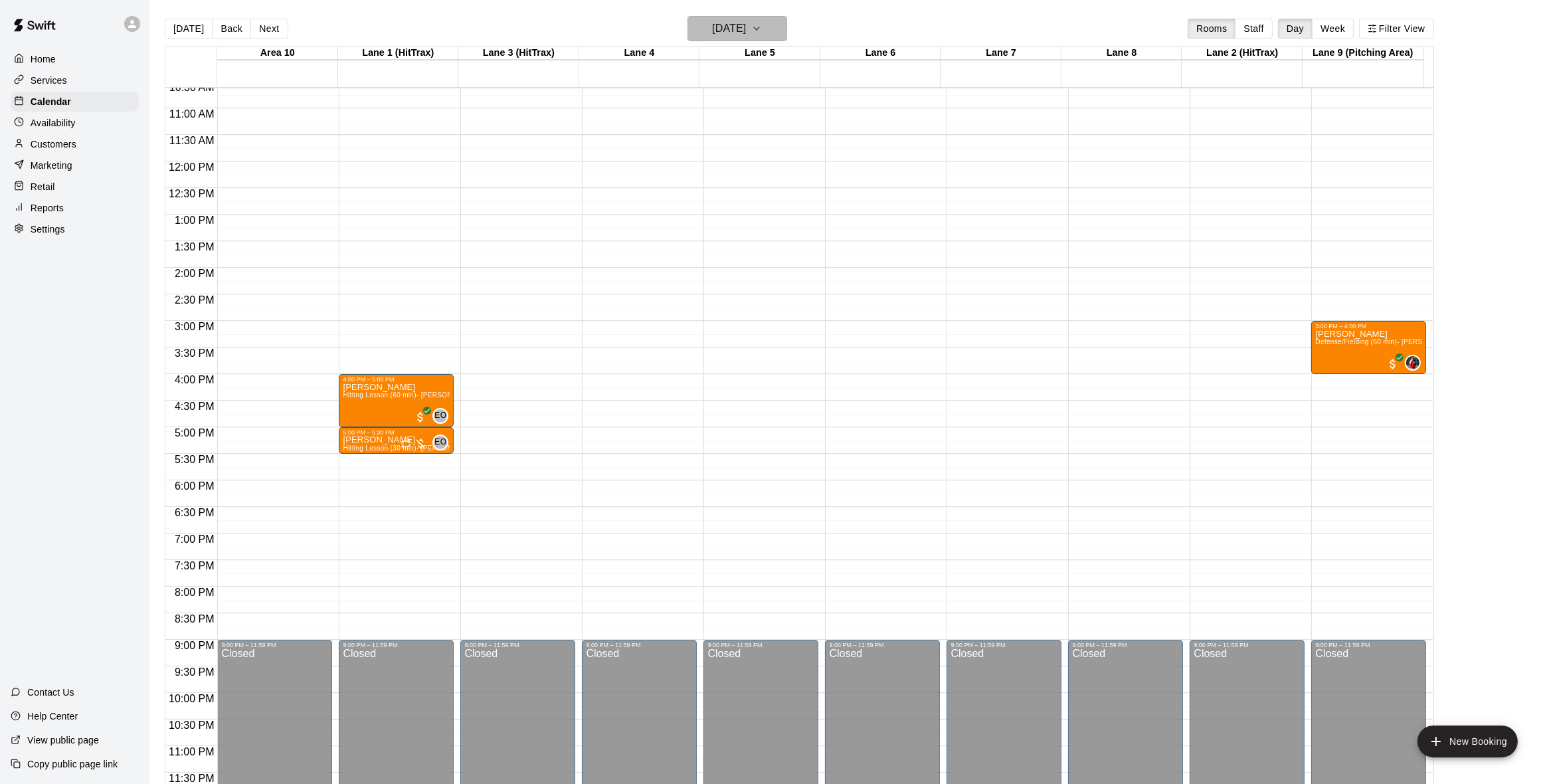
click at [762, 26] on icon "button" at bounding box center [757, 28] width 11 height 16
click at [765, 137] on button "11" at bounding box center [766, 142] width 24 height 24
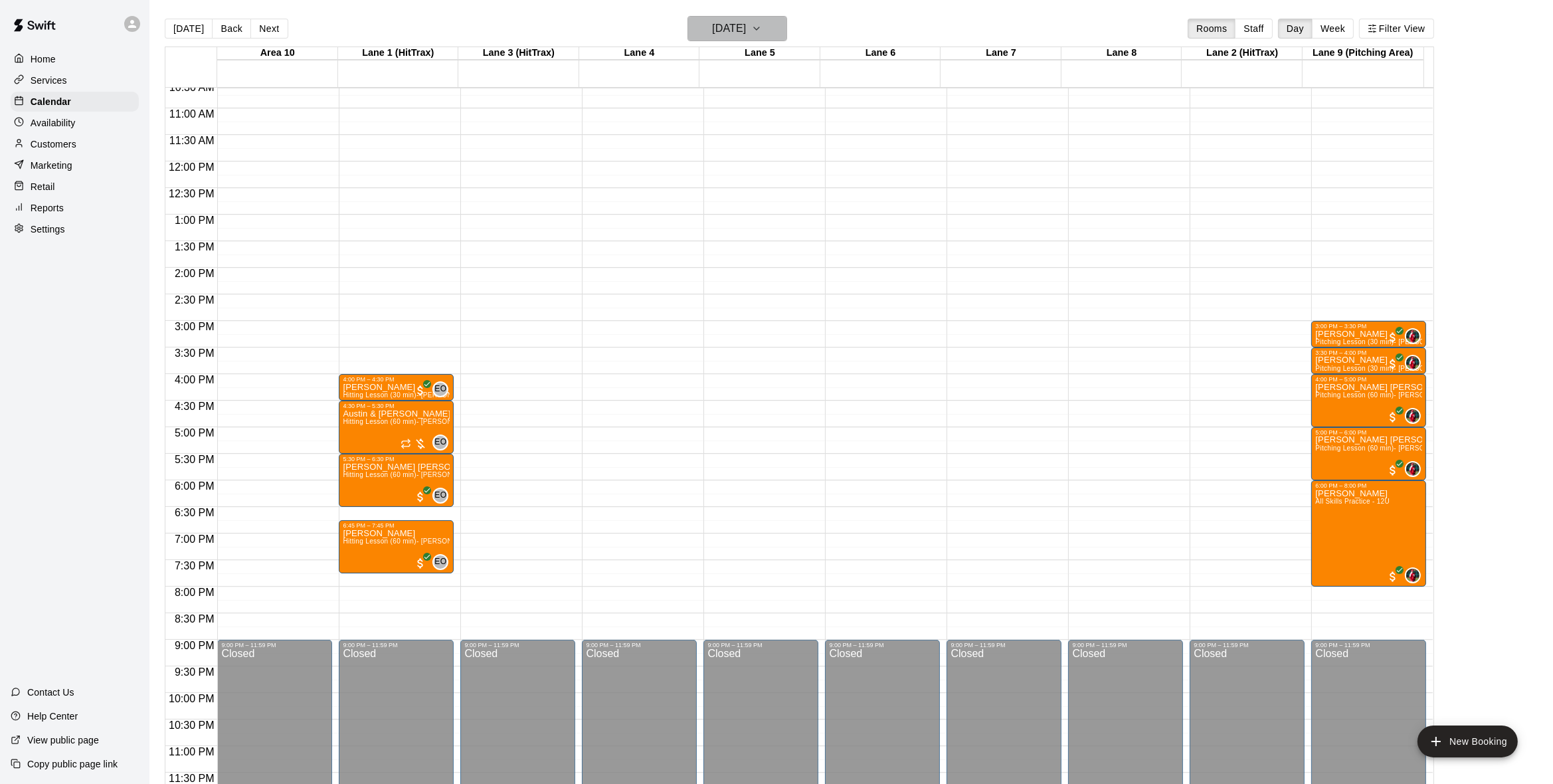
click at [762, 31] on icon "button" at bounding box center [757, 28] width 11 height 16
click at [740, 137] on button "10" at bounding box center [740, 142] width 24 height 24
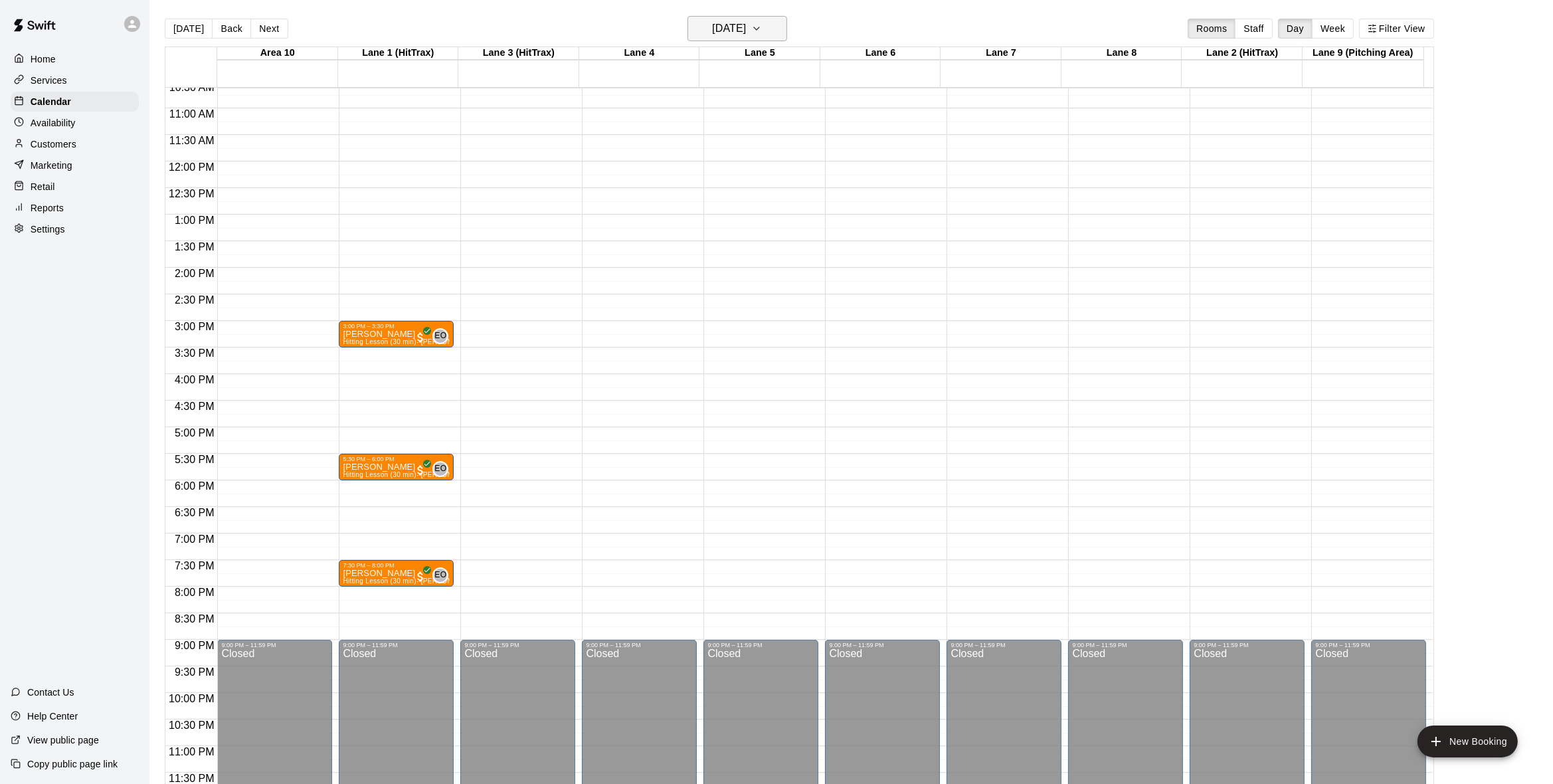
click at [762, 25] on icon "button" at bounding box center [757, 28] width 11 height 16
click at [782, 25] on div at bounding box center [776, 392] width 1553 height 784
click at [762, 29] on icon "button" at bounding box center [757, 28] width 11 height 16
click at [762, 23] on icon "button" at bounding box center [757, 28] width 11 height 16
click at [716, 139] on button "9" at bounding box center [713, 142] width 24 height 24
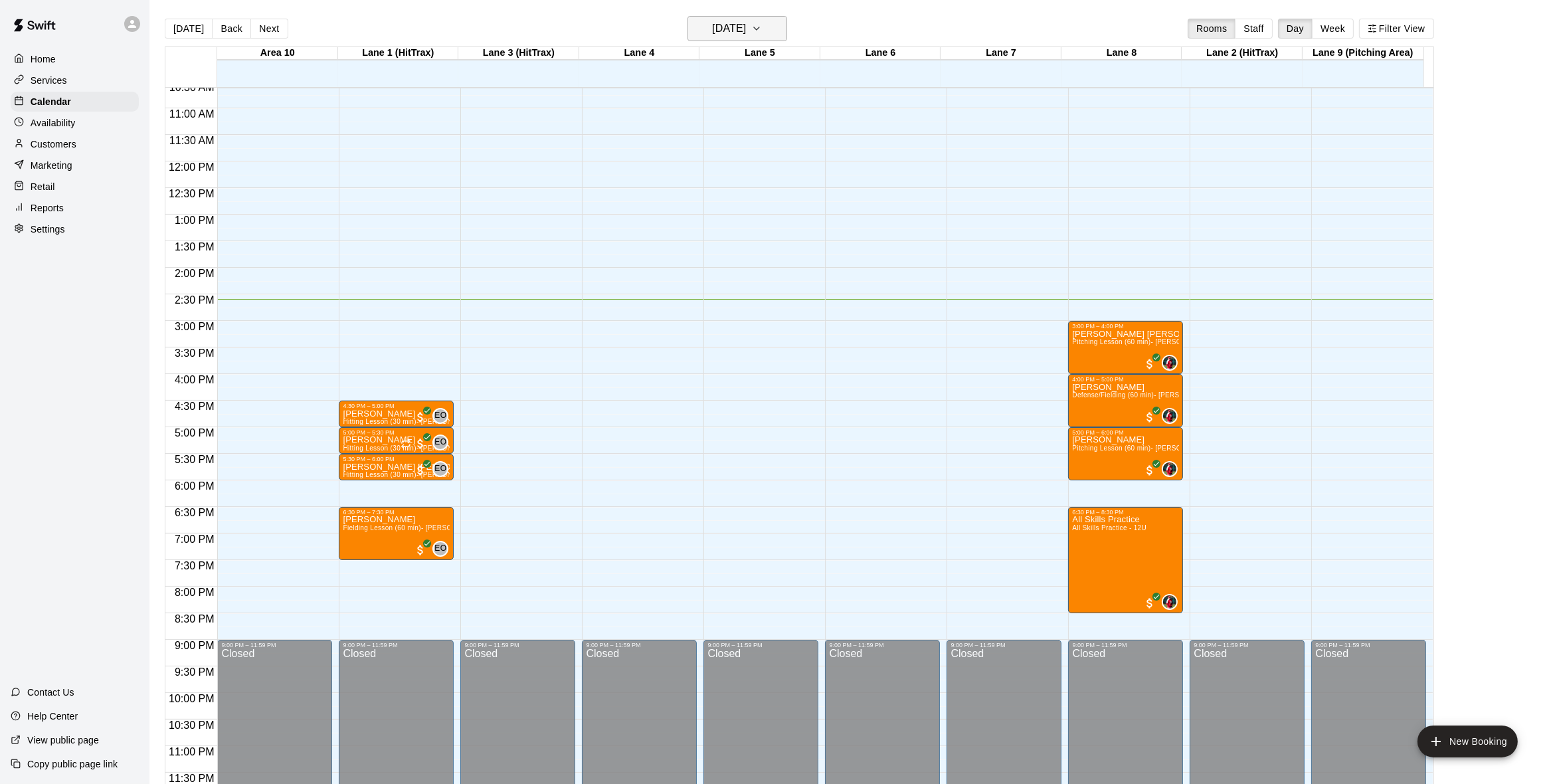
click at [762, 25] on icon "button" at bounding box center [757, 28] width 11 height 16
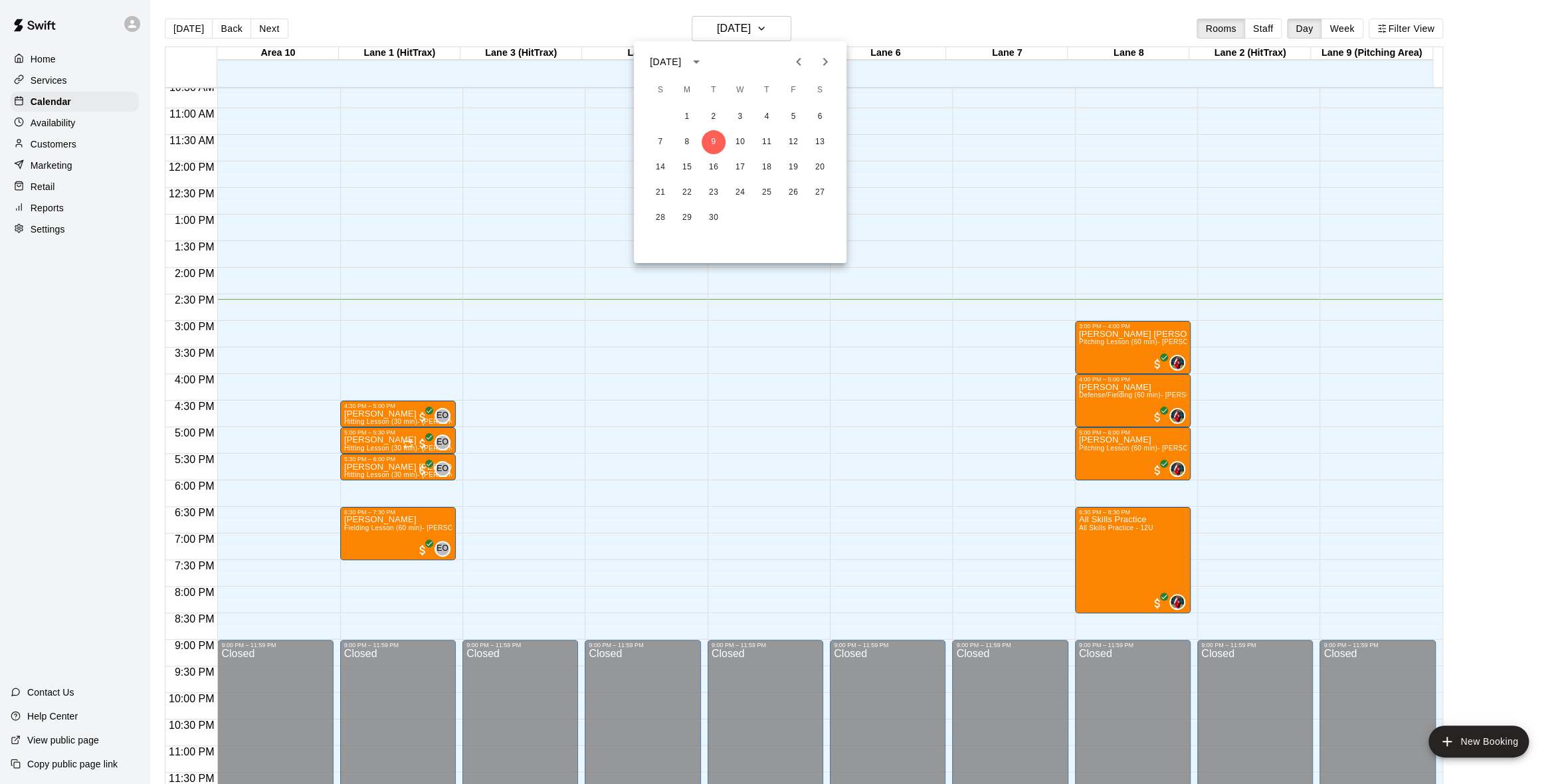
click at [775, 22] on div at bounding box center [782, 392] width 1564 height 784
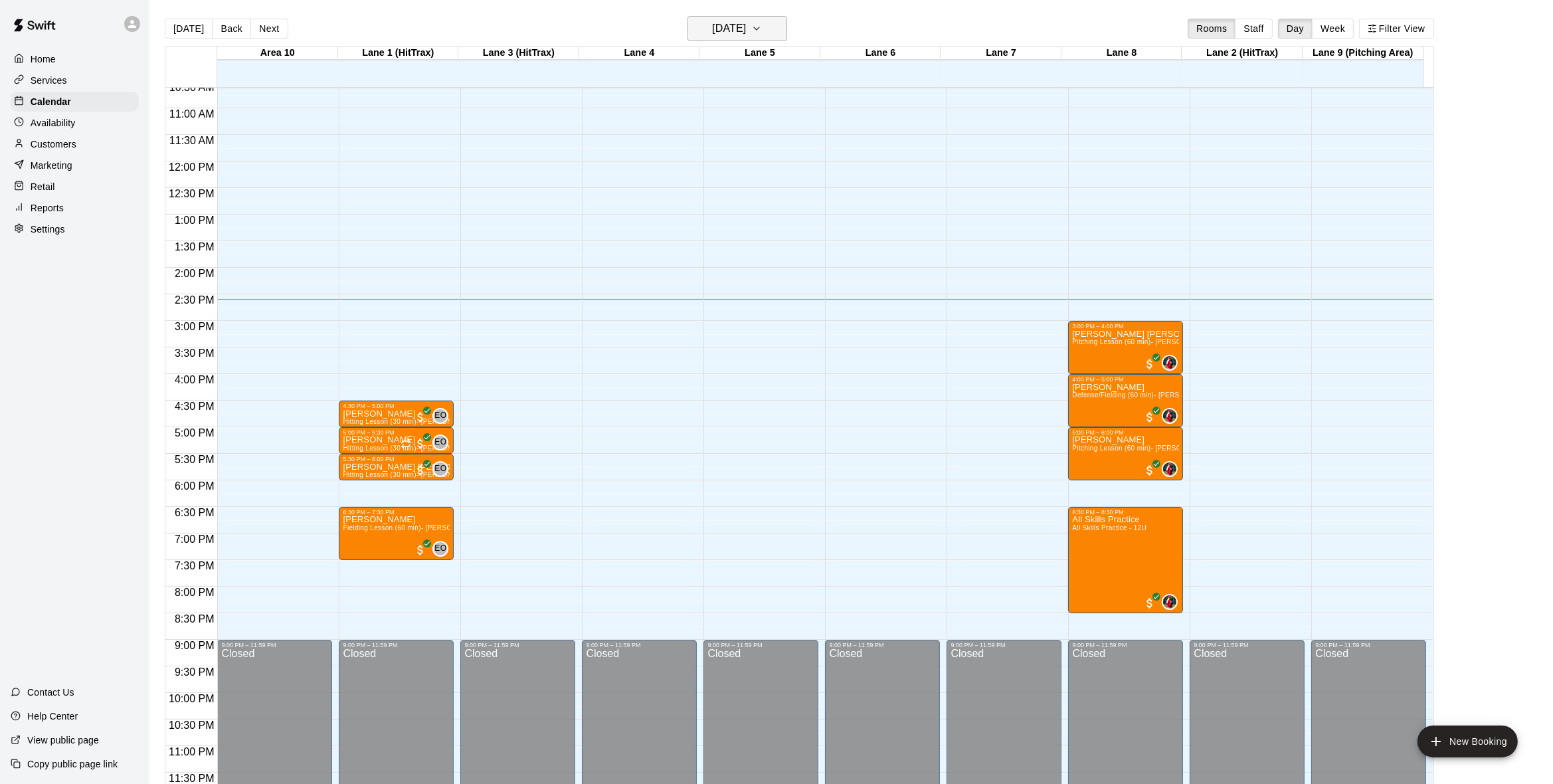
click at [762, 23] on icon "button" at bounding box center [757, 28] width 11 height 16
